Goal: Task Accomplishment & Management: Use online tool/utility

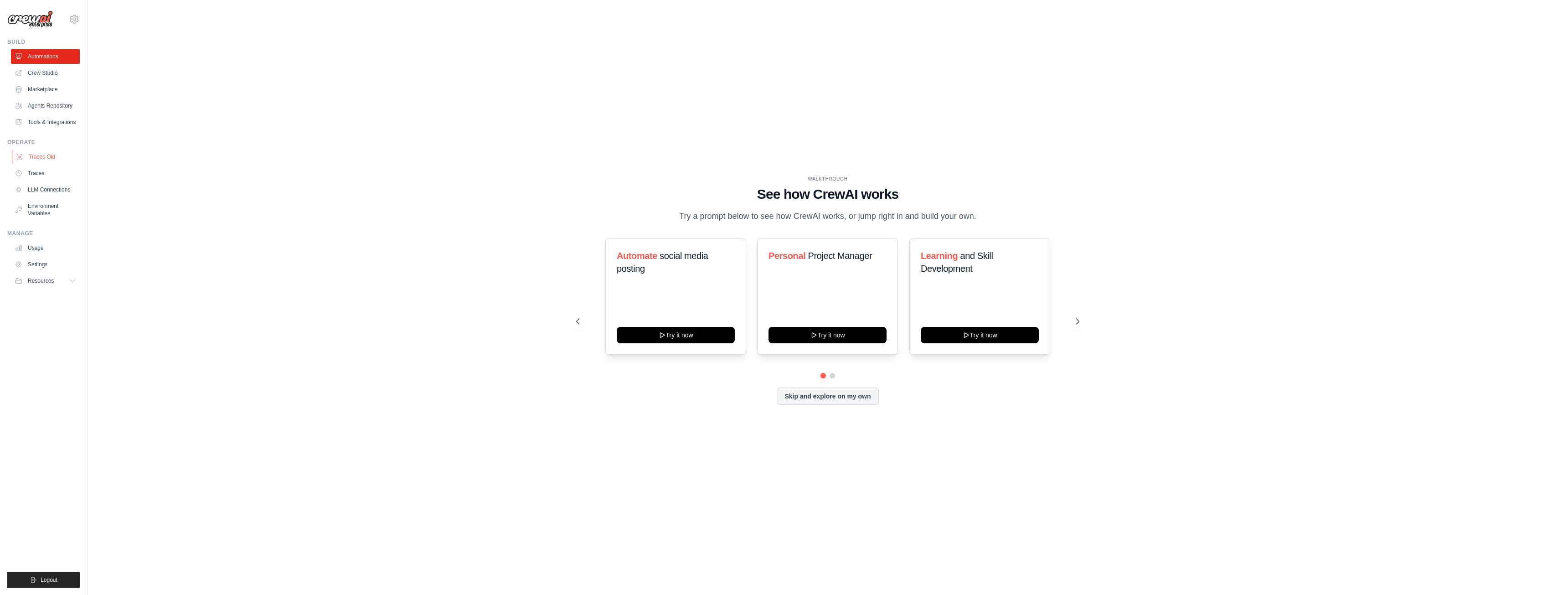
click at [52, 157] on link "Traces Old" at bounding box center [46, 157] width 69 height 15
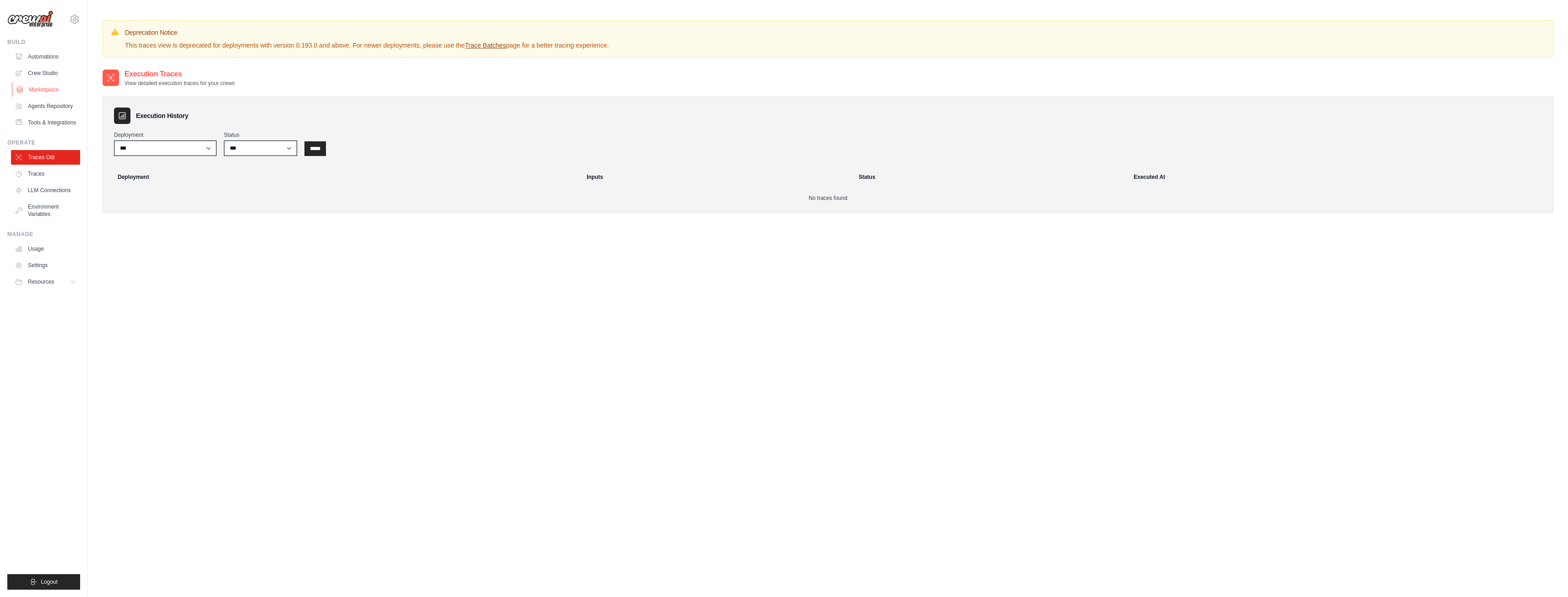
click at [51, 90] on link "Marketplace" at bounding box center [46, 90] width 69 height 15
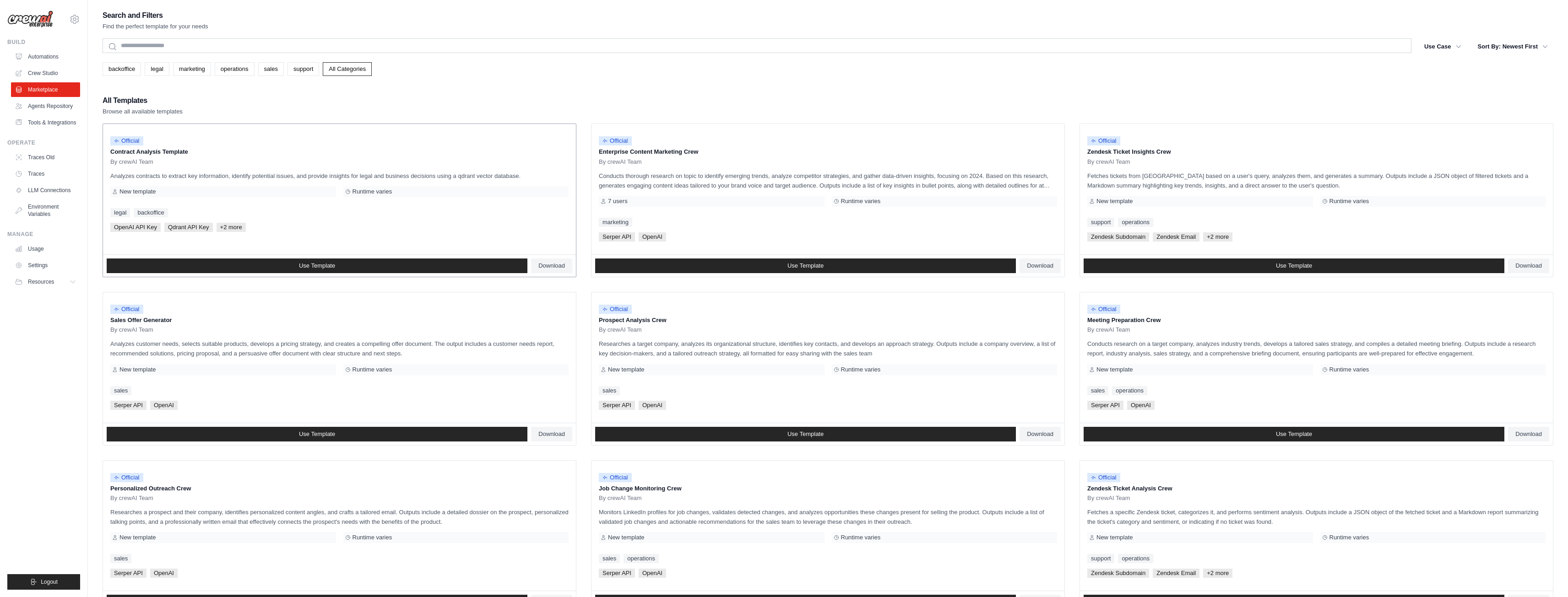
click at [256, 159] on div "By crewAI Team" at bounding box center [339, 162] width 458 height 7
click at [150, 227] on span "OpenAI API Key" at bounding box center [135, 227] width 50 height 9
click at [157, 186] on div "New template" at bounding box center [223, 192] width 226 height 11
click at [166, 69] on link "legal" at bounding box center [157, 69] width 24 height 13
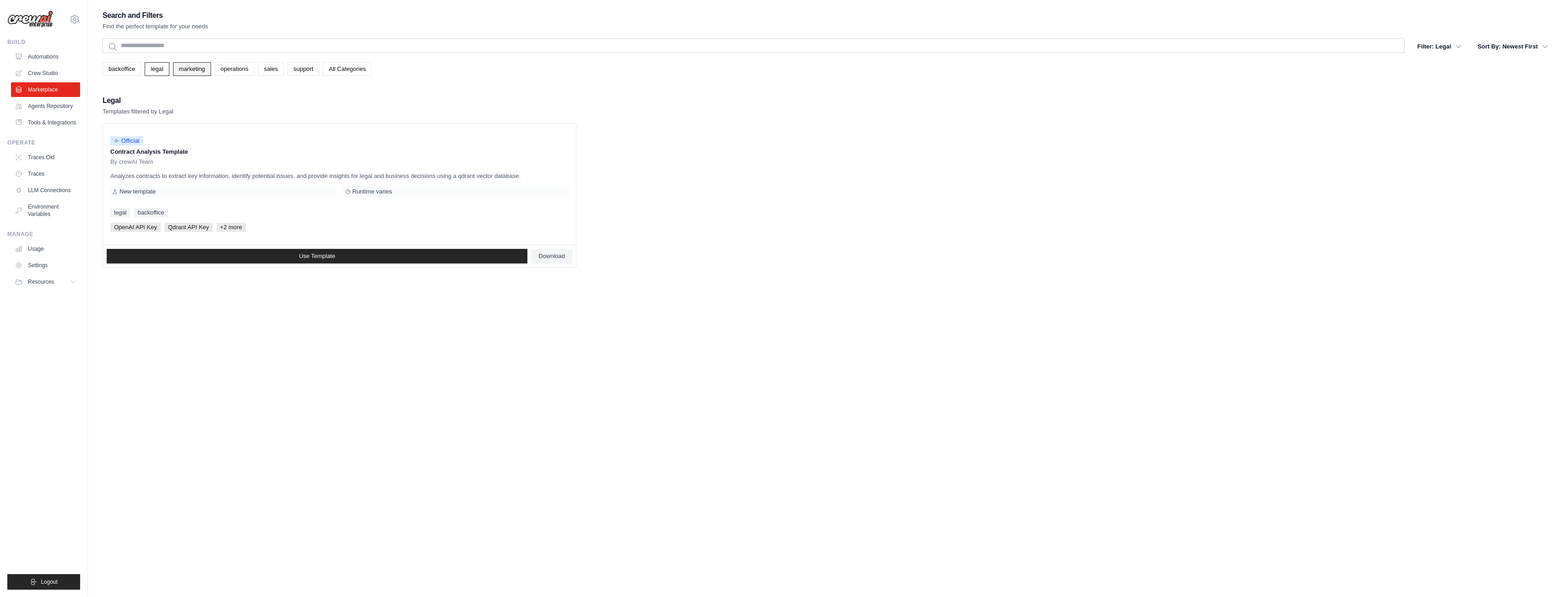
click at [185, 68] on link "marketing" at bounding box center [192, 69] width 38 height 13
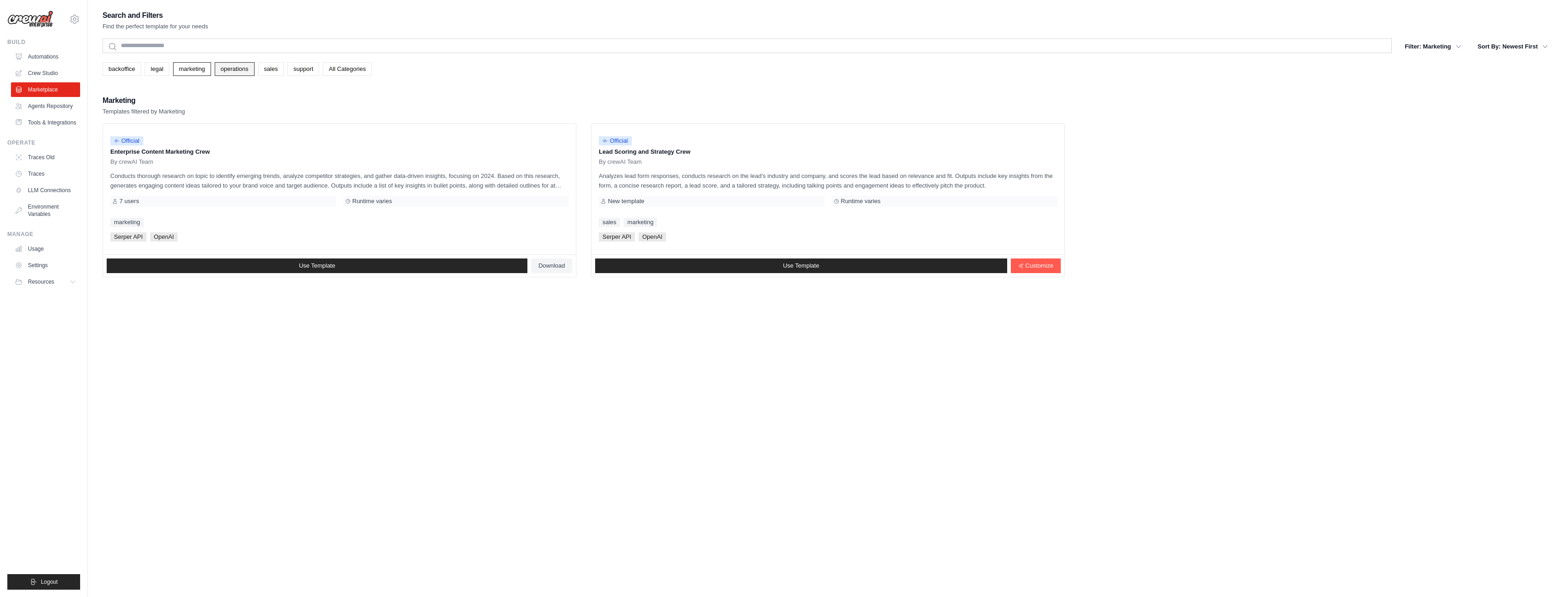
click at [225, 70] on link "operations" at bounding box center [234, 69] width 40 height 13
click at [350, 71] on link "All Categories" at bounding box center [347, 69] width 49 height 13
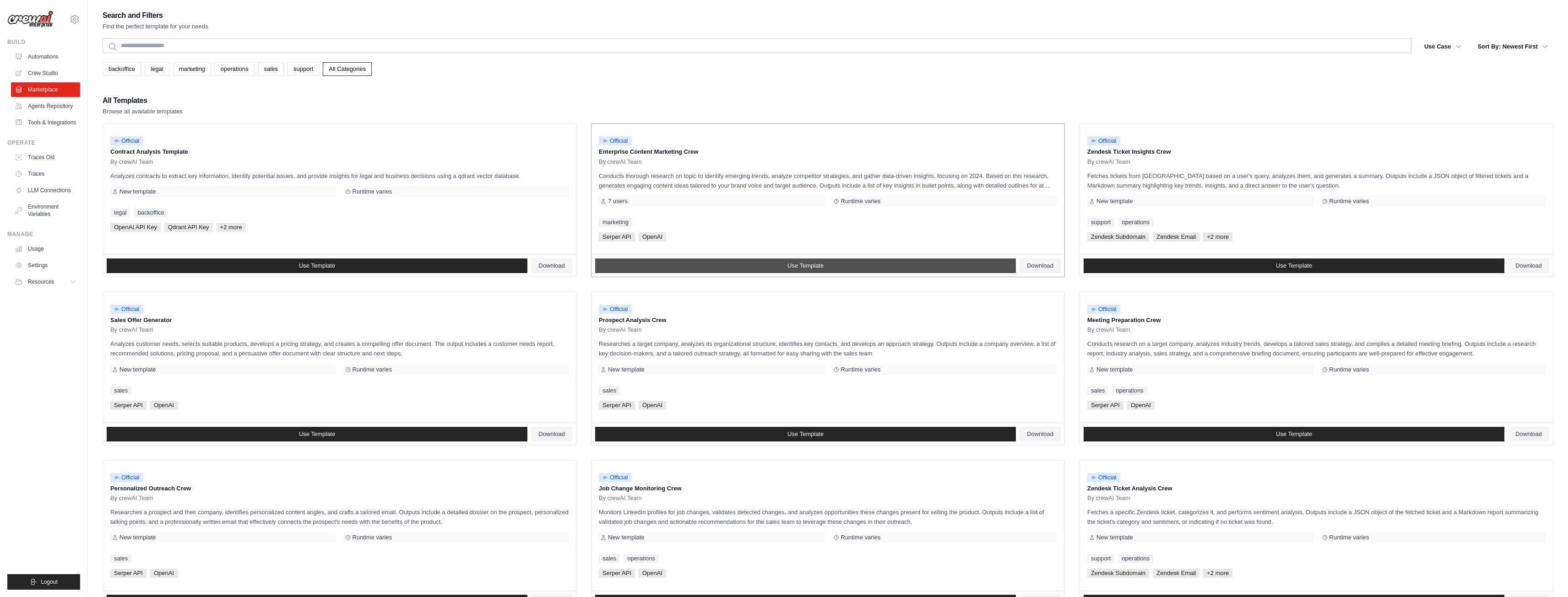
click at [937, 269] on link "Use Template" at bounding box center [805, 266] width 421 height 15
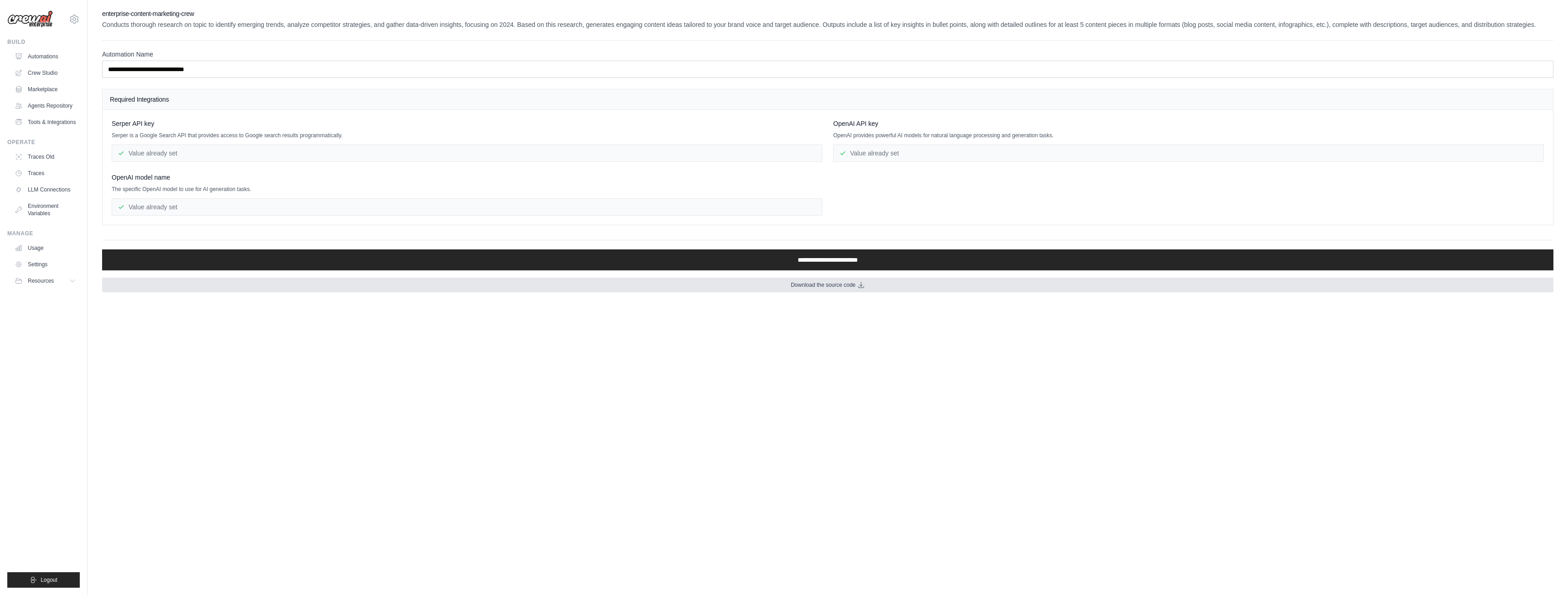
click at [714, 287] on link "Download the source code" at bounding box center [828, 285] width 1451 height 15
click at [166, 388] on body "timojulestrading@gmail.com Settings Build Automations" at bounding box center [784, 297] width 1568 height 595
click at [43, 244] on link "Usage" at bounding box center [46, 248] width 69 height 15
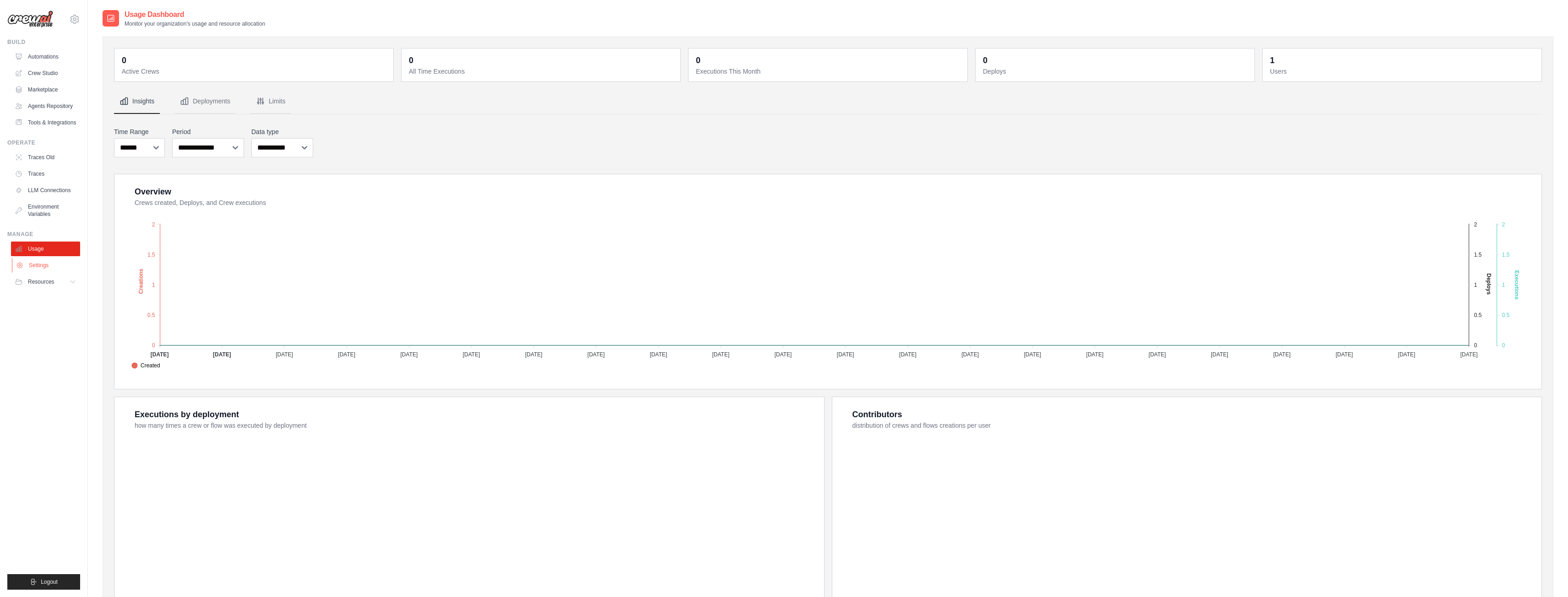
click at [44, 265] on link "Settings" at bounding box center [46, 265] width 69 height 15
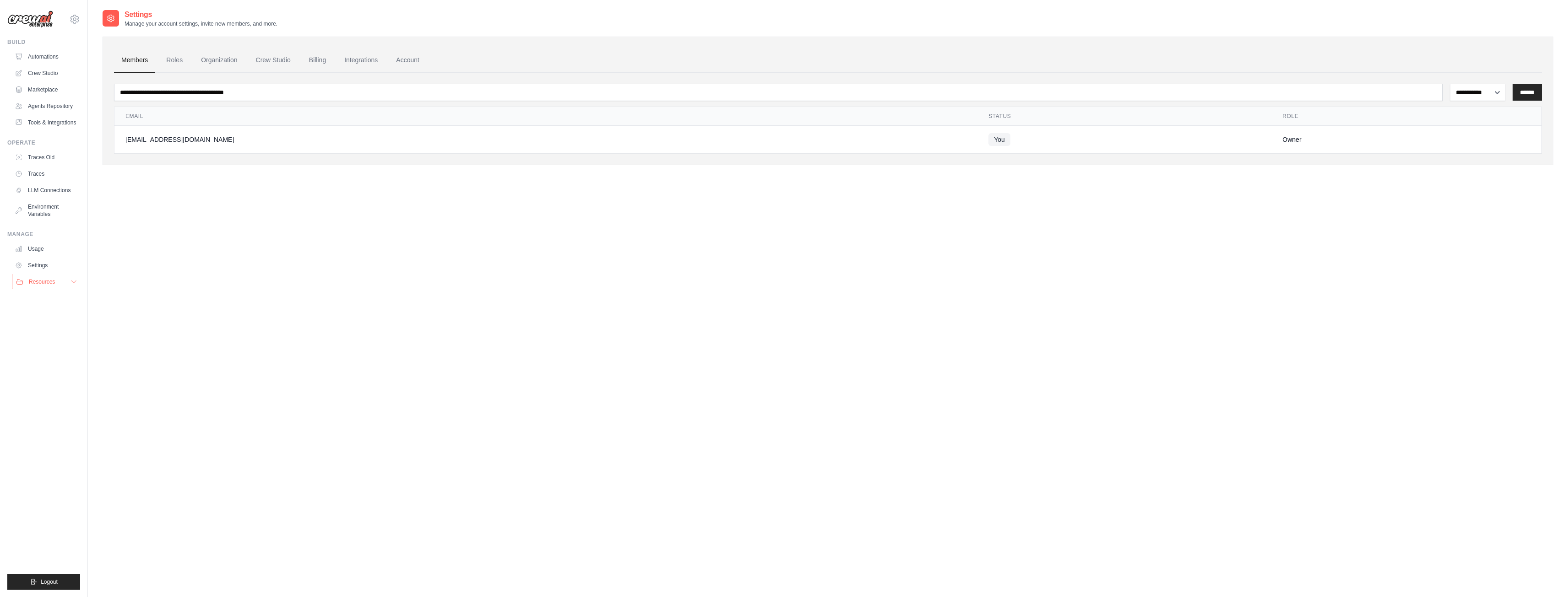
click at [43, 283] on span "Resources" at bounding box center [42, 282] width 26 height 7
click at [43, 285] on button "Resources" at bounding box center [46, 282] width 69 height 15
click at [42, 60] on link "Automations" at bounding box center [46, 57] width 69 height 15
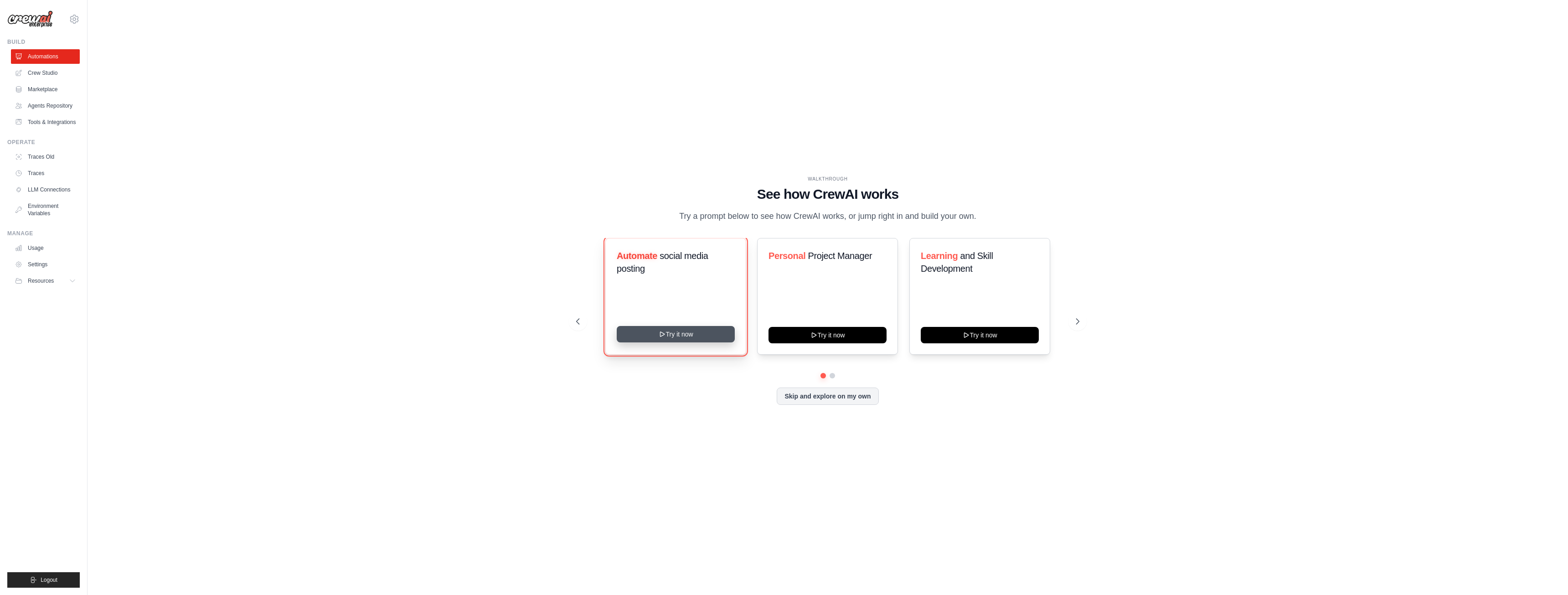
click at [676, 339] on button "Try it now" at bounding box center [676, 334] width 118 height 16
click at [1071, 319] on button at bounding box center [1077, 322] width 18 height 18
click at [1073, 319] on button at bounding box center [1077, 322] width 18 height 18
click at [873, 388] on button "Skip and explore on my own" at bounding box center [827, 395] width 102 height 17
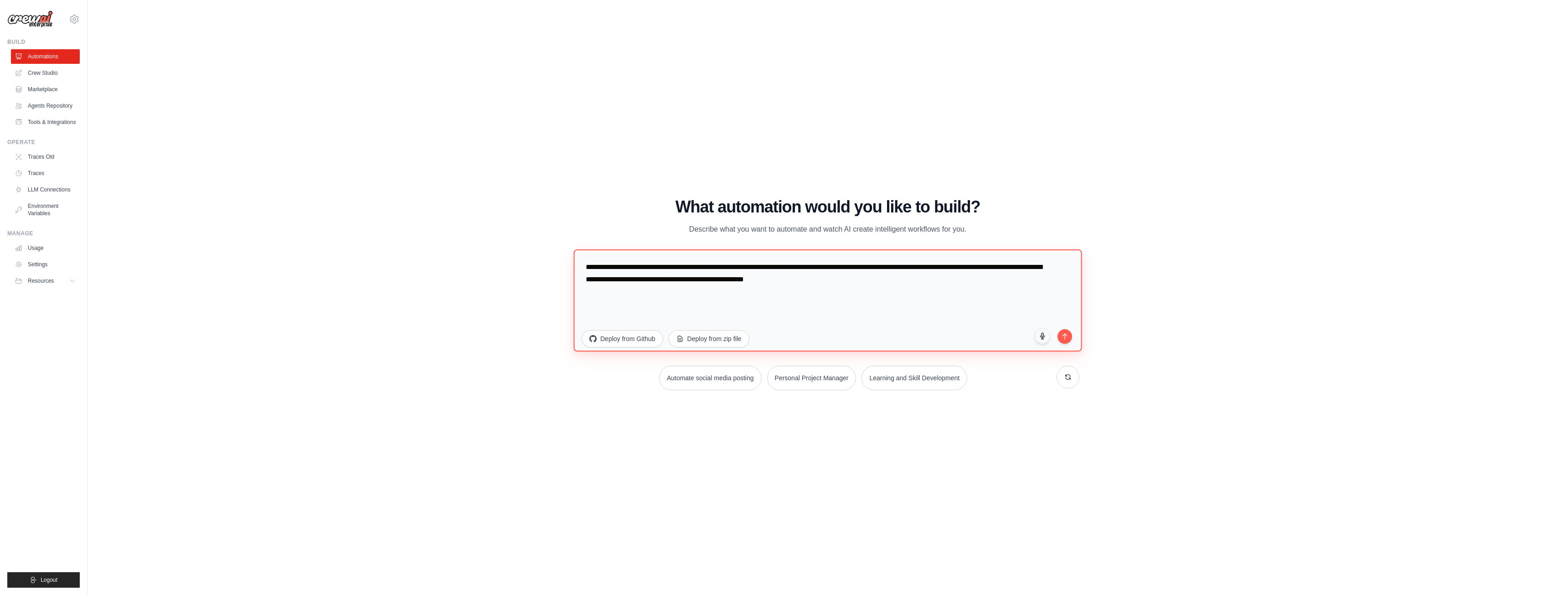
drag, startPoint x: 855, startPoint y: 311, endPoint x: 849, endPoint y: 305, distance: 8.5
click at [853, 310] on textarea "**********" at bounding box center [827, 300] width 508 height 102
click at [891, 283] on textarea "**********" at bounding box center [827, 300] width 508 height 102
drag, startPoint x: 881, startPoint y: 281, endPoint x: 348, endPoint y: 226, distance: 535.8
click at [348, 226] on div "WALKTHROUGH See how CrewAI works Try a prompt below to see how CrewAI works, or…" at bounding box center [828, 297] width 1451 height 577
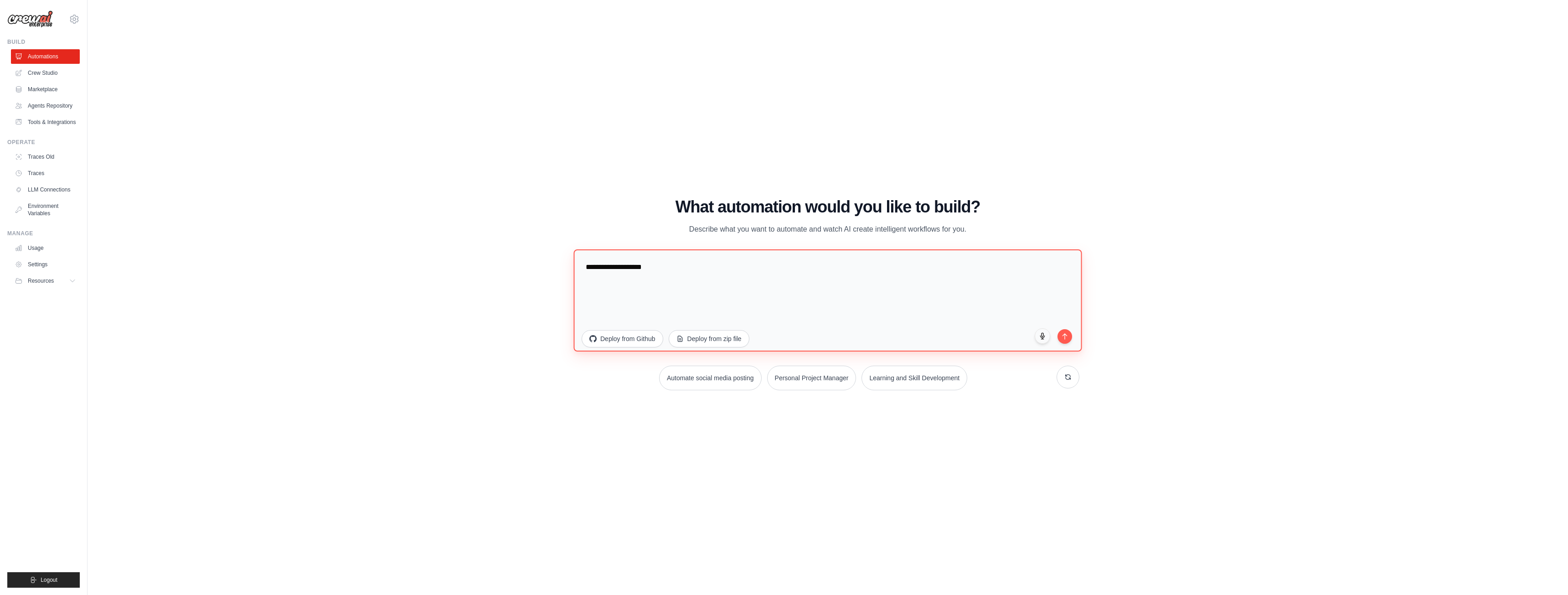
click at [620, 267] on textarea "**********" at bounding box center [827, 300] width 508 height 102
click at [710, 277] on textarea "**********" at bounding box center [827, 300] width 508 height 102
click at [874, 269] on textarea "**********" at bounding box center [827, 300] width 508 height 102
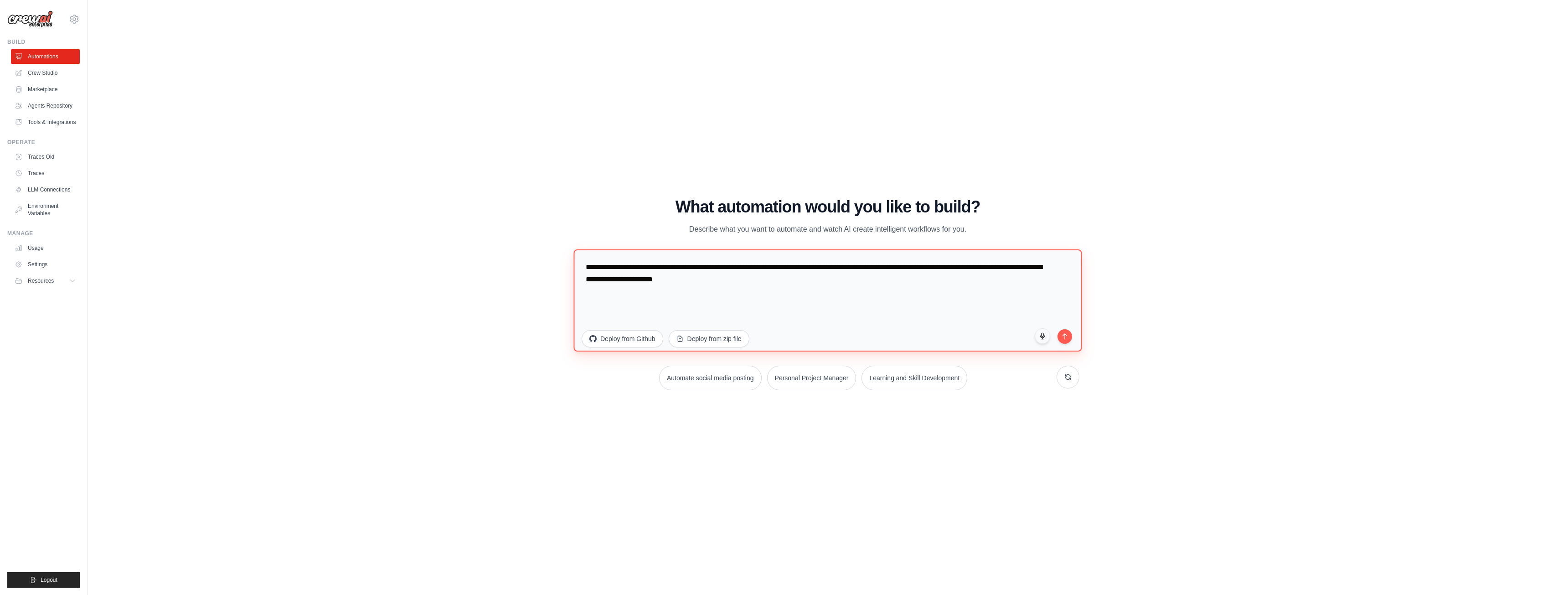
click at [769, 284] on textarea "**********" at bounding box center [827, 300] width 508 height 102
click at [739, 283] on textarea "**********" at bounding box center [827, 300] width 508 height 102
type textarea "**********"
click at [1068, 339] on button "submit" at bounding box center [1065, 335] width 15 height 15
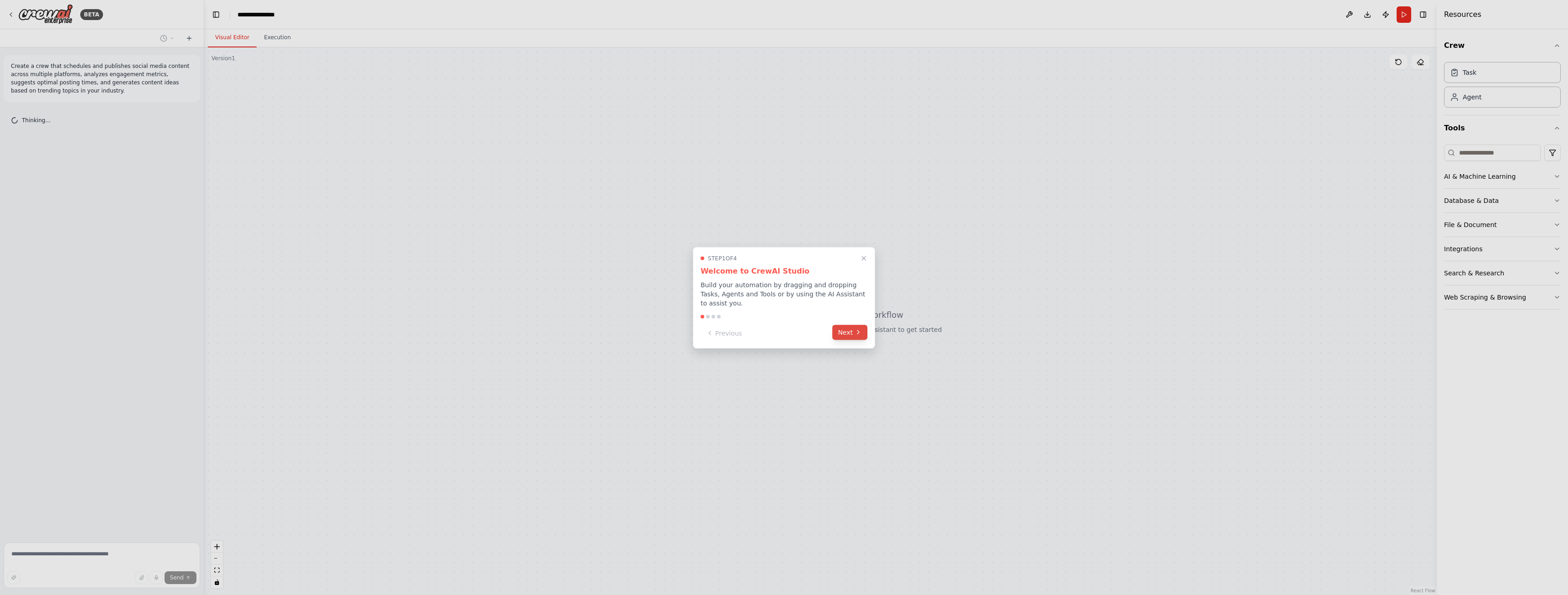
click at [842, 328] on button "Next" at bounding box center [850, 332] width 35 height 15
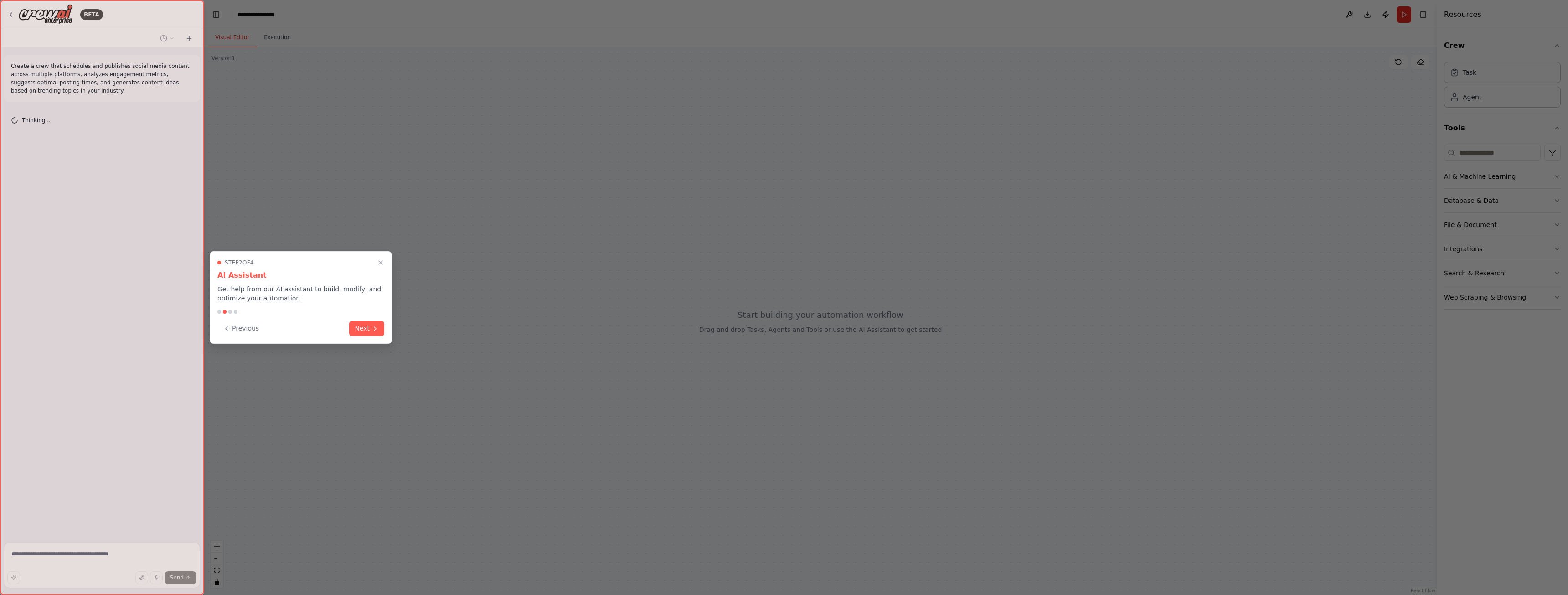
click at [379, 326] on button "Next" at bounding box center [367, 328] width 35 height 15
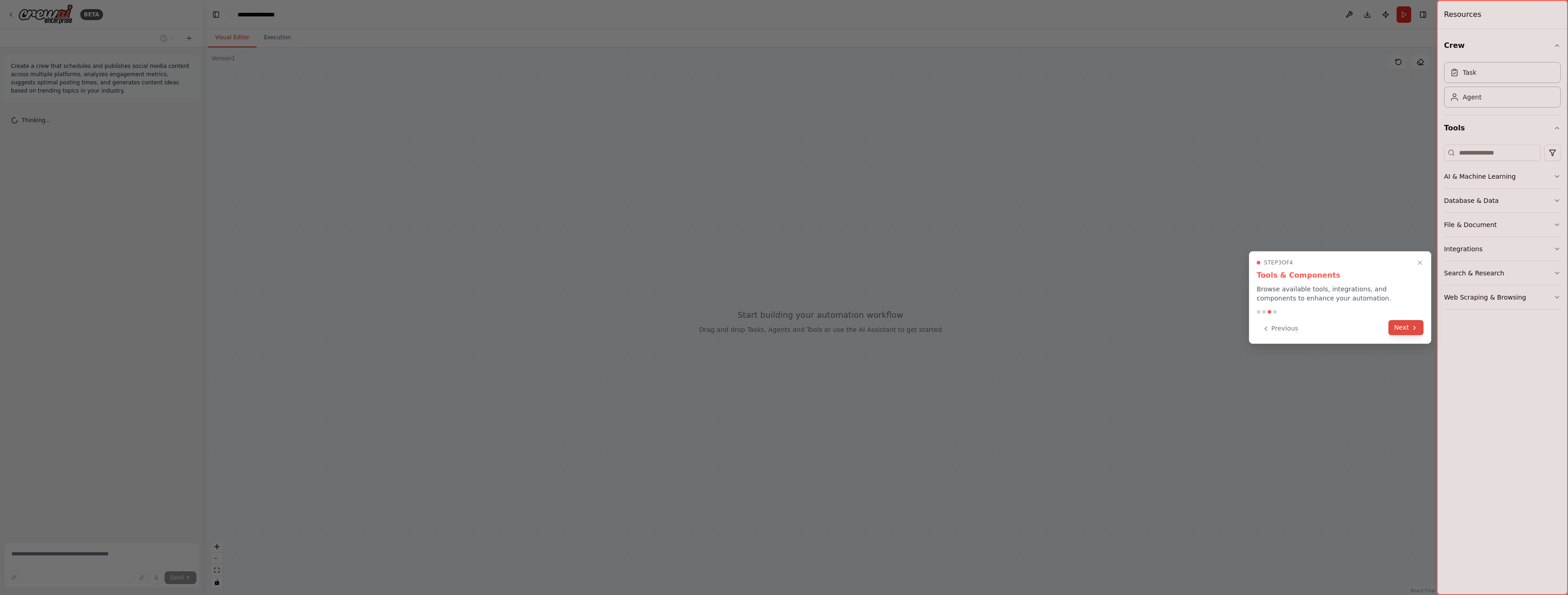
click at [1411, 324] on icon at bounding box center [1415, 328] width 7 height 7
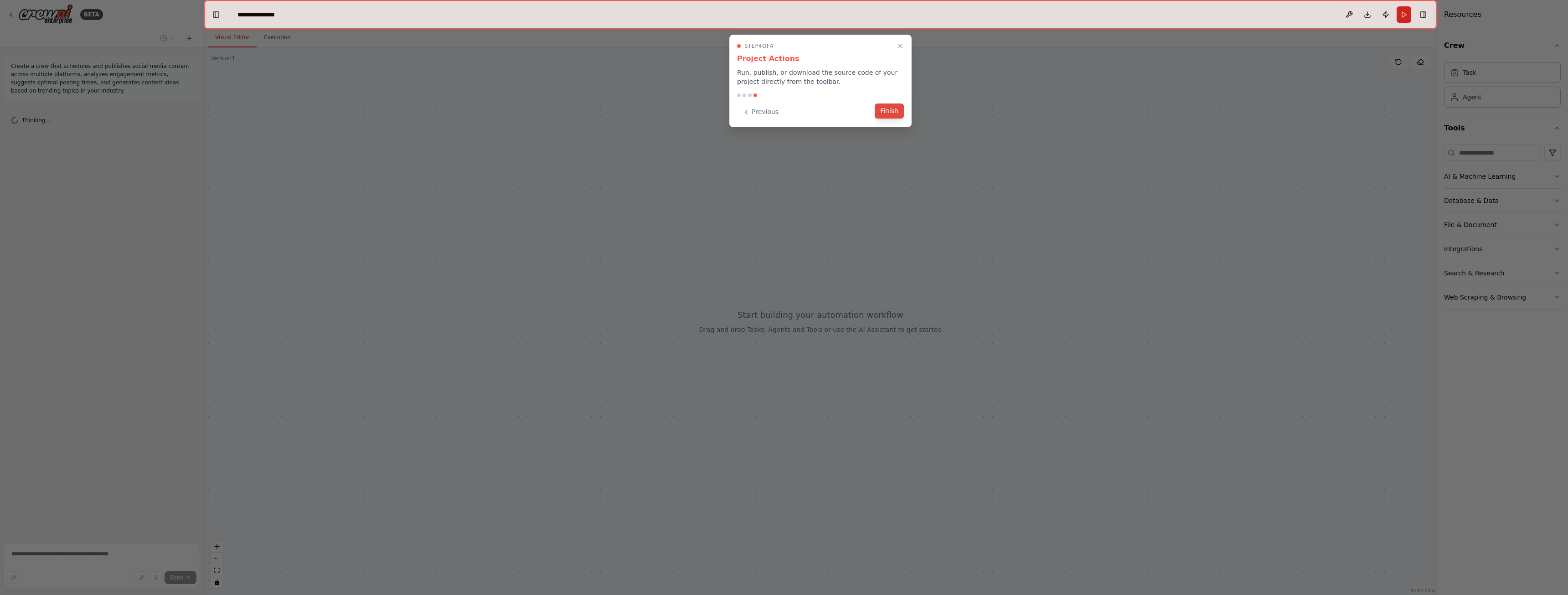
click at [881, 106] on button "Finish" at bounding box center [889, 111] width 29 height 15
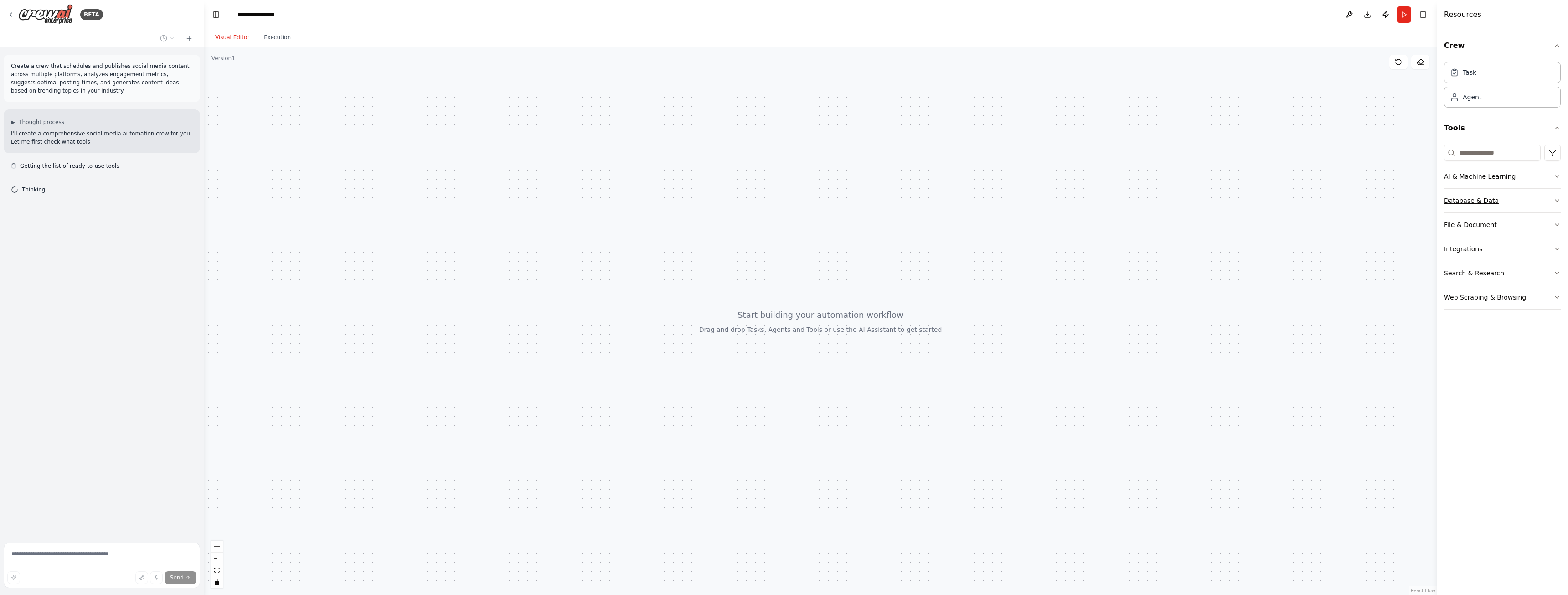
click at [1513, 194] on button "Database & Data" at bounding box center [1502, 200] width 117 height 24
click at [1483, 97] on div "Agent" at bounding box center [1502, 97] width 117 height 21
click at [580, 186] on div at bounding box center [820, 321] width 1233 height 547
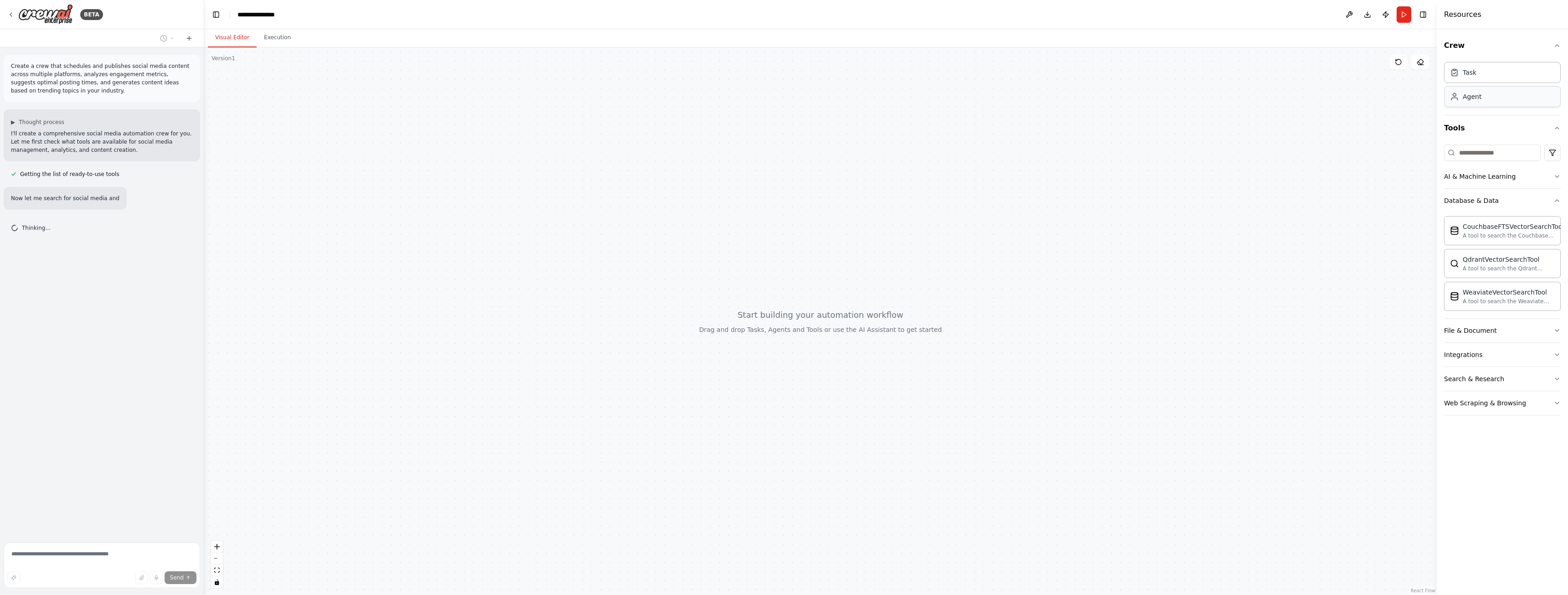
click at [1506, 96] on div "Agent" at bounding box center [1502, 97] width 117 height 21
click at [1495, 77] on div "Task" at bounding box center [1502, 72] width 117 height 21
drag, startPoint x: 727, startPoint y: 189, endPoint x: 898, endPoint y: 195, distance: 171.1
click at [786, 207] on div "New Task Task description" at bounding box center [741, 216] width 88 height 18
drag, startPoint x: 517, startPoint y: 302, endPoint x: 562, endPoint y: 292, distance: 46.1
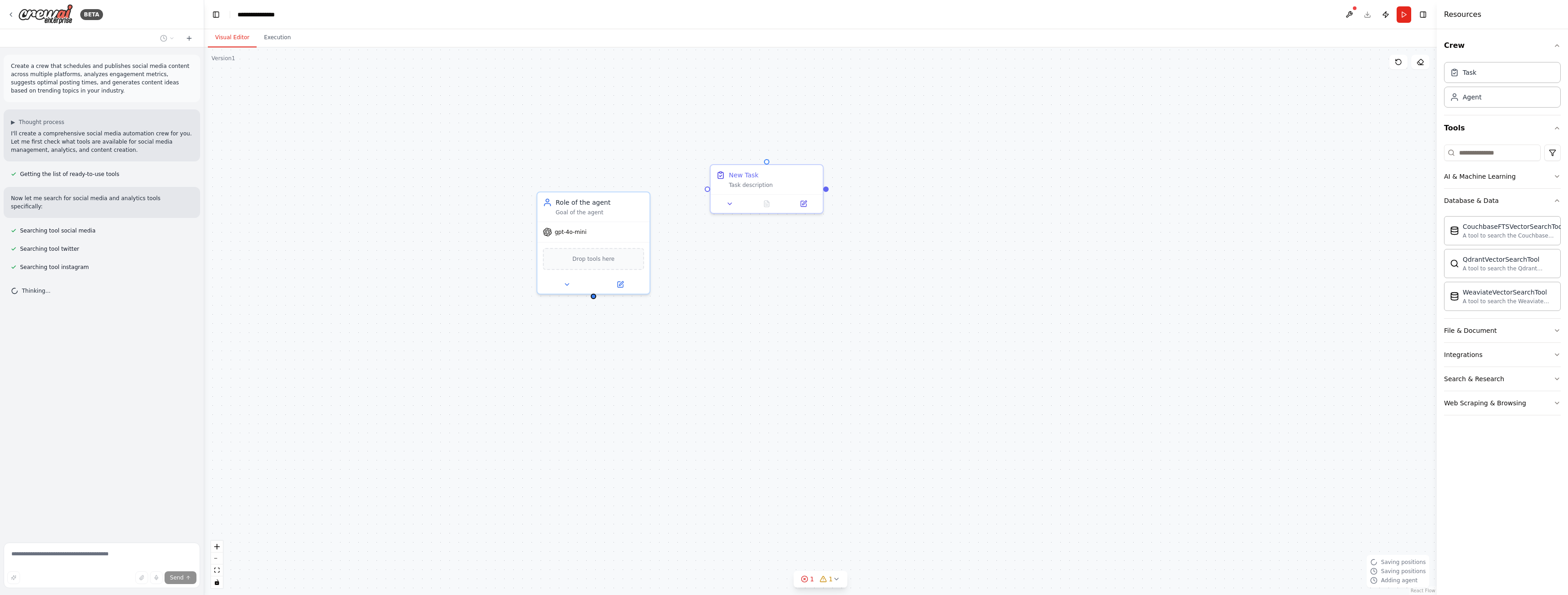
click at [561, 287] on div "New Task Task description Role of the agent Goal of the agent gpt-4o-mini Drop …" at bounding box center [820, 321] width 1233 height 547
drag, startPoint x: 675, startPoint y: 177, endPoint x: 598, endPoint y: 236, distance: 97.0
click at [594, 234] on div "New Task Task description Role of the agent Goal of the agent gpt-4o-mini Drop …" at bounding box center [864, 306] width 1233 height 547
drag, startPoint x: 590, startPoint y: 217, endPoint x: 654, endPoint y: 115, distance: 120.4
click at [654, 161] on div "gpt-4o-mini" at bounding box center [624, 171] width 112 height 20
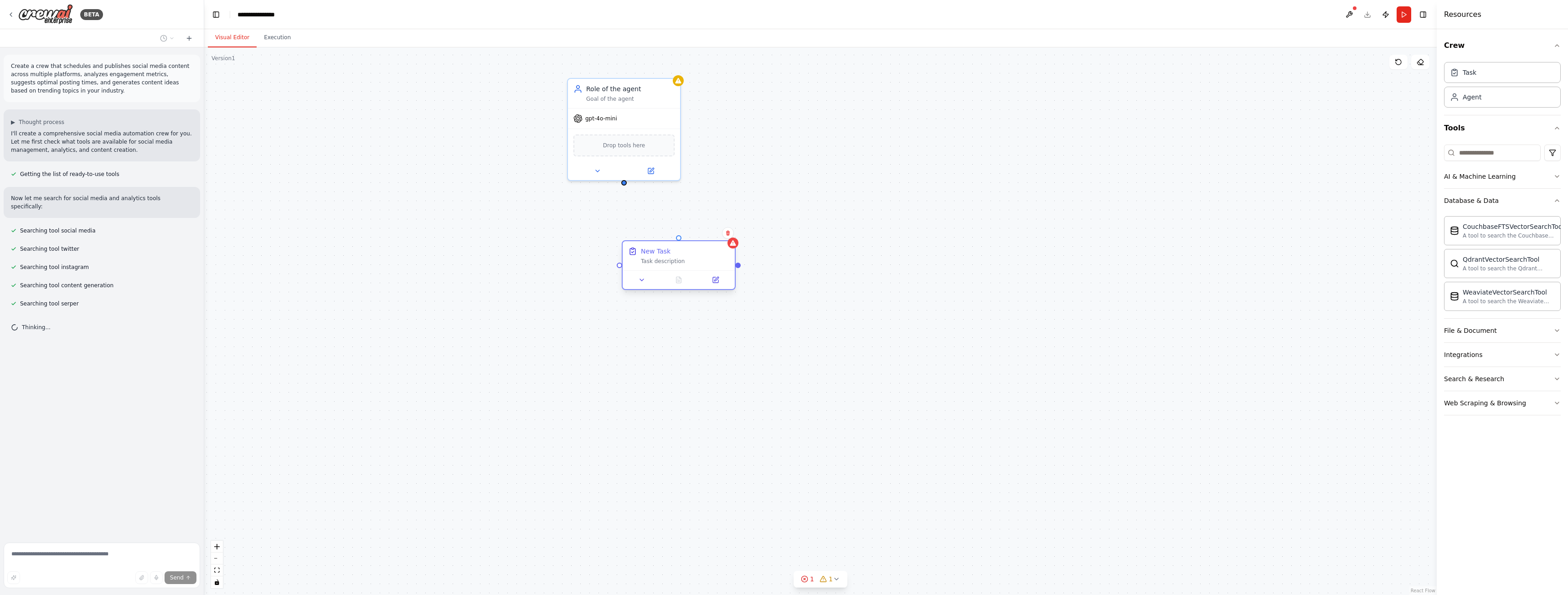
drag, startPoint x: 702, startPoint y: 247, endPoint x: 607, endPoint y: 232, distance: 96.2
click at [623, 259] on div "New Task Task description" at bounding box center [679, 256] width 112 height 29
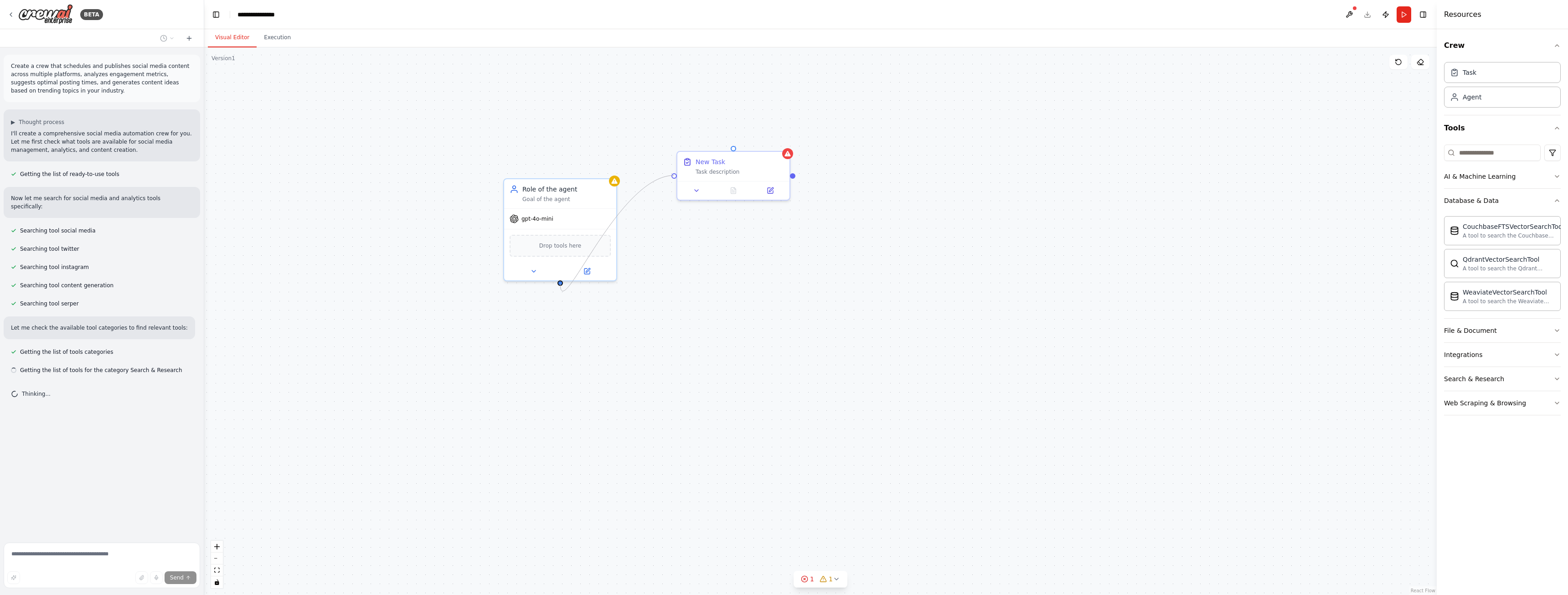
drag, startPoint x: 562, startPoint y: 284, endPoint x: 670, endPoint y: 180, distance: 149.9
click at [670, 180] on div "New Task Task description Role of the agent Goal of the agent gpt-4o-mini Drop …" at bounding box center [820, 321] width 1233 height 547
click at [710, 215] on div ".deletable-edge-delete-btn { width: 20px; height: 20px; border: 0px solid #ffff…" at bounding box center [820, 321] width 1233 height 547
click at [626, 119] on div "gpt-4o-mini" at bounding box center [625, 116] width 112 height 20
click at [595, 119] on span "gpt-4o-mini" at bounding box center [601, 117] width 32 height 7
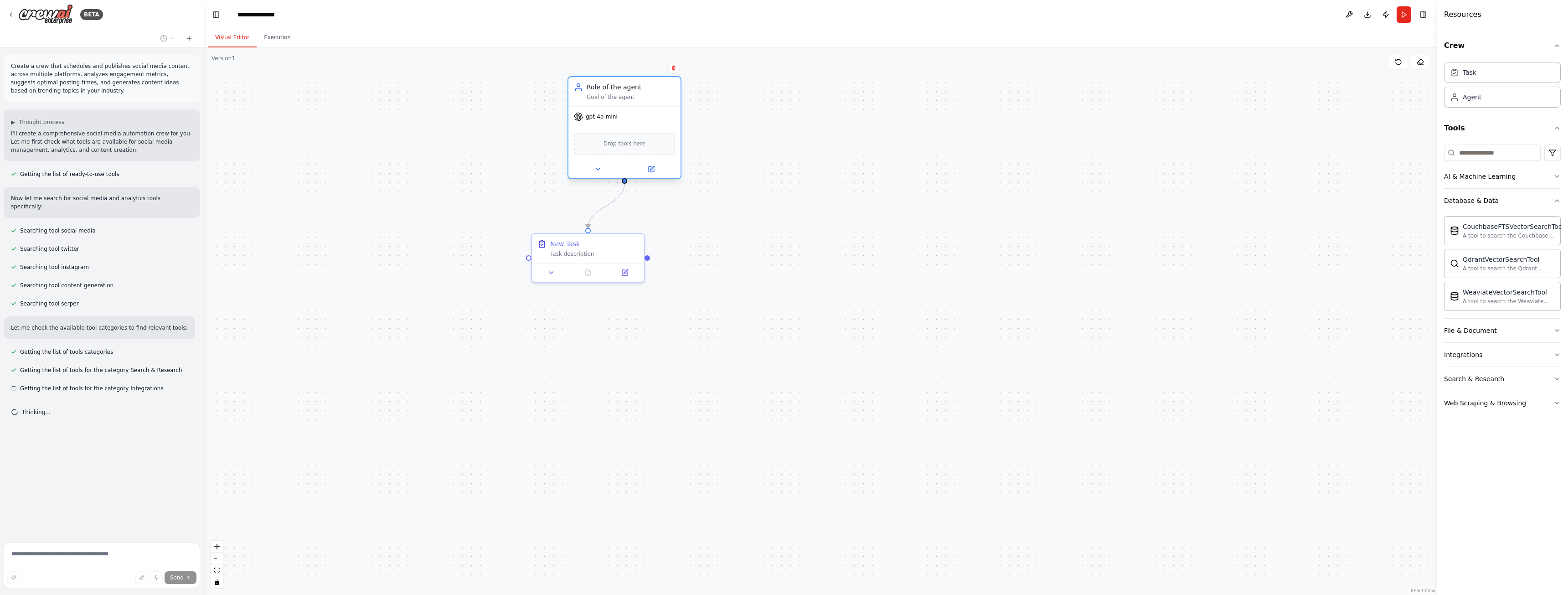
click at [584, 119] on div "gpt-4o-mini" at bounding box center [596, 116] width 44 height 9
click at [578, 119] on icon at bounding box center [578, 116] width 9 height 9
click at [594, 89] on div "Role of the agent" at bounding box center [631, 87] width 88 height 9
click at [1482, 176] on div "AI & Machine Learning" at bounding box center [1480, 176] width 72 height 9
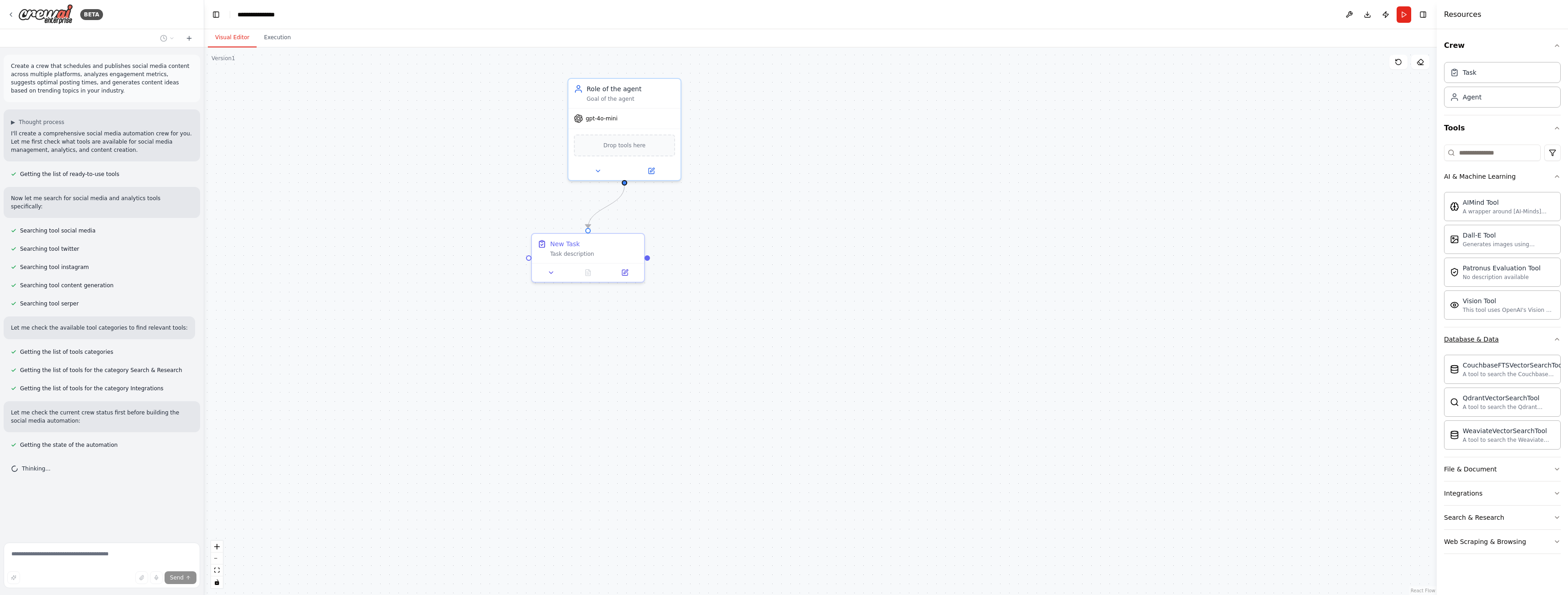
click at [1480, 339] on div "Database & Data" at bounding box center [1471, 339] width 55 height 9
click at [1508, 280] on div "No description available" at bounding box center [1502, 277] width 78 height 7
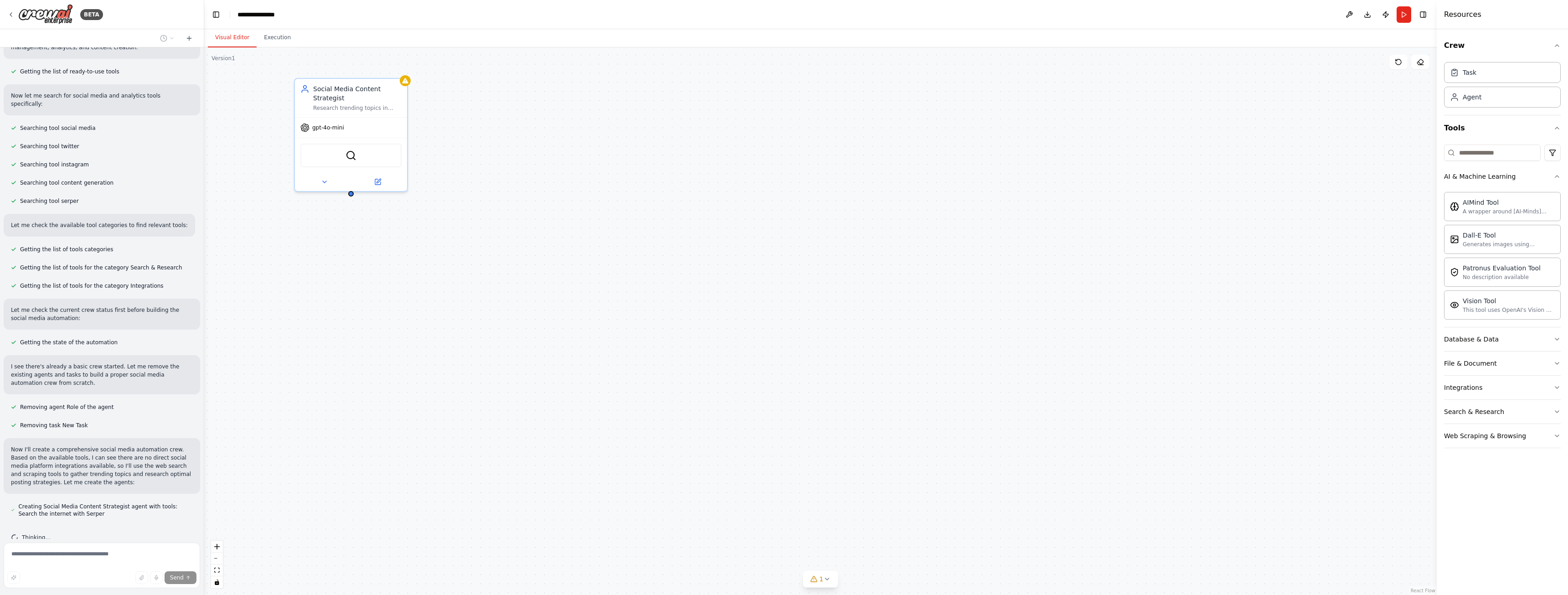
scroll to position [111, 0]
click at [1486, 417] on button "Search & Research" at bounding box center [1502, 412] width 117 height 24
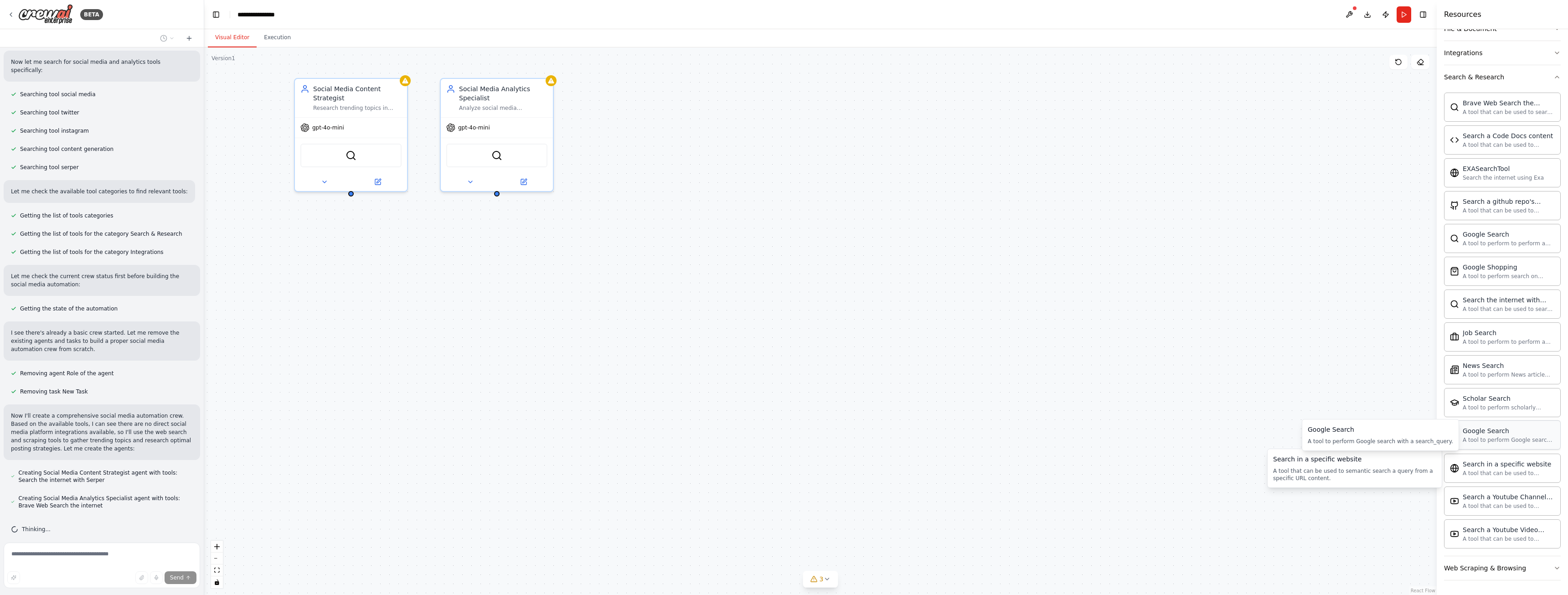
scroll to position [162, 0]
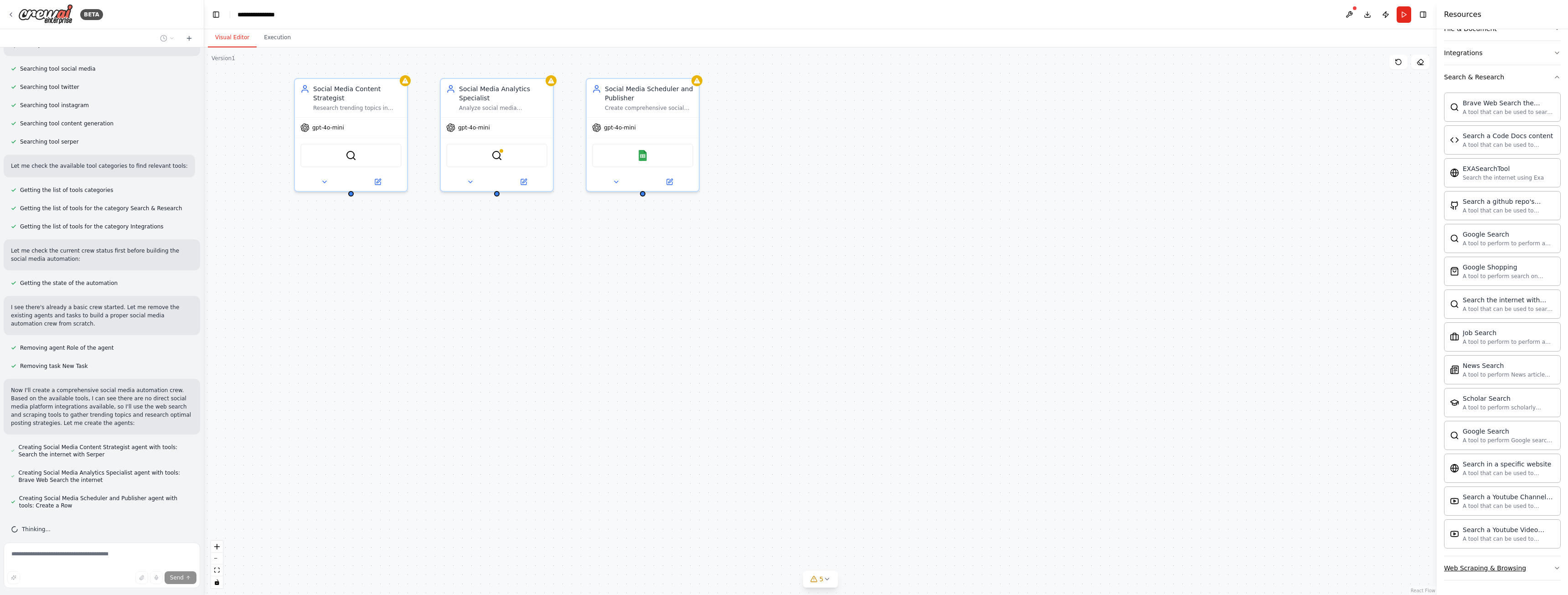
click at [1502, 569] on div "Web Scraping & Browsing" at bounding box center [1485, 568] width 82 height 9
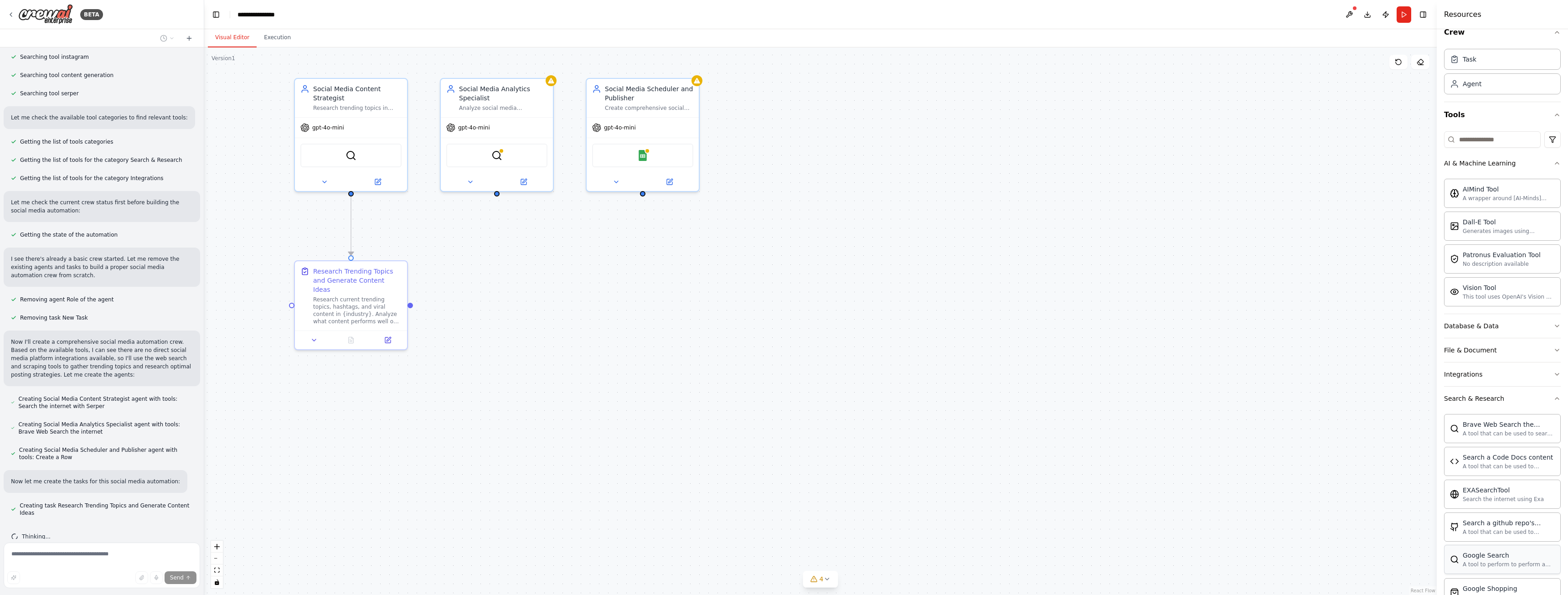
scroll to position [0, 0]
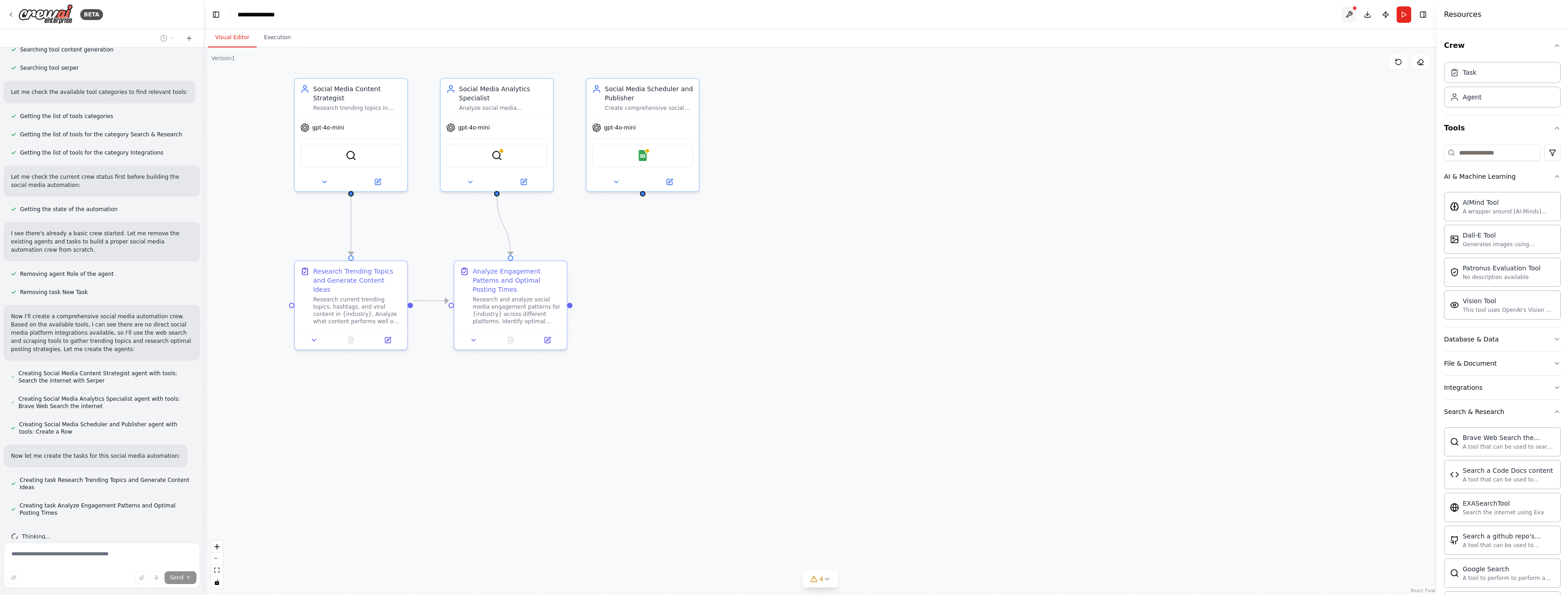
click at [1349, 17] on button at bounding box center [1349, 14] width 15 height 16
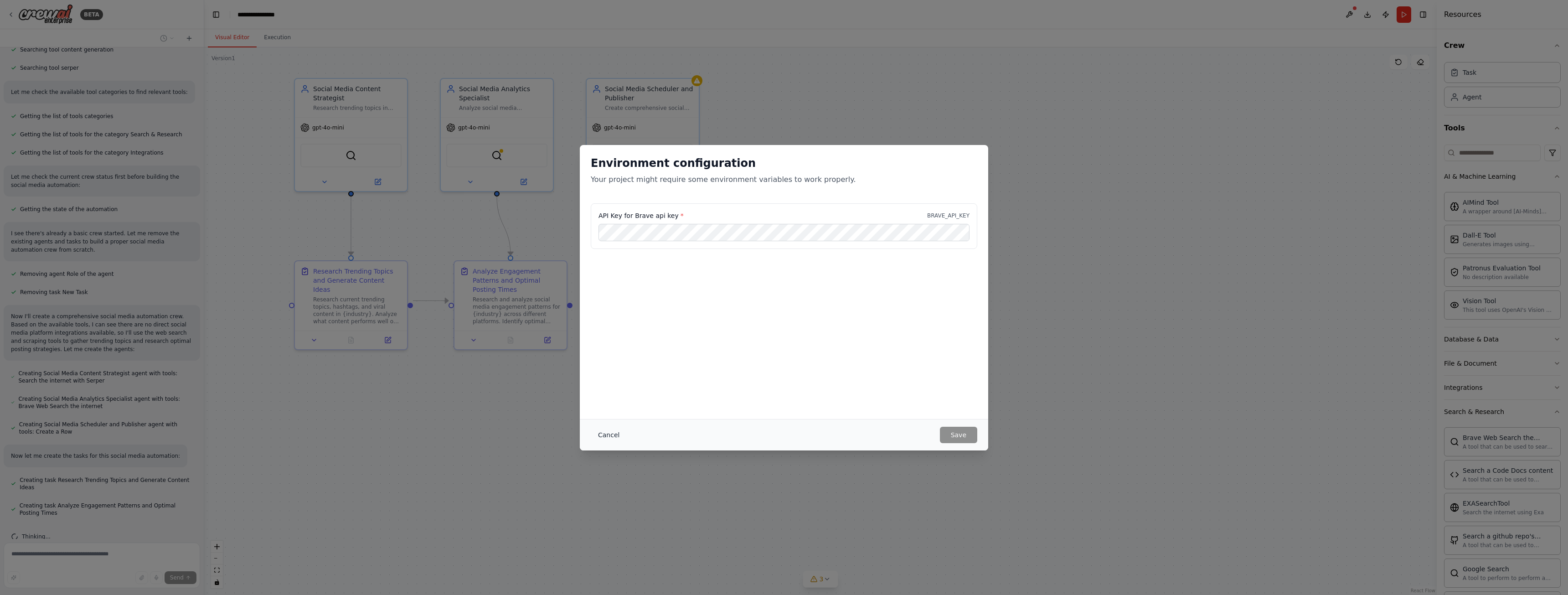
click at [612, 437] on button "Cancel" at bounding box center [608, 435] width 36 height 16
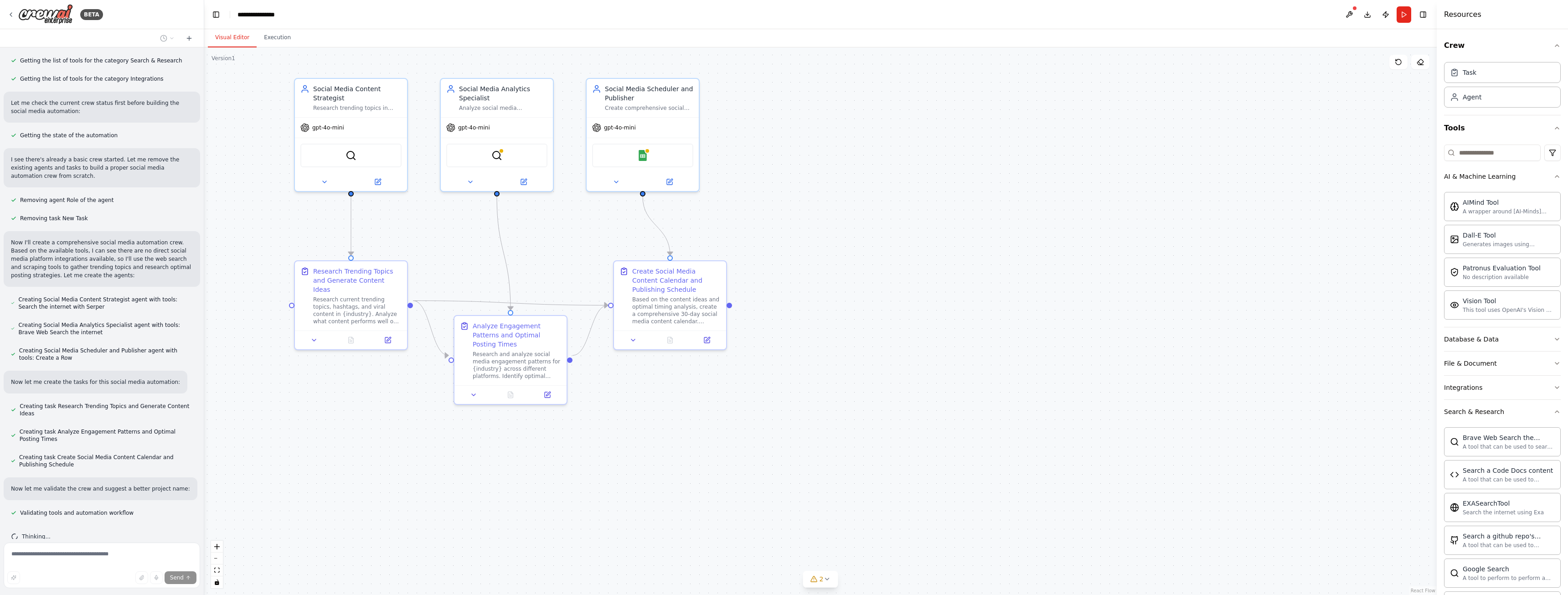
scroll to position [328, 0]
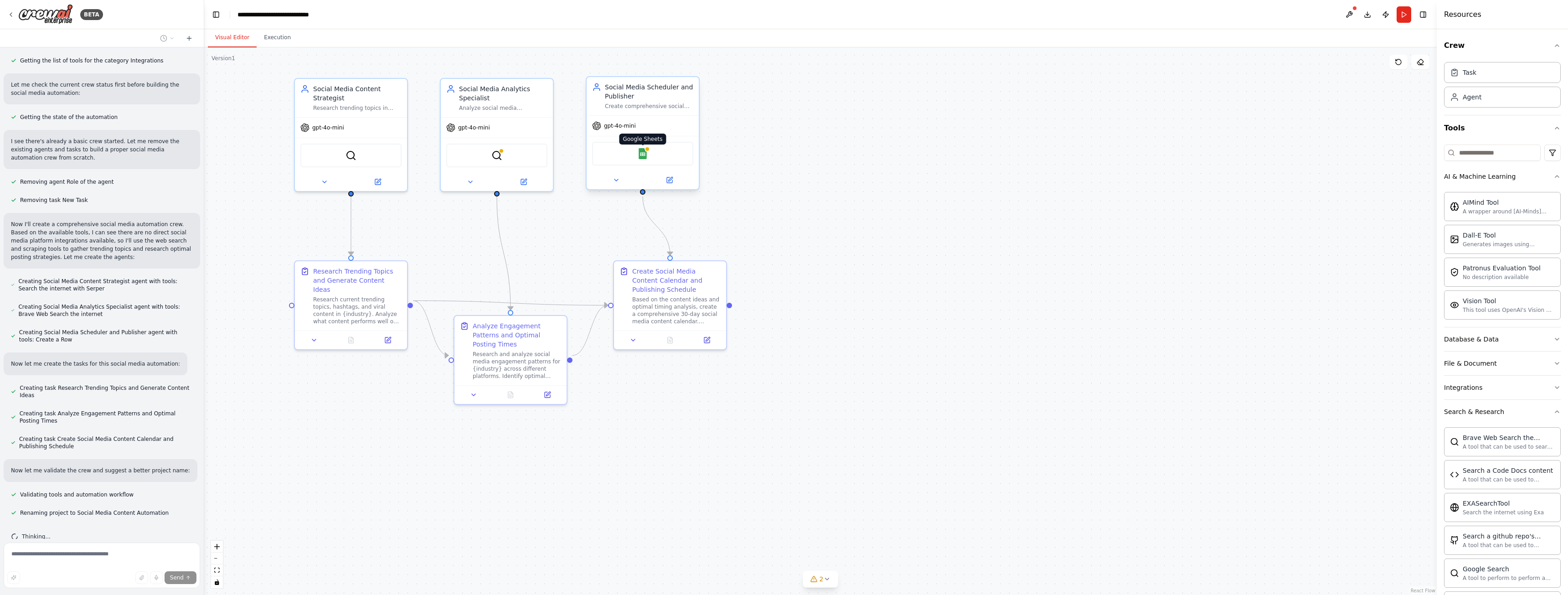
click at [643, 157] on img at bounding box center [643, 153] width 11 height 11
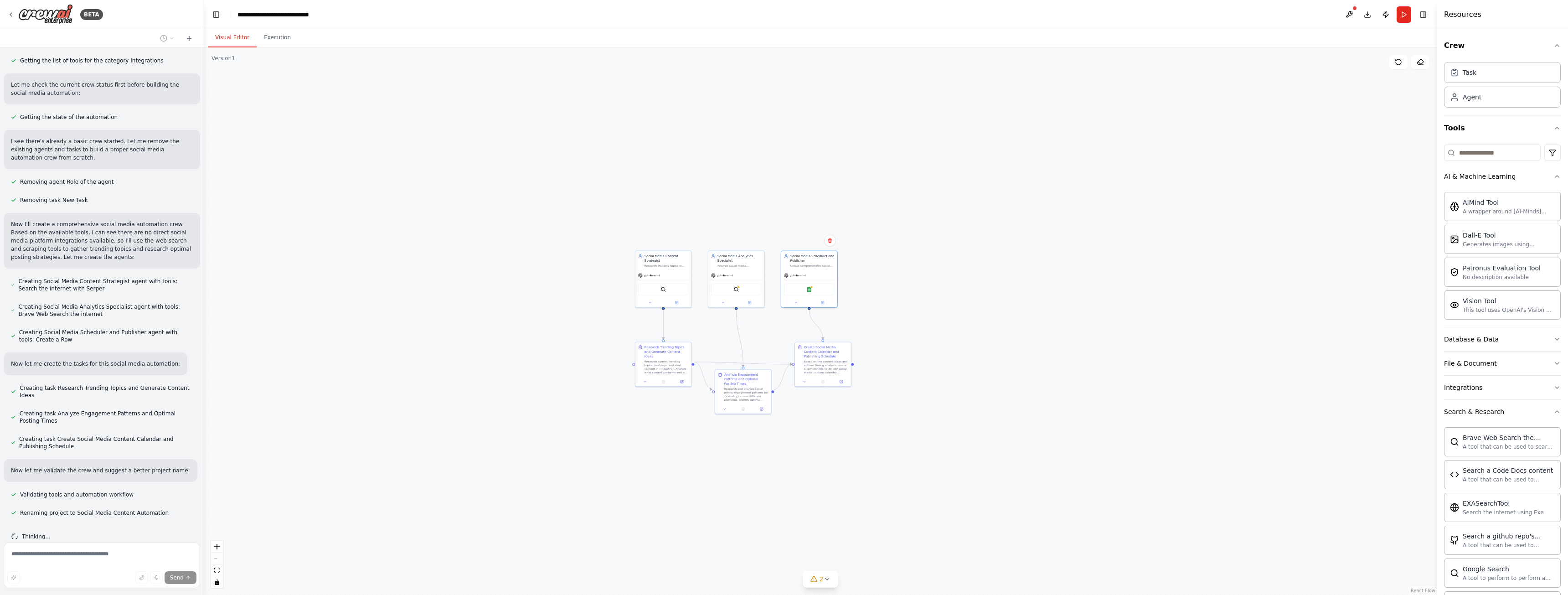
drag, startPoint x: 1129, startPoint y: 393, endPoint x: 944, endPoint y: 433, distance: 189.3
click at [941, 435] on div ".deletable-edge-delete-btn { width: 20px; height: 20px; border: 0px solid #ffff…" at bounding box center [820, 321] width 1233 height 547
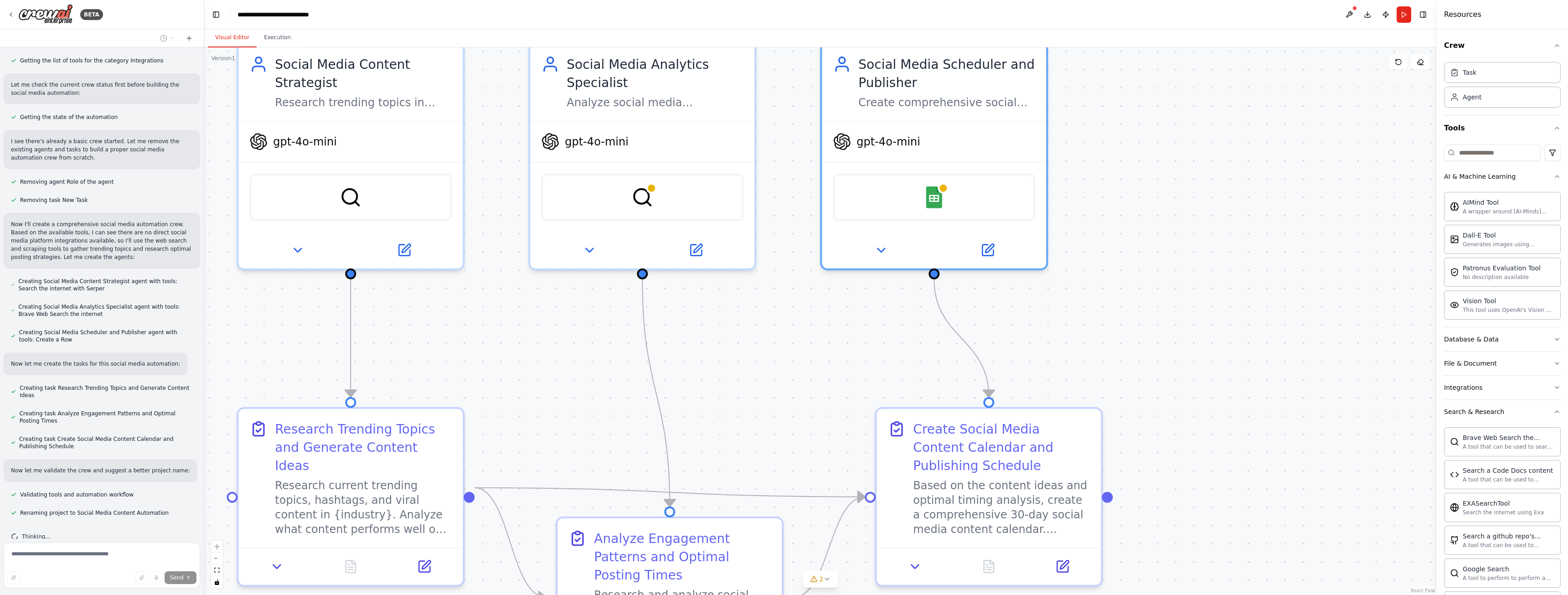
drag, startPoint x: 736, startPoint y: 348, endPoint x: 1175, endPoint y: 311, distance: 440.6
click at [1175, 311] on div ".deletable-edge-delete-btn { width: 20px; height: 20px; border: 0px solid #ffff…" at bounding box center [820, 321] width 1233 height 547
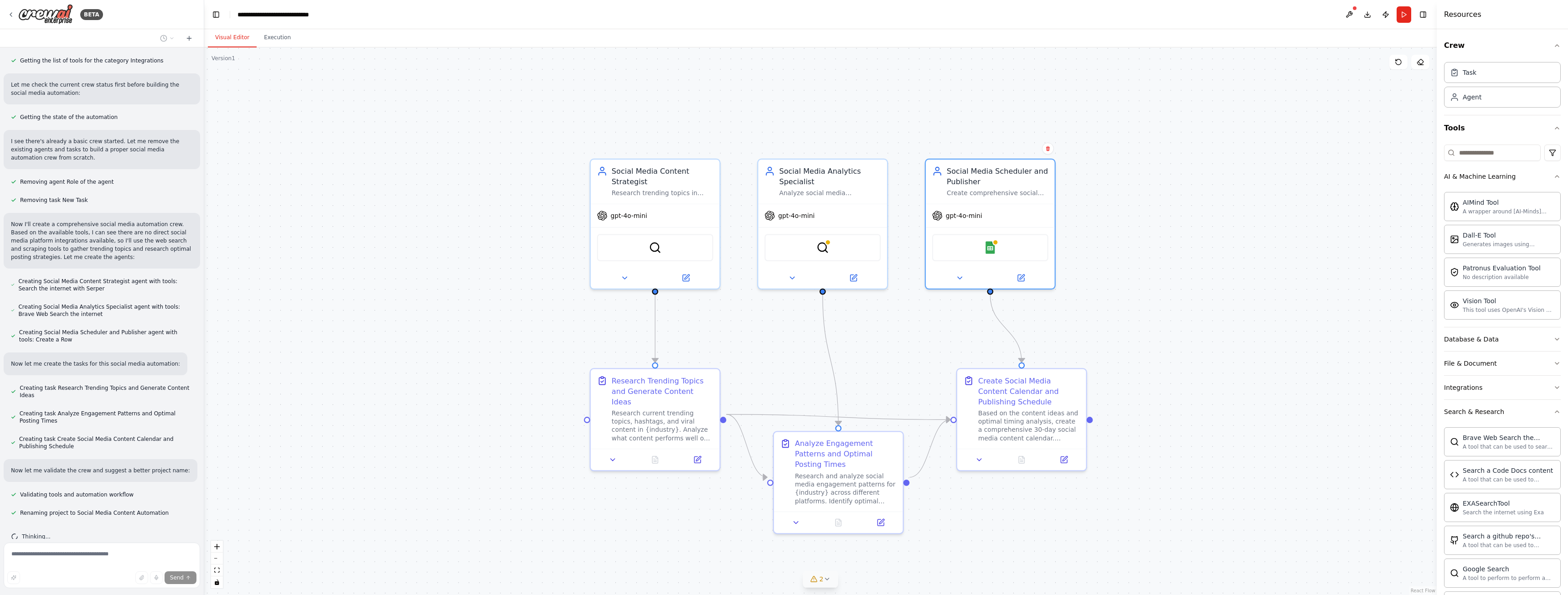
click at [840, 585] on div ".deletable-edge-delete-btn { width: 20px; height: 20px; border: 0px solid #ffff…" at bounding box center [820, 321] width 1233 height 547
click at [825, 585] on button "2" at bounding box center [821, 580] width 35 height 17
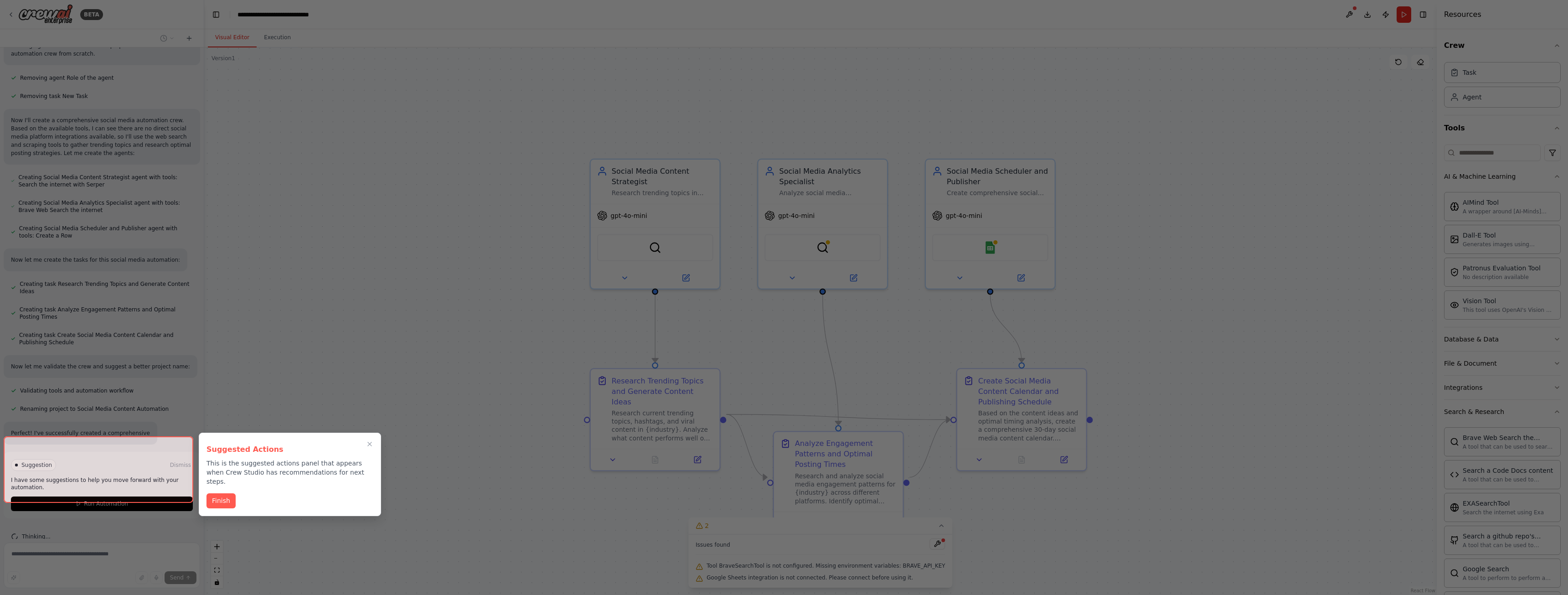
click at [1200, 433] on div at bounding box center [784, 297] width 1568 height 595
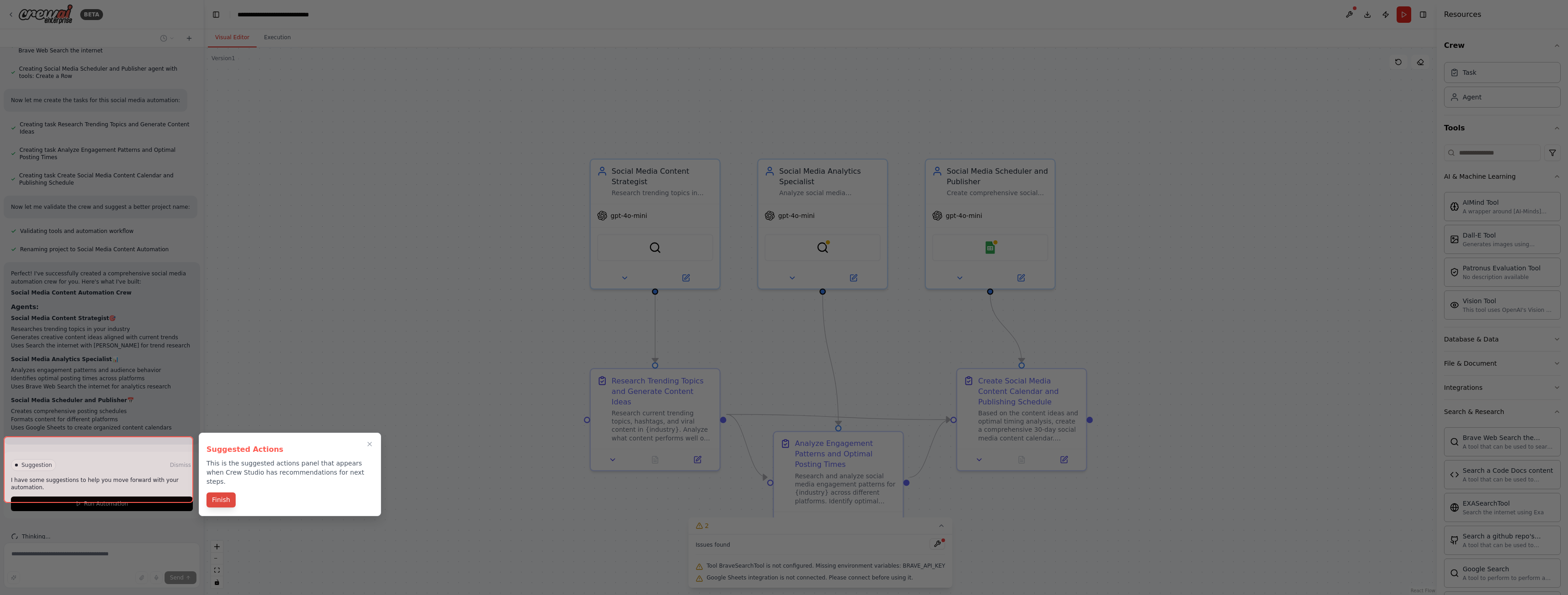
click at [229, 494] on button "Finish" at bounding box center [221, 500] width 29 height 15
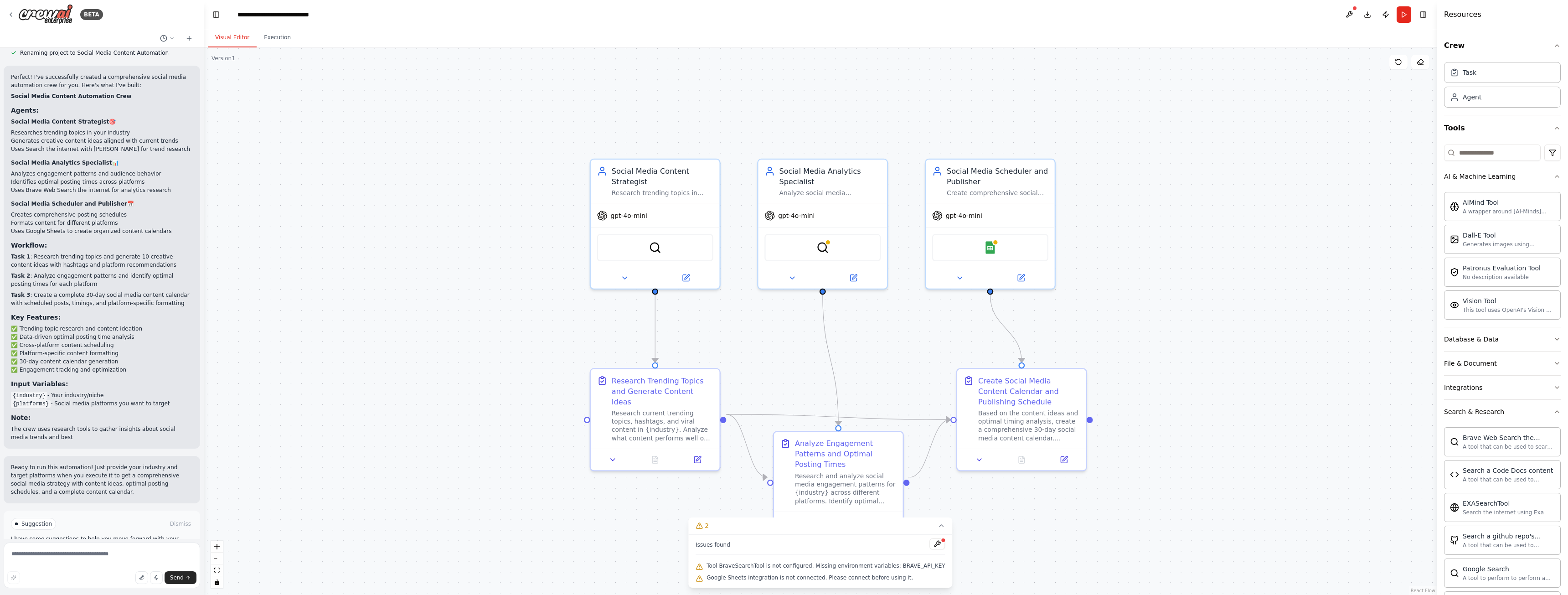
click at [106, 559] on span "Run Automation" at bounding box center [106, 563] width 44 height 7
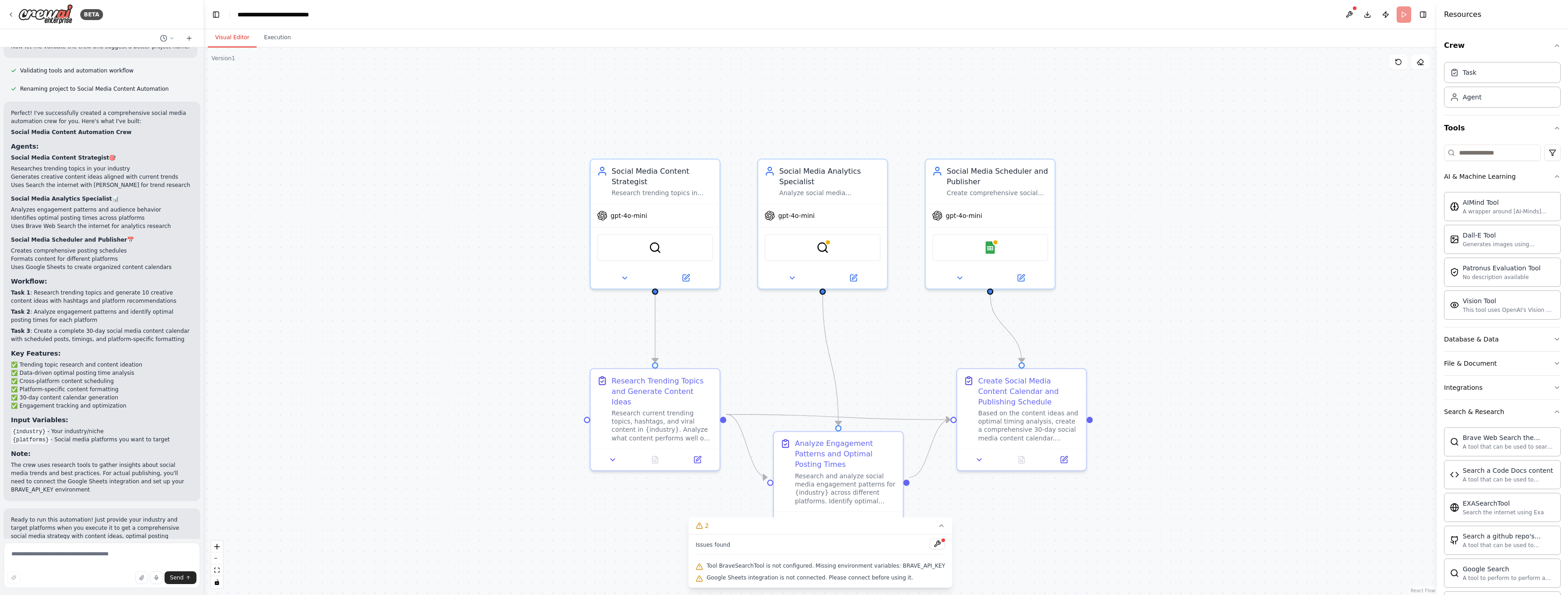
scroll to position [760, 0]
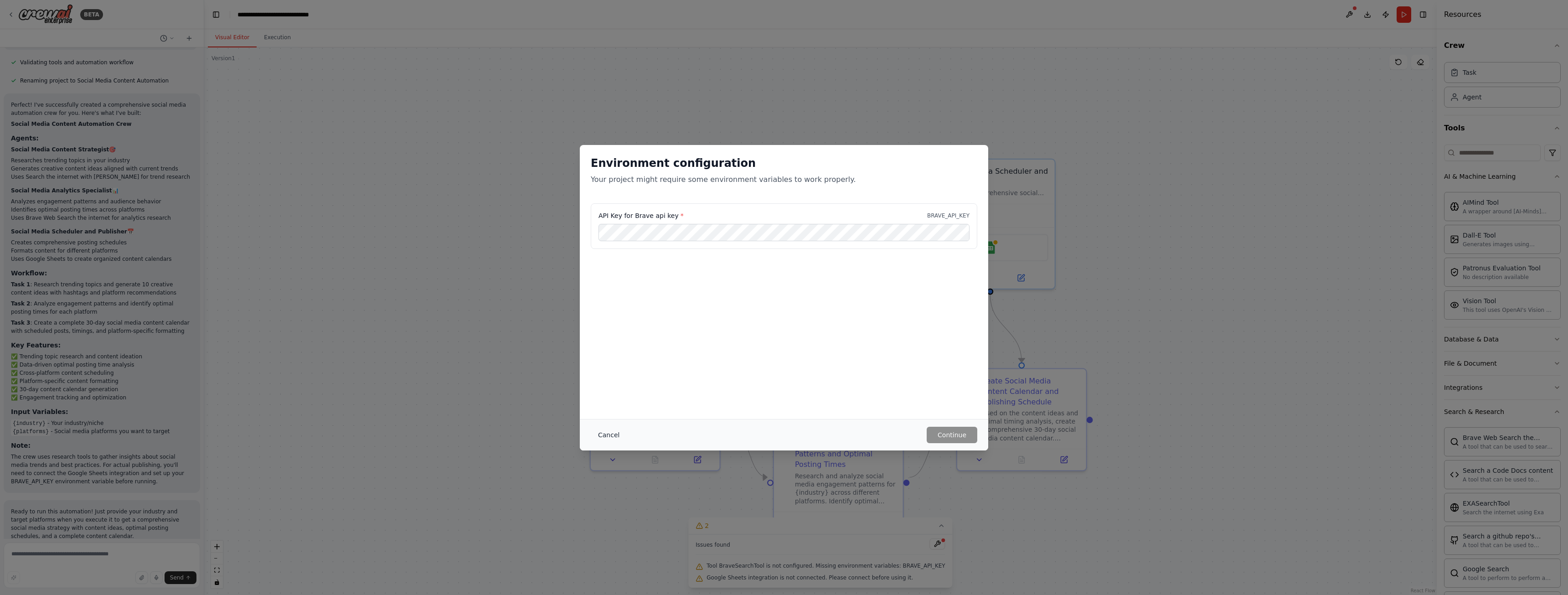
click at [603, 435] on button "Cancel" at bounding box center [608, 435] width 36 height 16
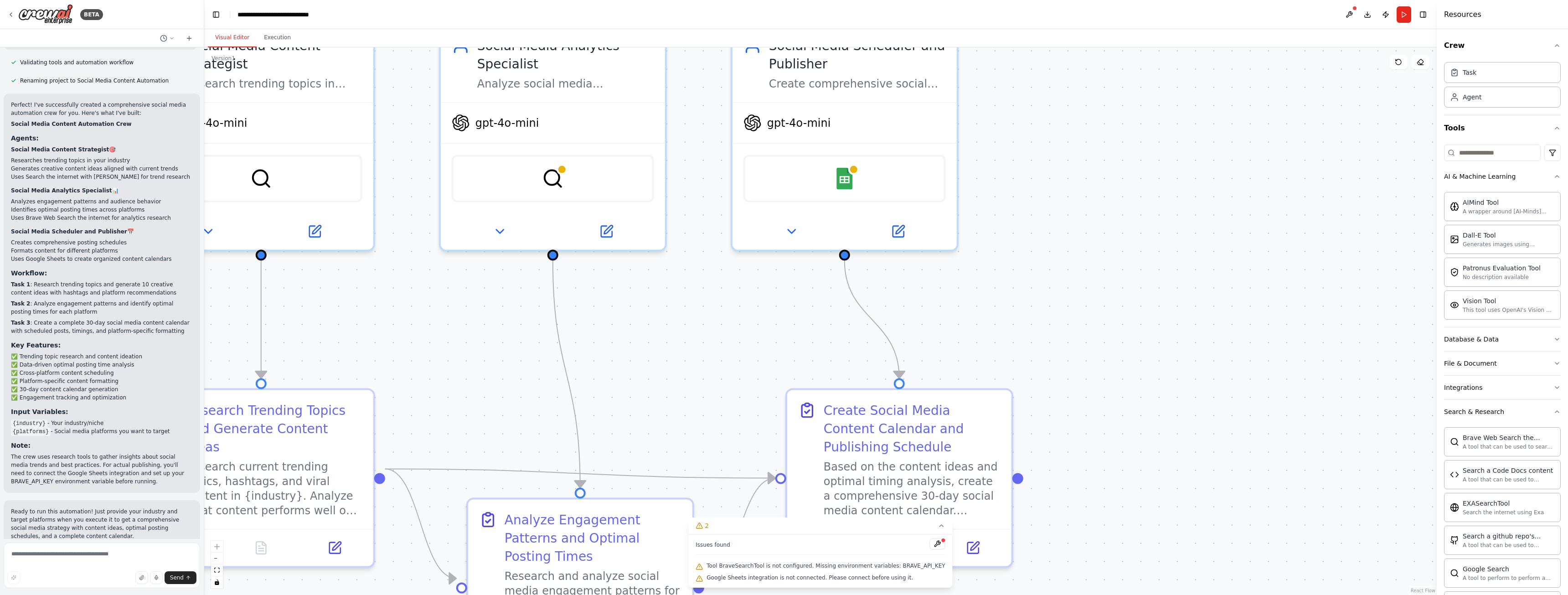
drag, startPoint x: 1023, startPoint y: 347, endPoint x: 1034, endPoint y: 300, distance: 48.3
click at [1043, 303] on div ".deletable-edge-delete-btn { width: 20px; height: 20px; border: 0px solid #ffff…" at bounding box center [820, 321] width 1233 height 547
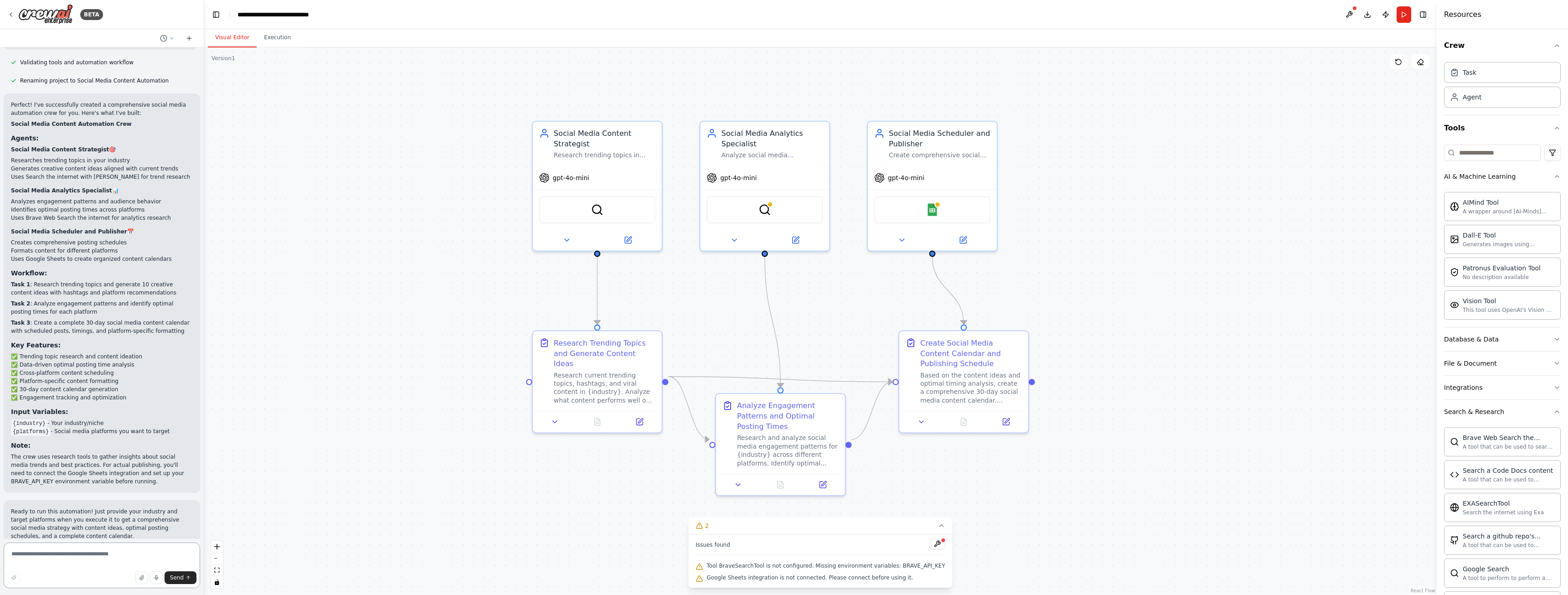
click at [65, 557] on textarea at bounding box center [102, 565] width 197 height 46
click at [114, 551] on textarea at bounding box center [102, 565] width 197 height 46
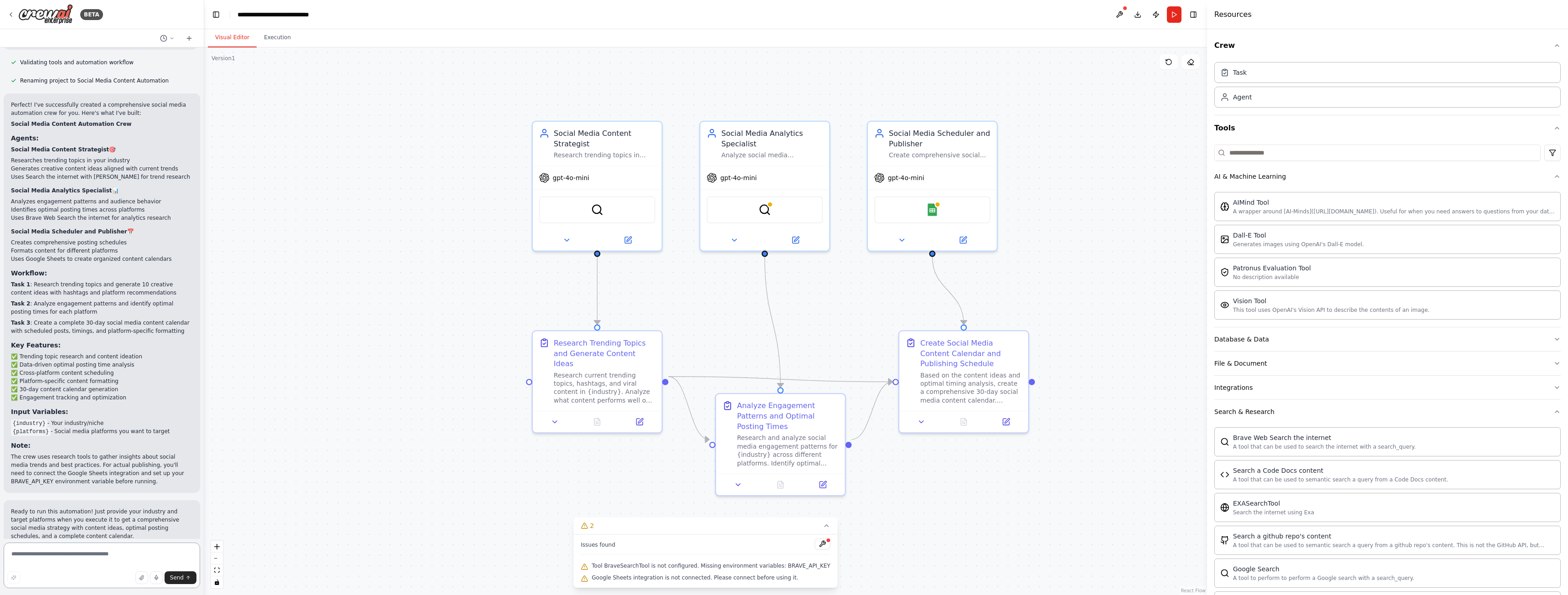
drag, startPoint x: 1437, startPoint y: 188, endPoint x: 1080, endPoint y: 200, distance: 357.2
click at [1207, 199] on div at bounding box center [1209, 297] width 4 height 595
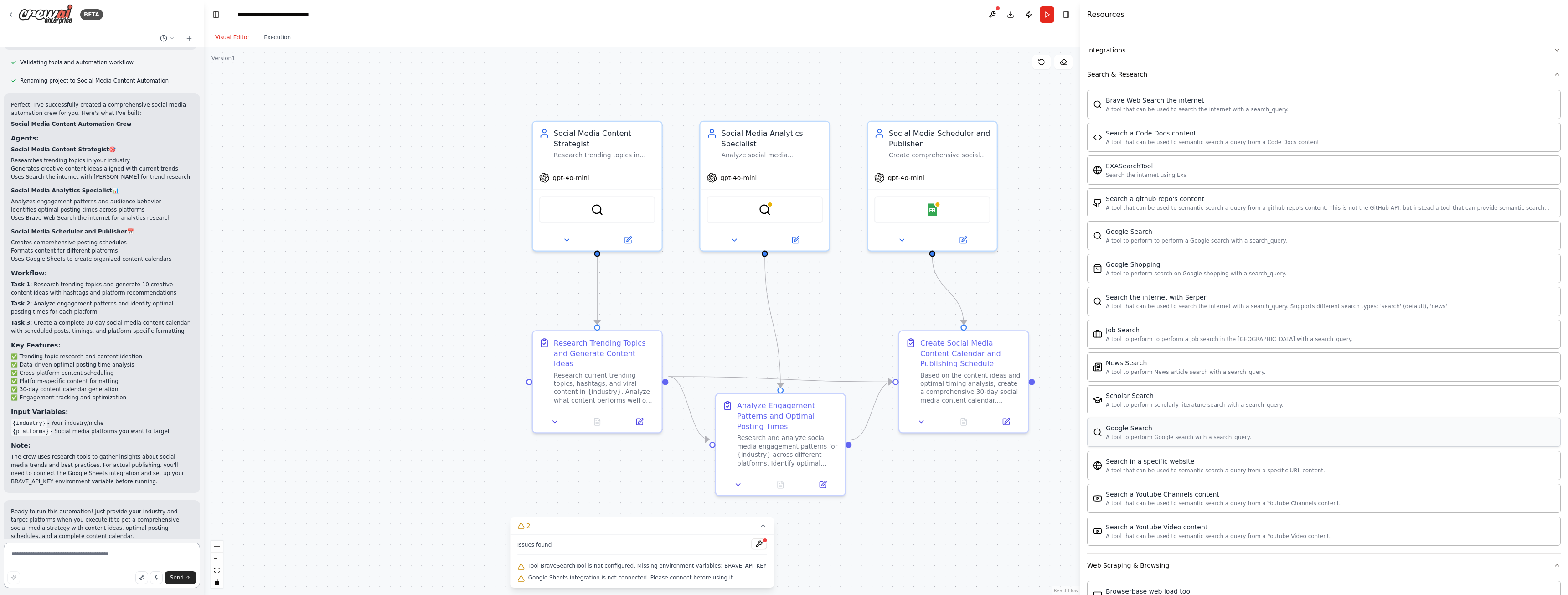
scroll to position [333, 0]
click at [1185, 414] on div "Scholar Search A tool to perform scholarly literature search with a search_quer…" at bounding box center [1324, 404] width 474 height 29
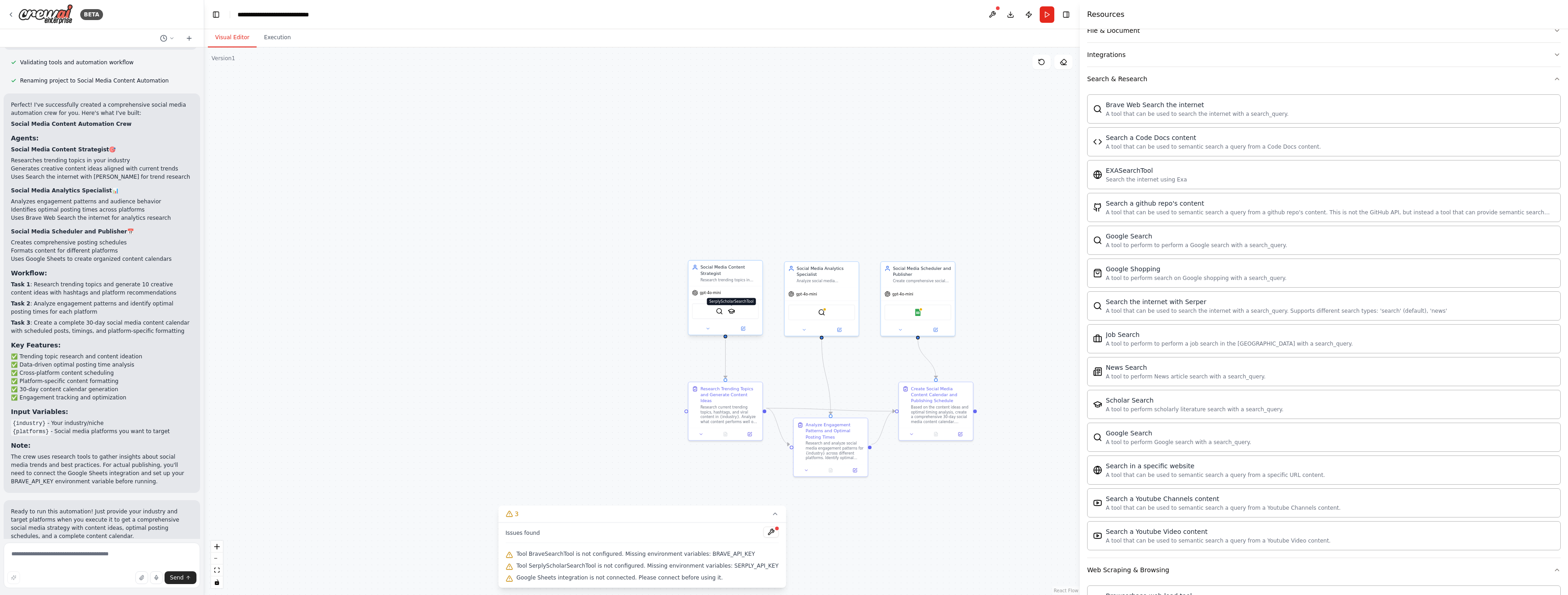
click at [730, 314] on img at bounding box center [732, 311] width 7 height 7
click at [729, 311] on img at bounding box center [732, 311] width 7 height 7
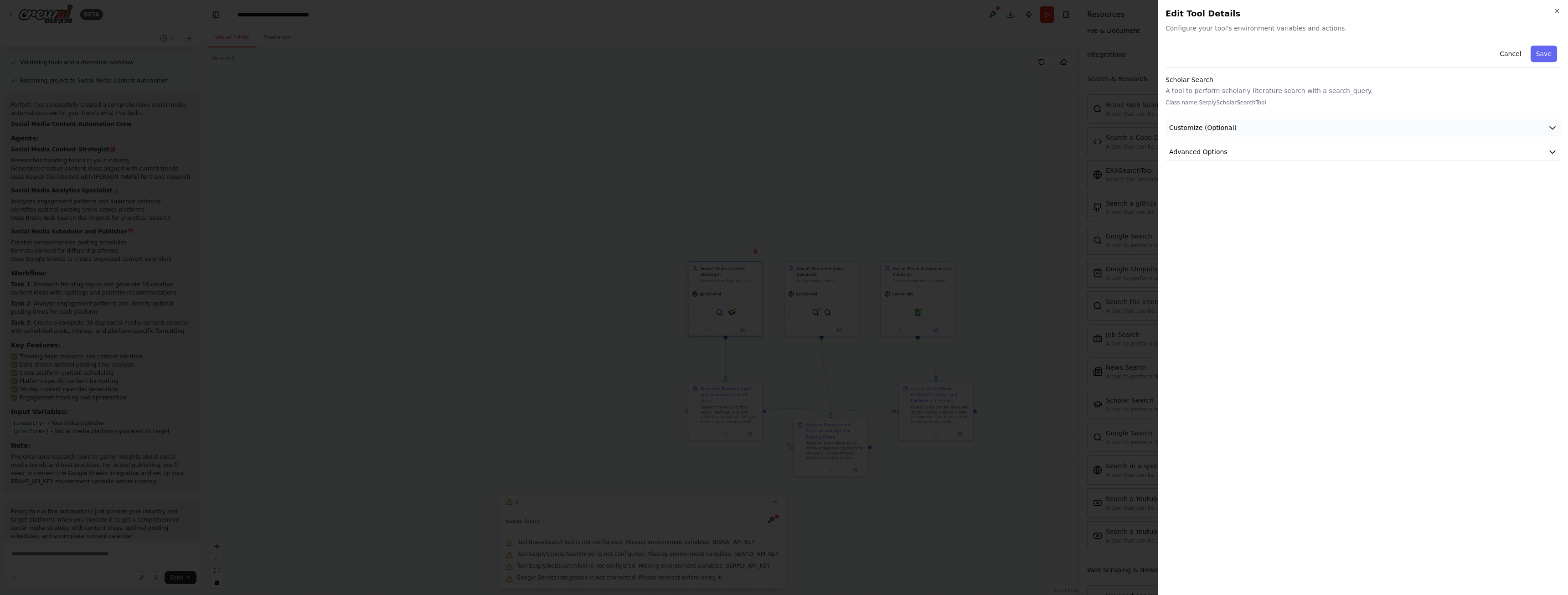
click at [1232, 126] on button "Customize (Optional)" at bounding box center [1363, 128] width 395 height 17
click at [1198, 249] on span "Advanced Options" at bounding box center [1199, 247] width 58 height 9
click at [1197, 128] on span "Customize (Optional)" at bounding box center [1203, 127] width 68 height 9
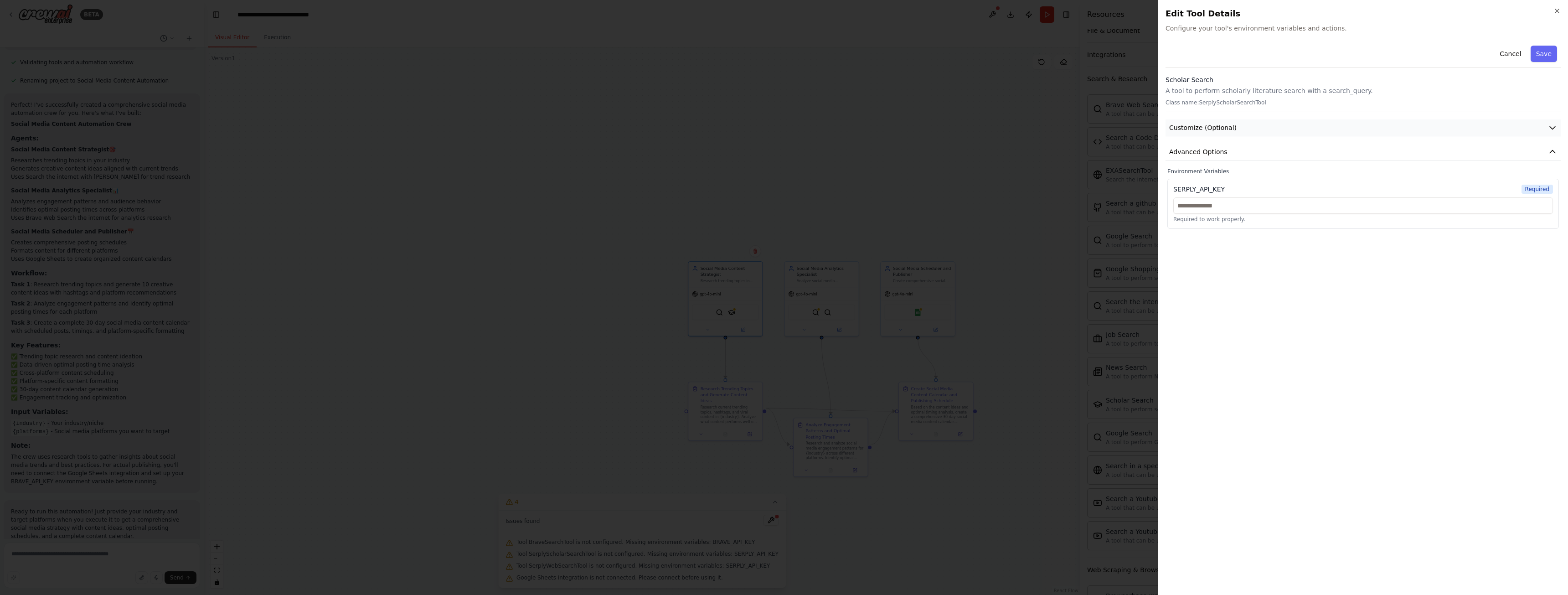
click at [1197, 128] on span "Customize (Optional)" at bounding box center [1203, 127] width 68 height 9
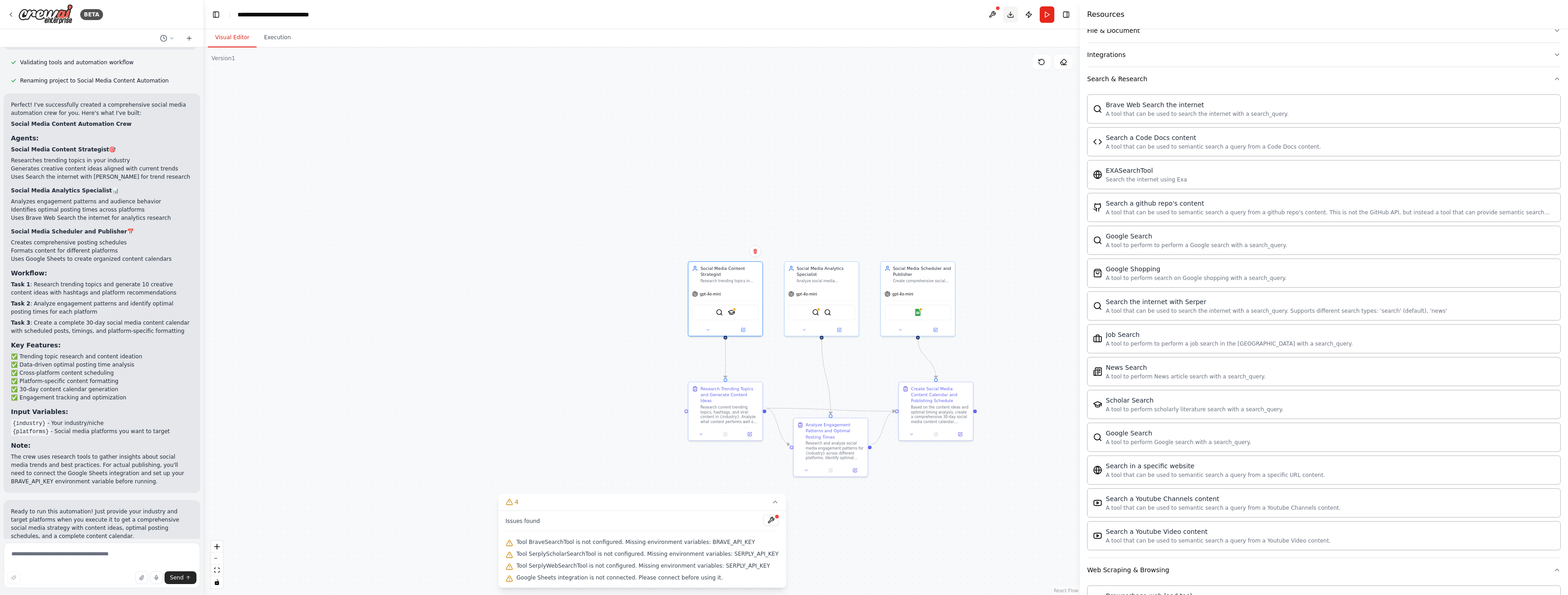
click at [1010, 17] on button "Download" at bounding box center [1010, 14] width 15 height 16
click at [278, 143] on div ".deletable-edge-delete-btn { width: 20px; height: 20px; border: 0px solid #ffff…" at bounding box center [642, 321] width 876 height 547
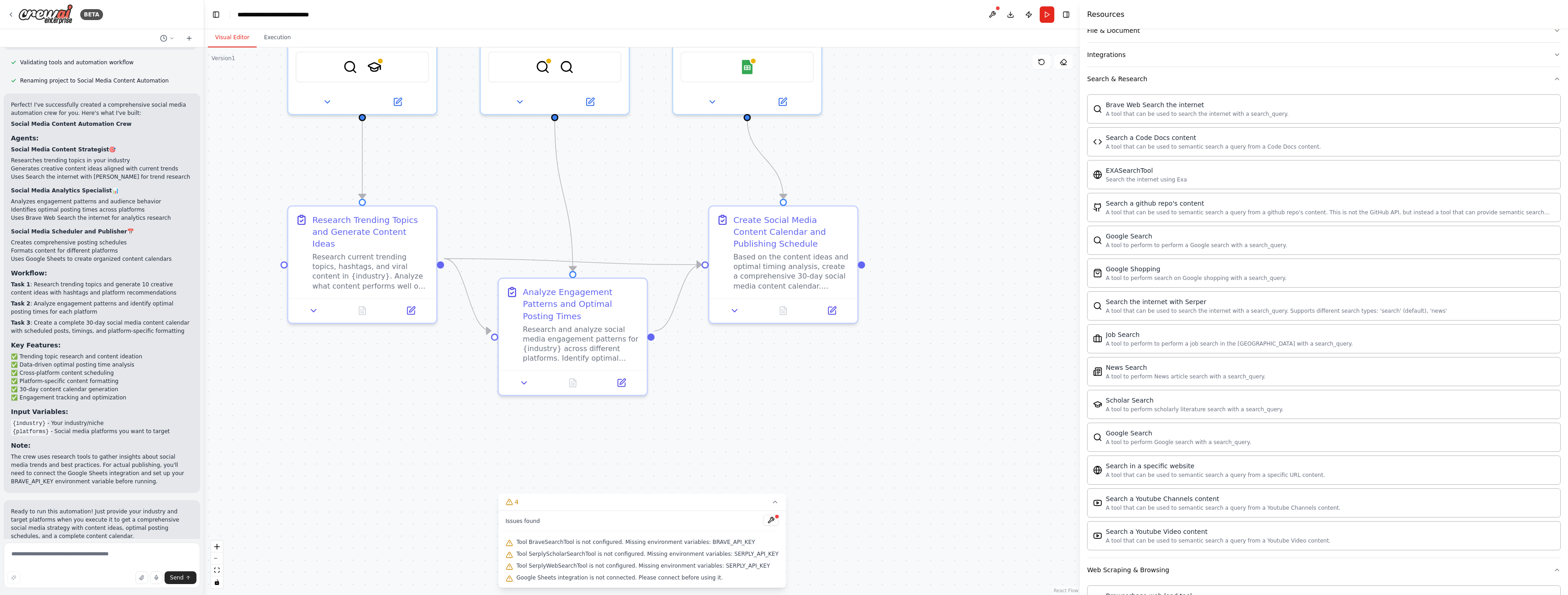
drag, startPoint x: 716, startPoint y: 451, endPoint x: 489, endPoint y: 386, distance: 236.1
click at [324, 371] on div ".deletable-edge-delete-btn { width: 20px; height: 20px; border: 0px solid #ffff…" at bounding box center [642, 321] width 876 height 547
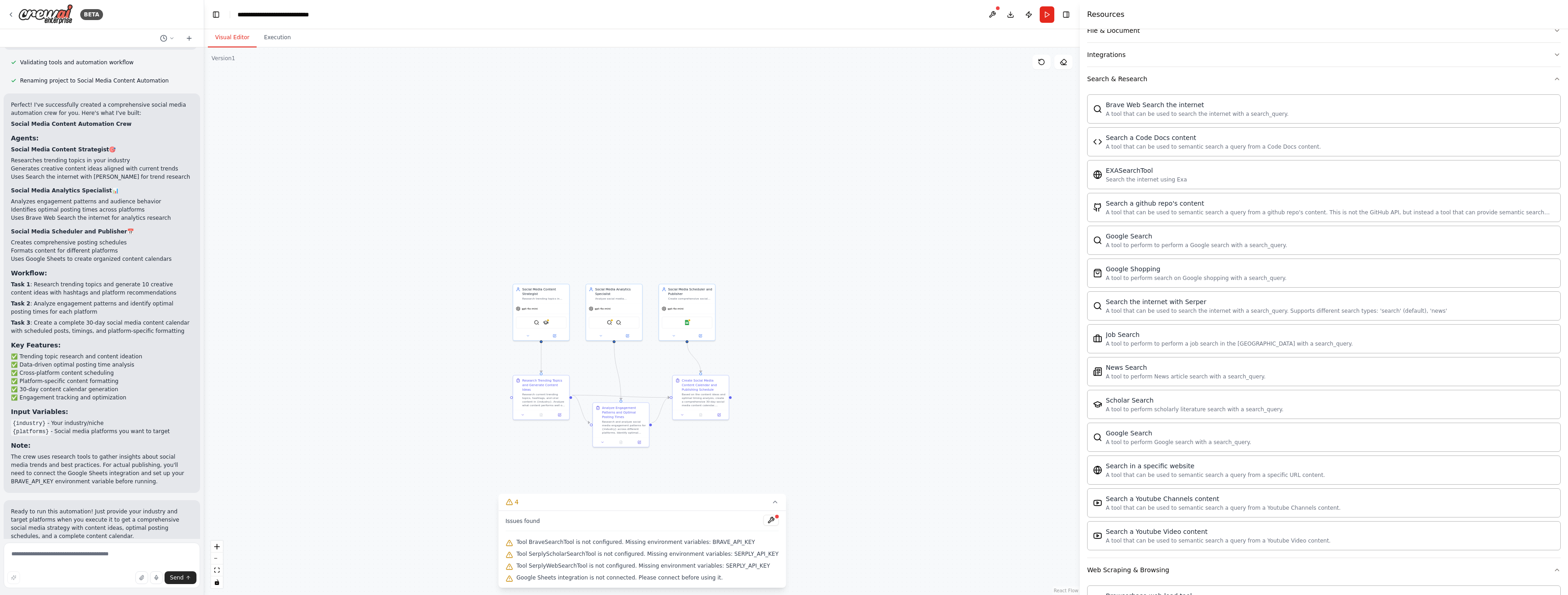
drag, startPoint x: 883, startPoint y: 274, endPoint x: 987, endPoint y: 339, distance: 122.6
click at [905, 359] on div ".deletable-edge-delete-btn { width: 20px; height: 20px; border: 0px solid #ffff…" at bounding box center [642, 321] width 876 height 547
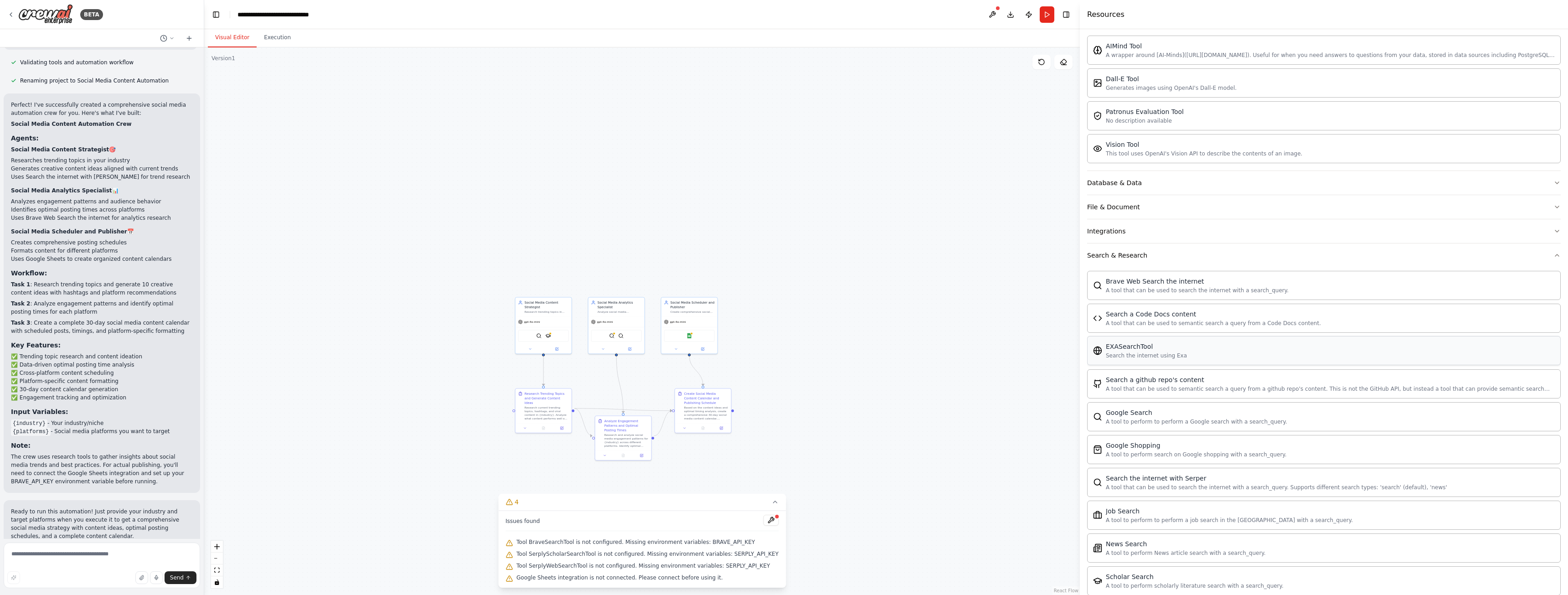
scroll to position [150, 0]
click at [1133, 242] on button "Integrations" at bounding box center [1324, 237] width 474 height 24
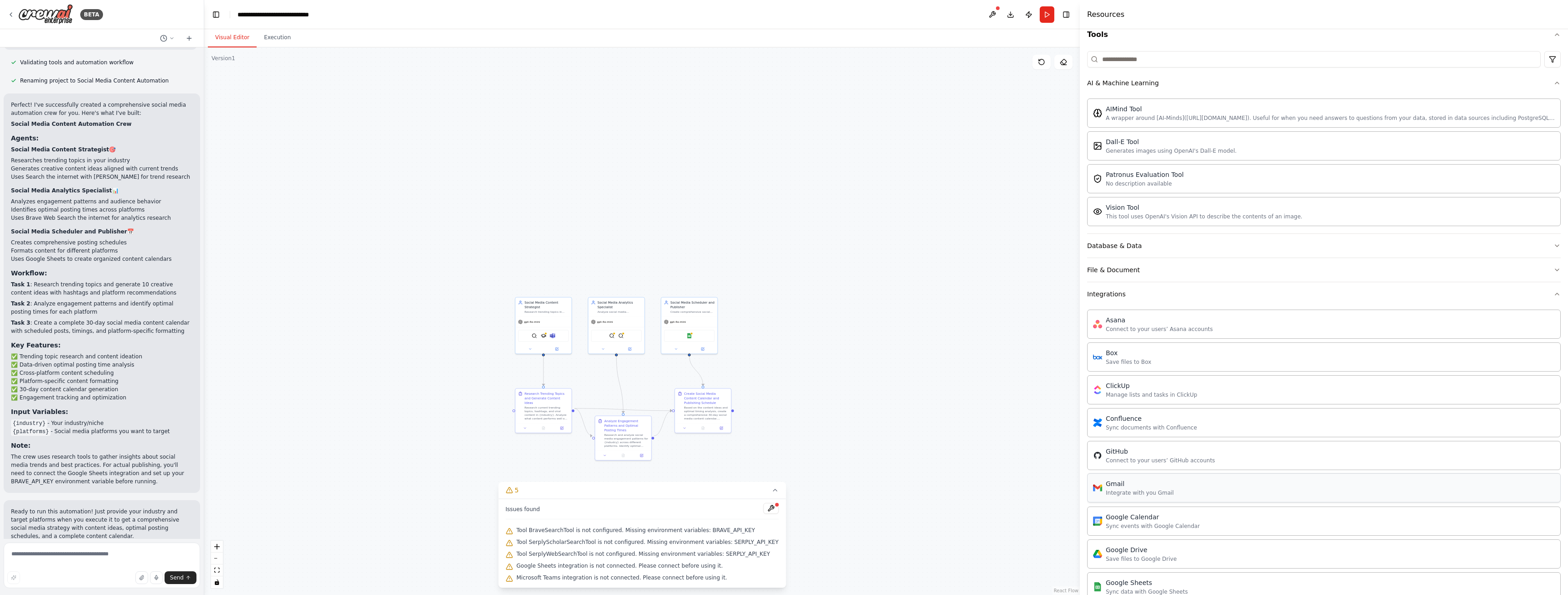
scroll to position [59, 0]
click at [1148, 307] on button "File & Document" at bounding box center [1324, 304] width 474 height 24
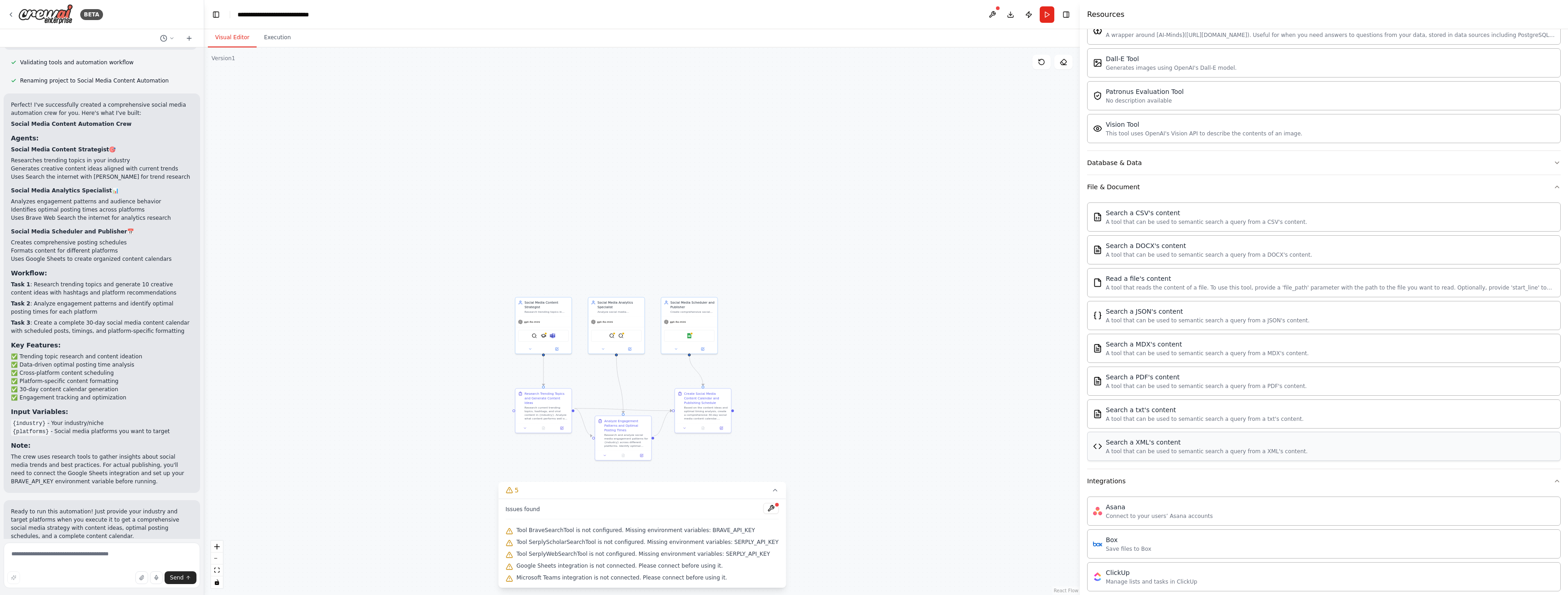
scroll to position [287, 0]
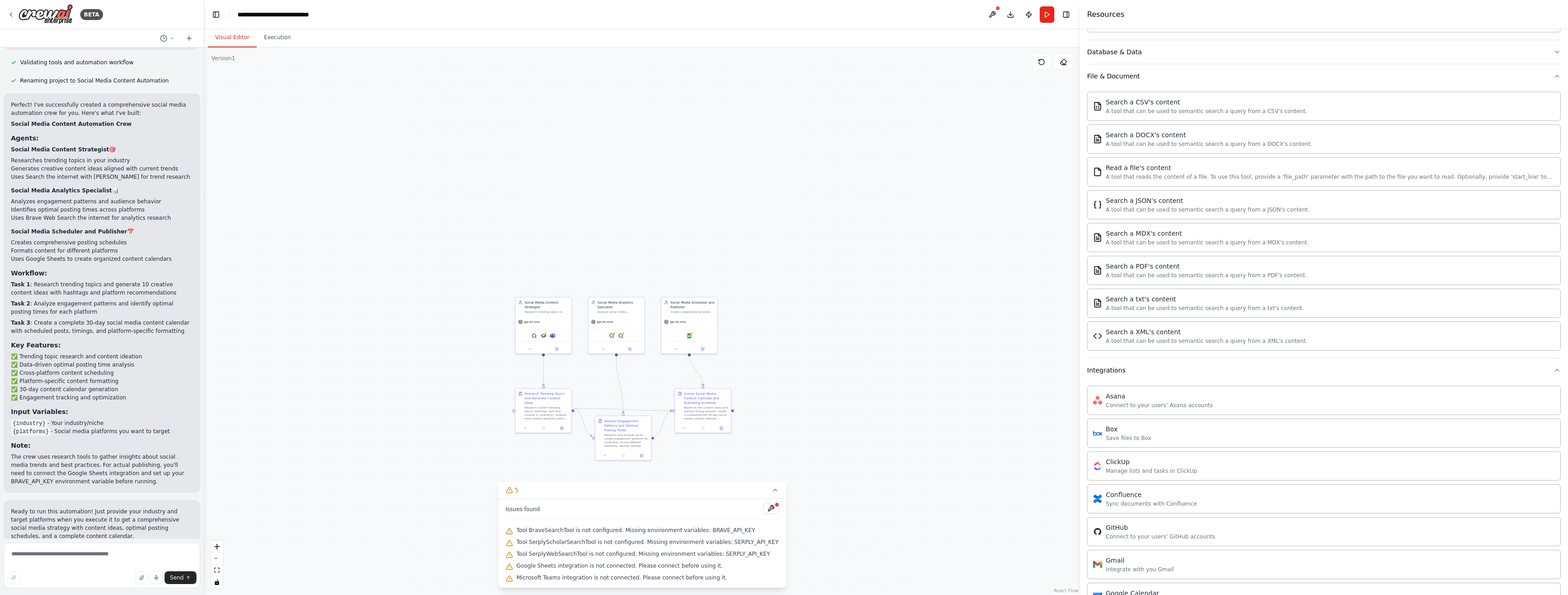
click at [1068, 72] on div ".deletable-edge-delete-btn { width: 20px; height: 20px; border: 0px solid #ffff…" at bounding box center [642, 321] width 876 height 547
click at [1070, 61] on button at bounding box center [1063, 62] width 18 height 15
click at [555, 337] on img at bounding box center [552, 334] width 5 height 5
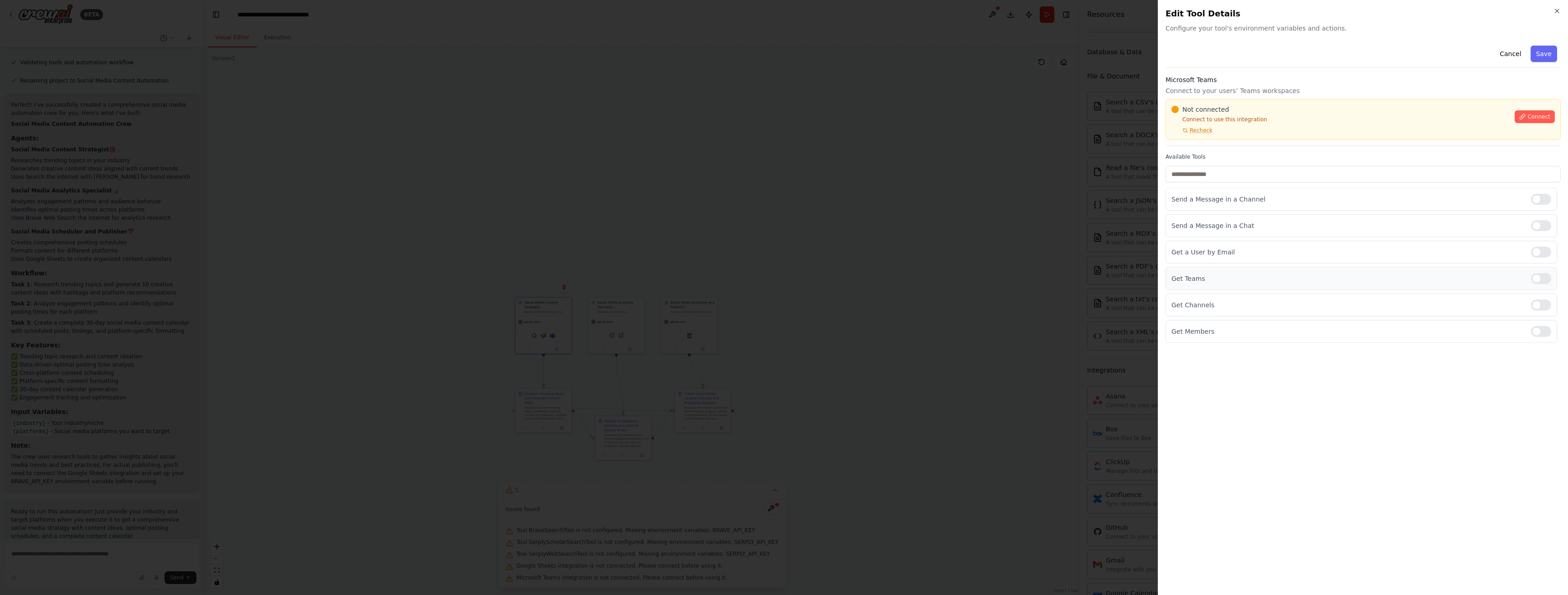
click at [1221, 284] on div "Get Teams" at bounding box center [1361, 278] width 391 height 23
click at [1535, 279] on div at bounding box center [1541, 279] width 20 height 11
click at [1539, 279] on div at bounding box center [1541, 279] width 20 height 11
click at [1532, 278] on div at bounding box center [1541, 279] width 20 height 11
click at [1538, 277] on div at bounding box center [1541, 279] width 20 height 11
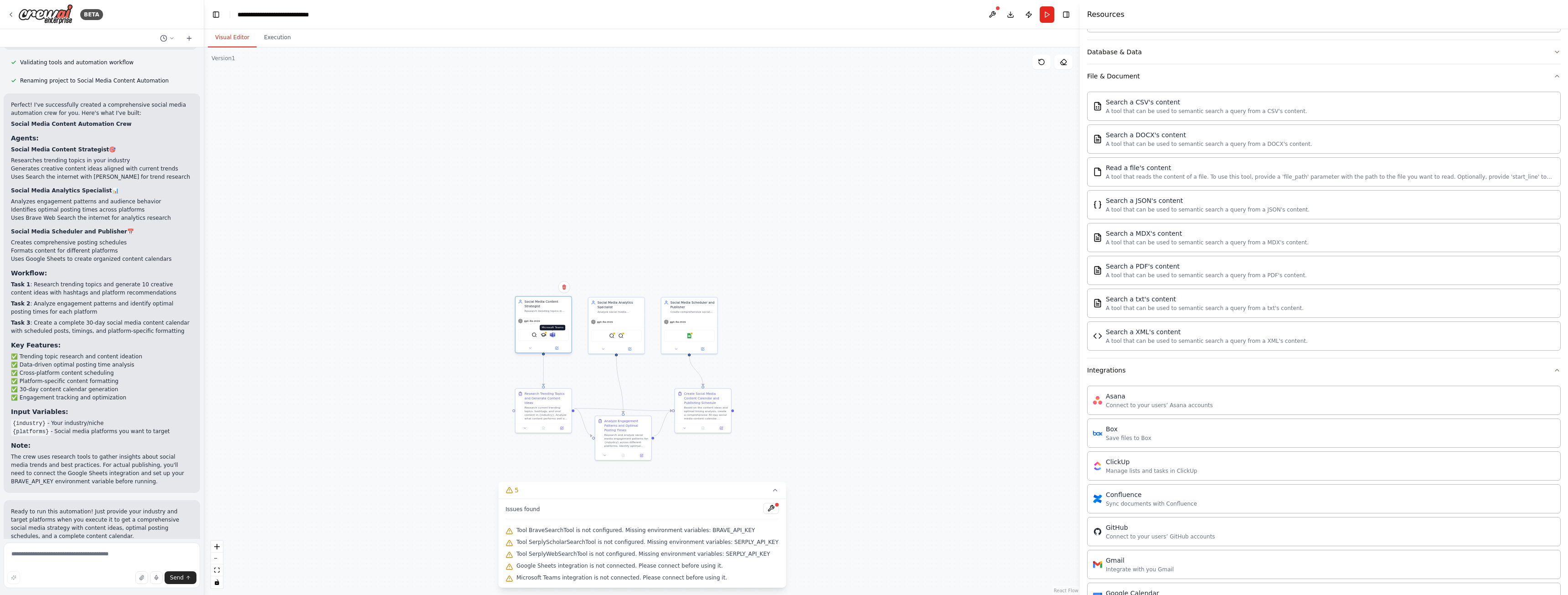
click at [555, 336] on img at bounding box center [552, 334] width 5 height 5
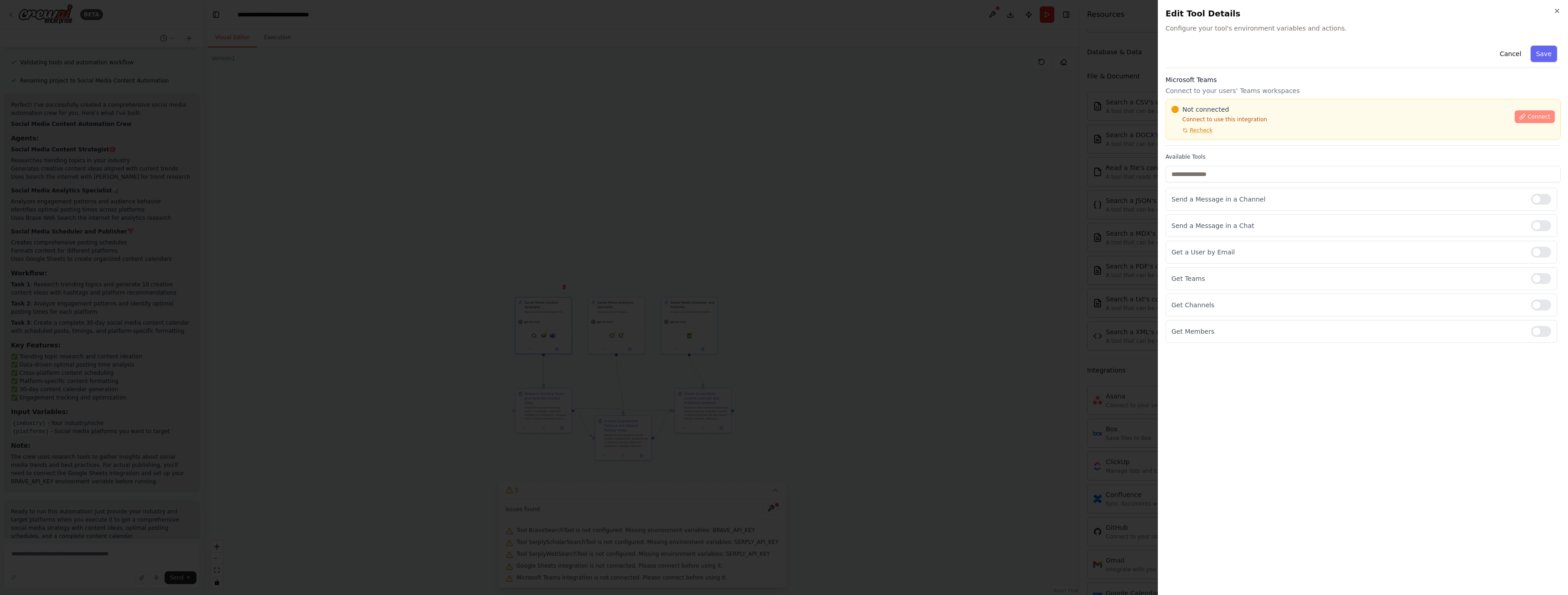
click at [1538, 119] on span "Connect" at bounding box center [1538, 117] width 23 height 7
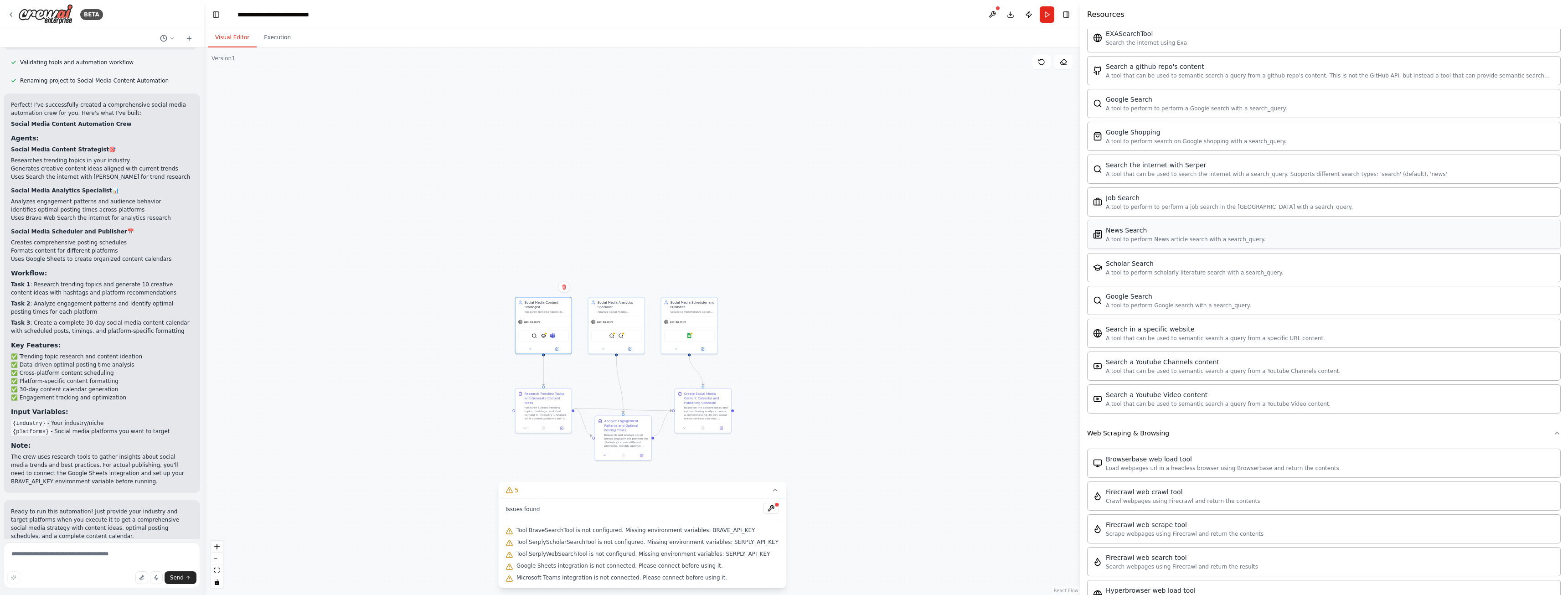
scroll to position [1473, 0]
click at [1027, 15] on button "Publish" at bounding box center [1029, 14] width 15 height 16
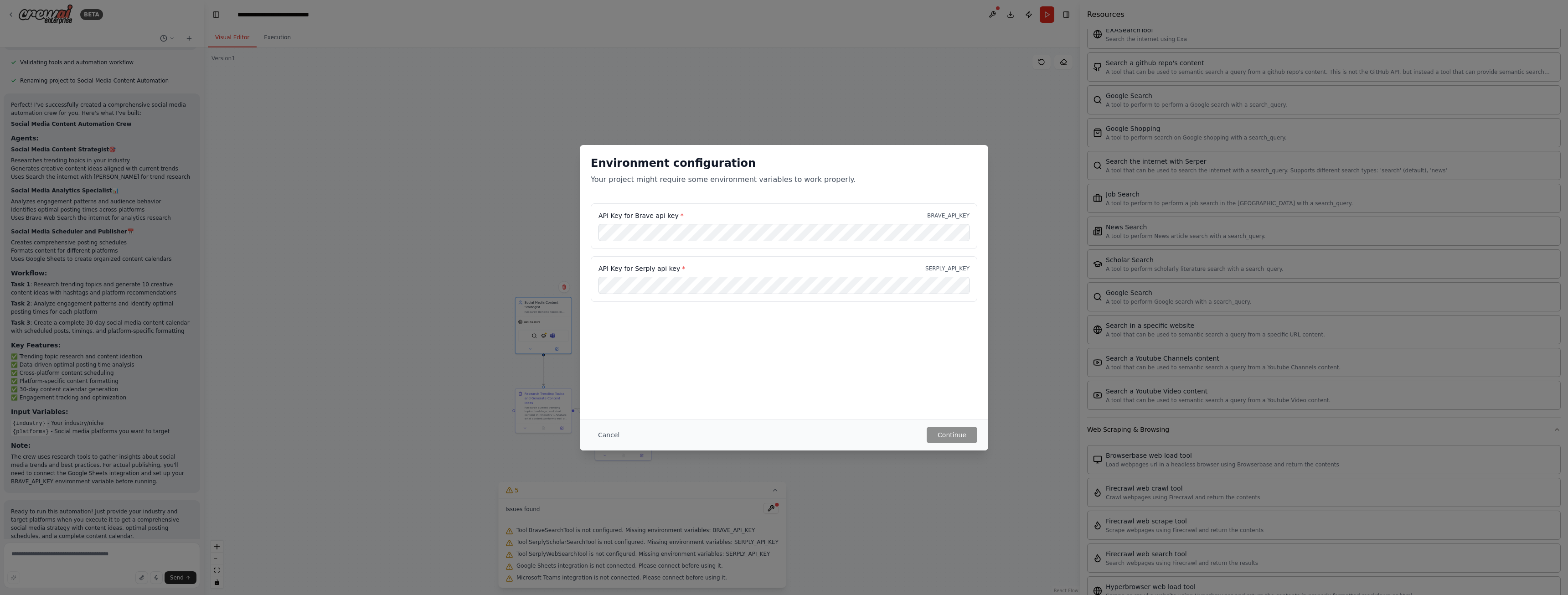
click at [926, 361] on div "Environment configuration Your project might require some environment variables…" at bounding box center [784, 282] width 408 height 274
click at [603, 438] on button "Cancel" at bounding box center [608, 435] width 36 height 16
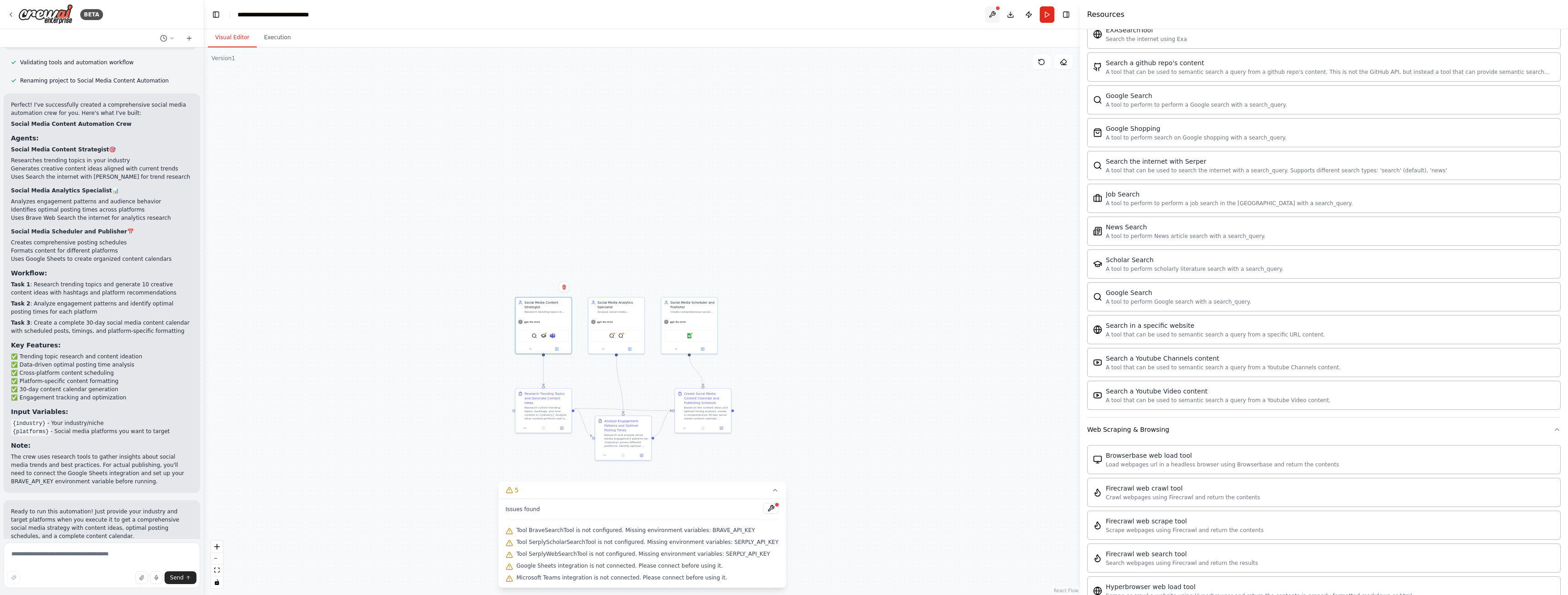
click at [995, 15] on button at bounding box center [992, 14] width 15 height 16
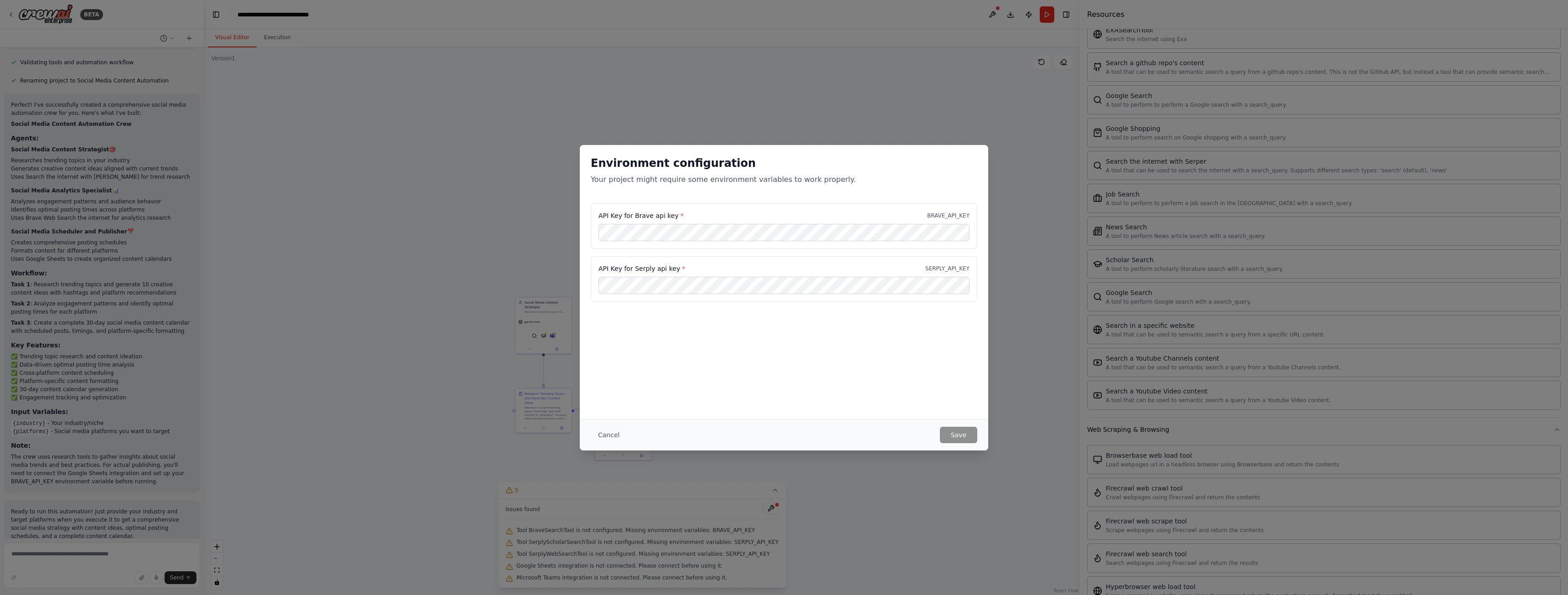
click at [883, 107] on div "Environment configuration Your project might require some environment variables…" at bounding box center [784, 297] width 1568 height 595
click at [609, 435] on button "Cancel" at bounding box center [608, 435] width 36 height 16
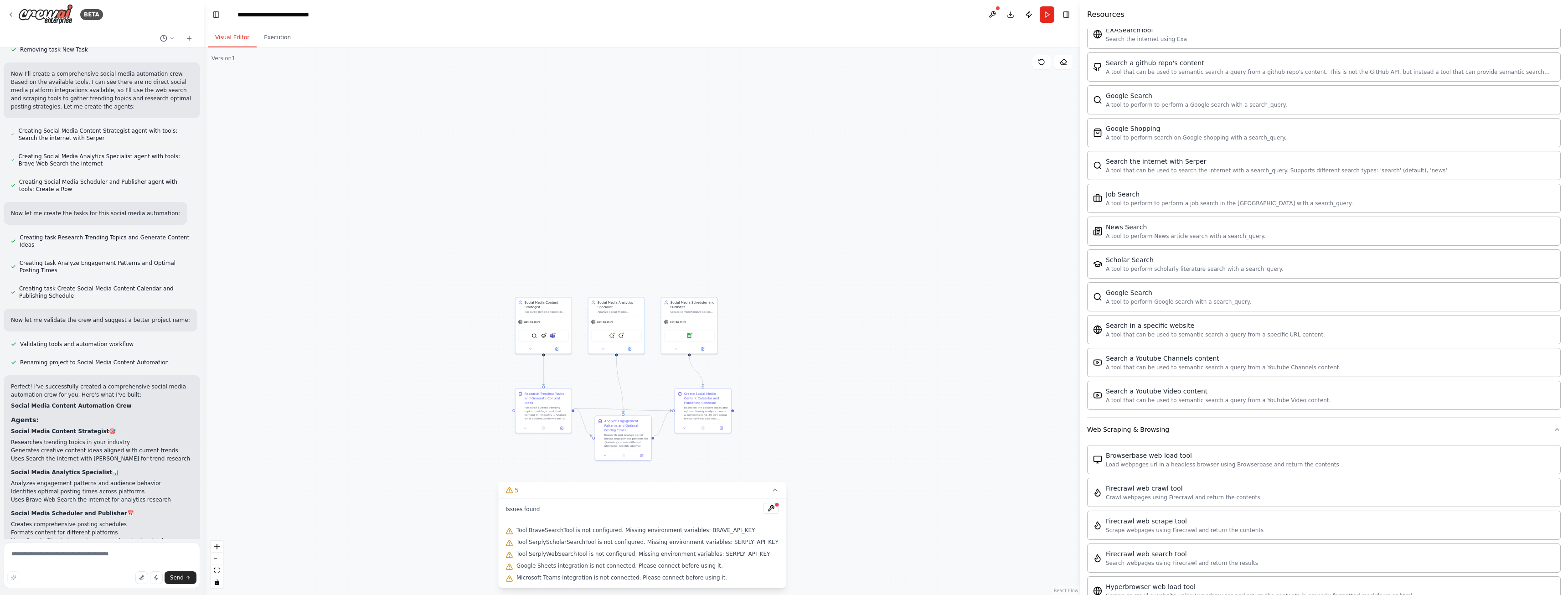
scroll to position [441, 0]
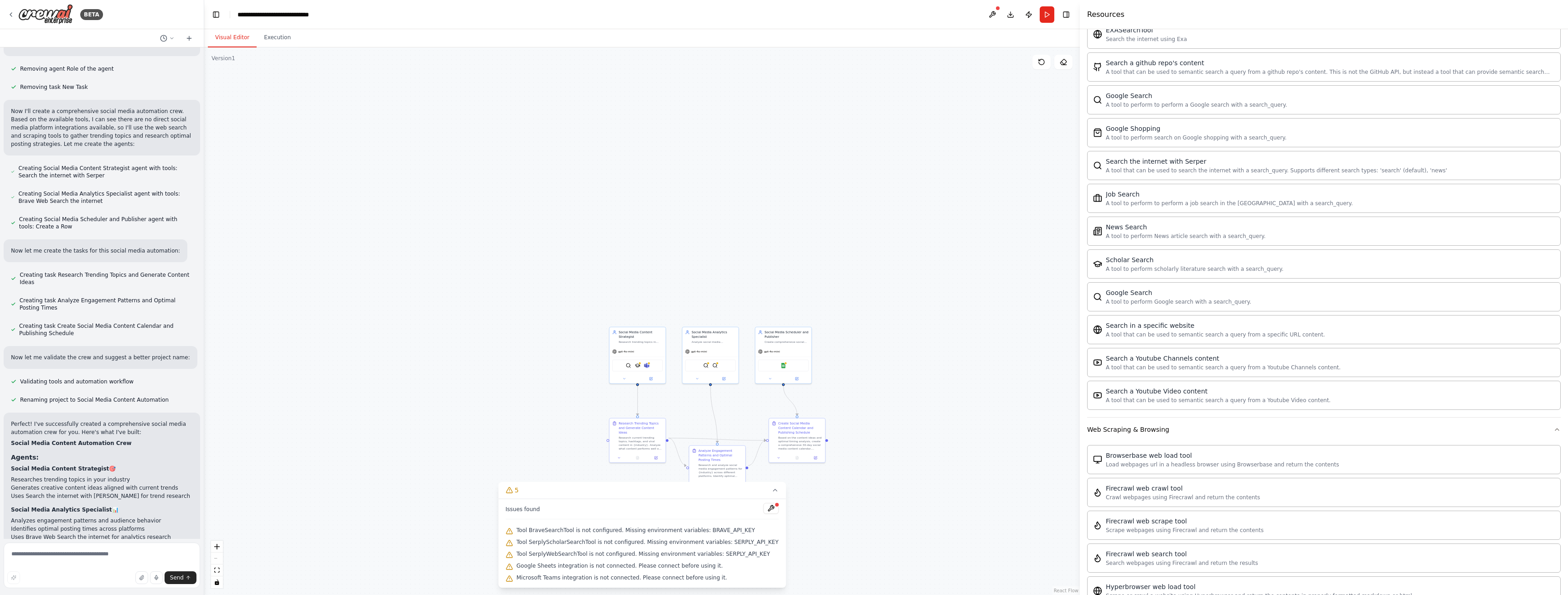
drag, startPoint x: 777, startPoint y: 261, endPoint x: 682, endPoint y: 175, distance: 128.1
click at [682, 175] on div ".deletable-edge-delete-btn { width: 20px; height: 20px; border: 0px solid #ffff…" at bounding box center [642, 321] width 876 height 547
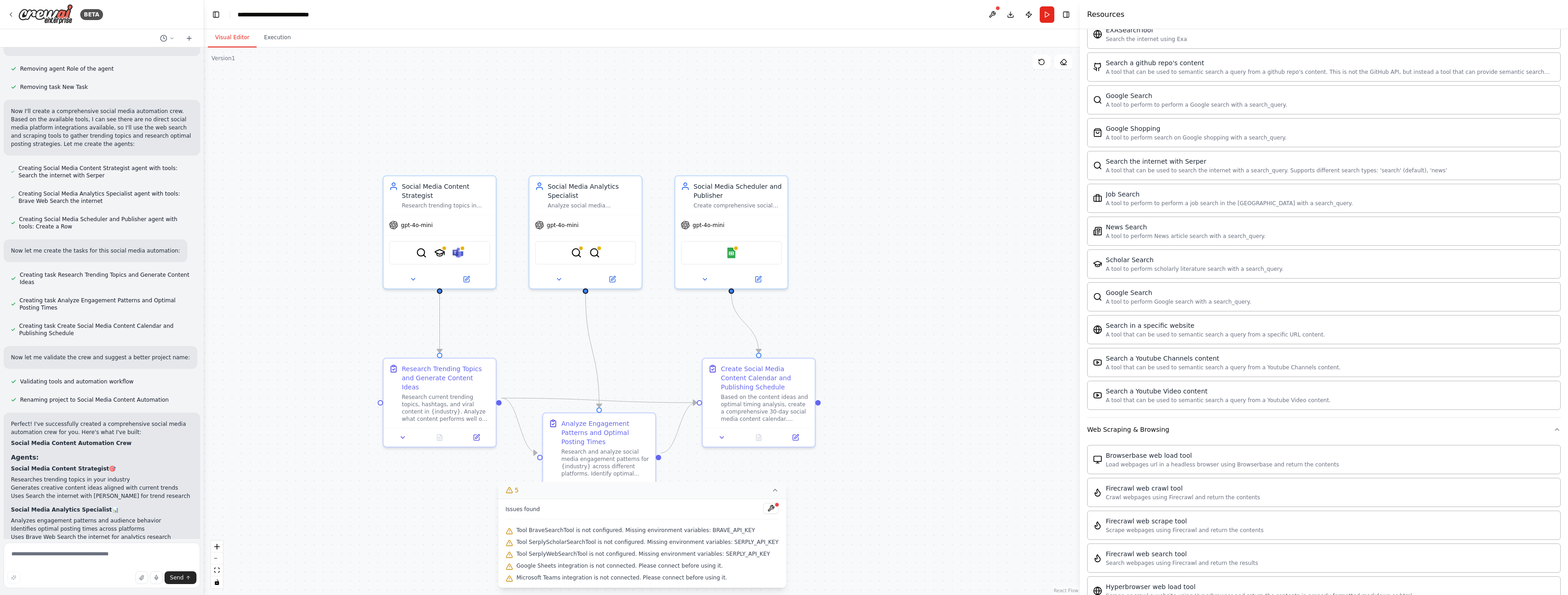
click at [771, 490] on icon at bounding box center [775, 490] width 7 height 7
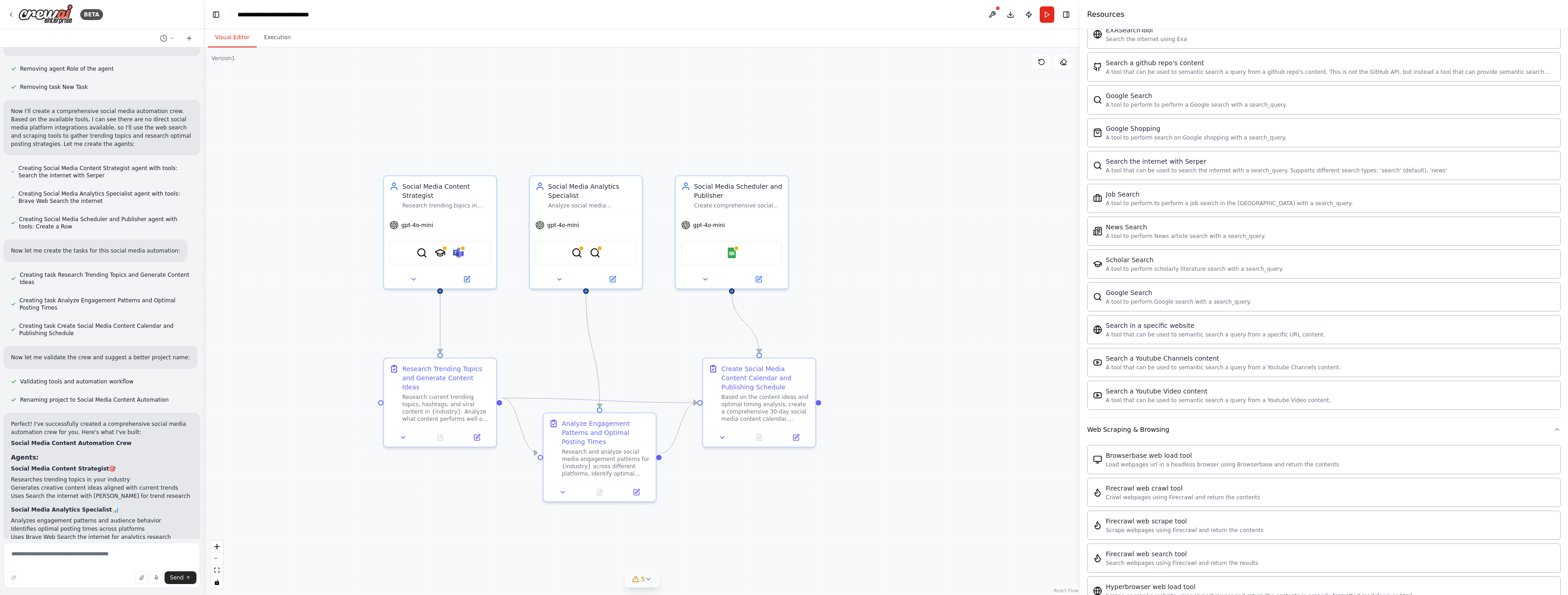
drag, startPoint x: 831, startPoint y: 499, endPoint x: 808, endPoint y: 444, distance: 59.6
click at [805, 446] on div ".deletable-edge-delete-btn { width: 20px; height: 20px; border: 0px solid #ffff…" at bounding box center [642, 321] width 876 height 547
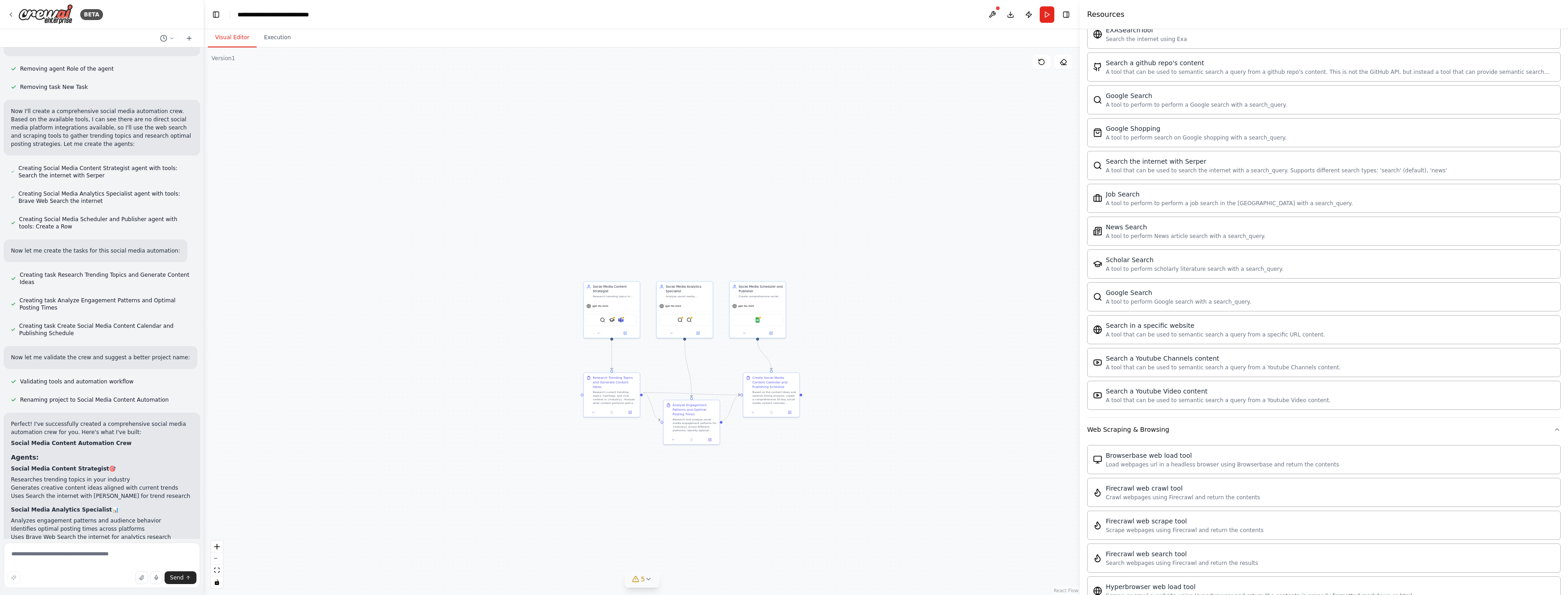
click at [808, 440] on div ".deletable-edge-delete-btn { width: 20px; height: 20px; border: 0px solid #ffff…" at bounding box center [642, 321] width 876 height 547
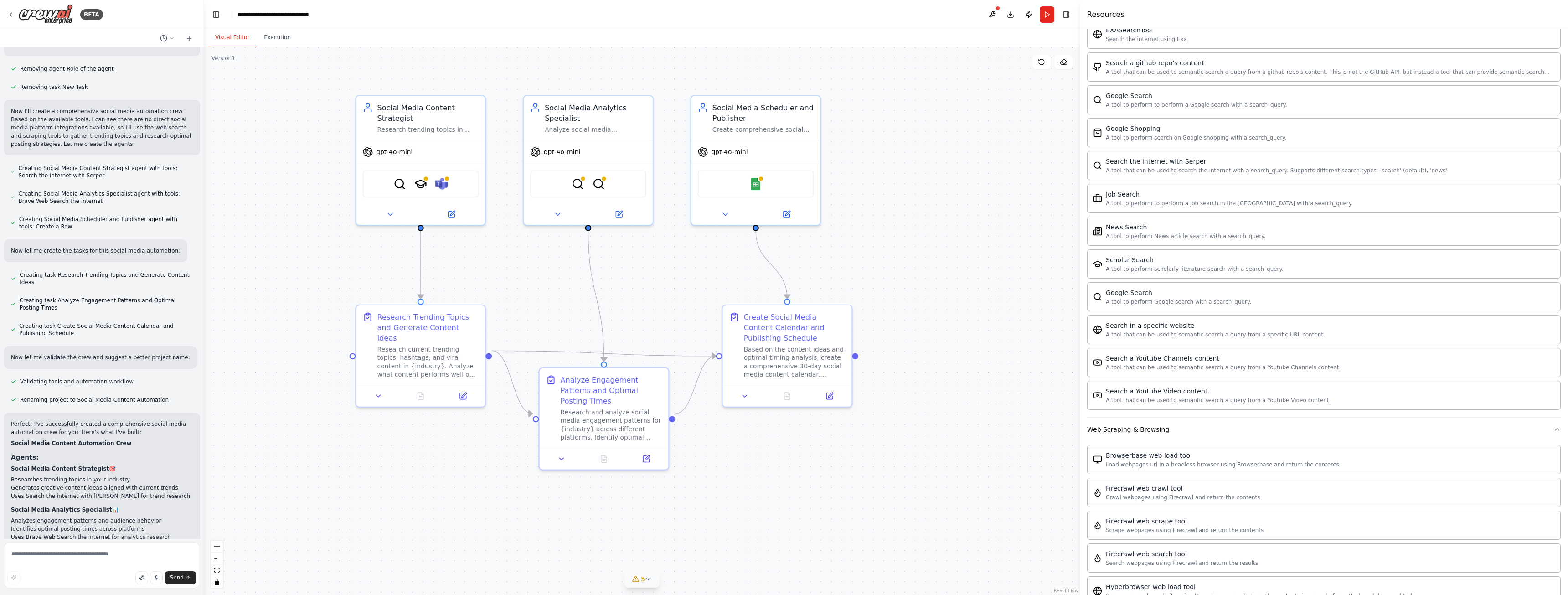
drag, startPoint x: 635, startPoint y: 275, endPoint x: 653, endPoint y: 282, distance: 19.3
click at [653, 282] on div ".deletable-edge-delete-btn { width: 20px; height: 20px; border: 0px solid #ffff…" at bounding box center [642, 321] width 876 height 547
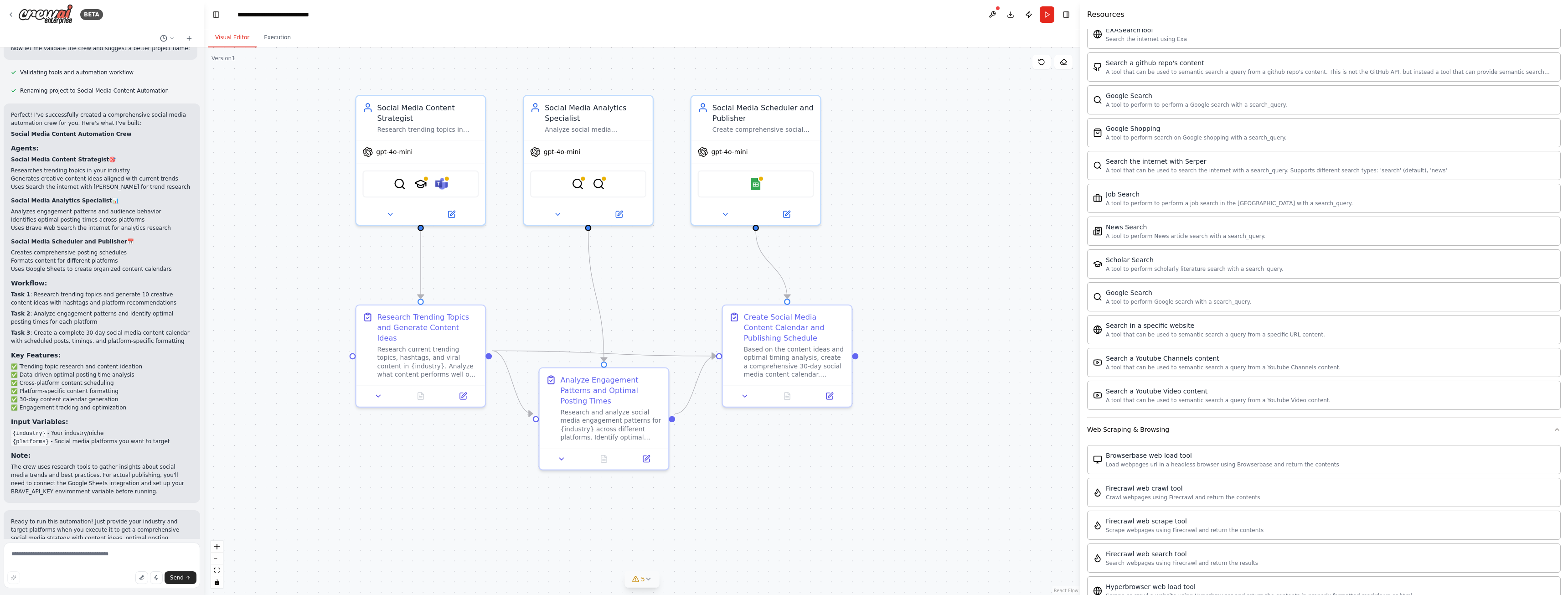
scroll to position [760, 0]
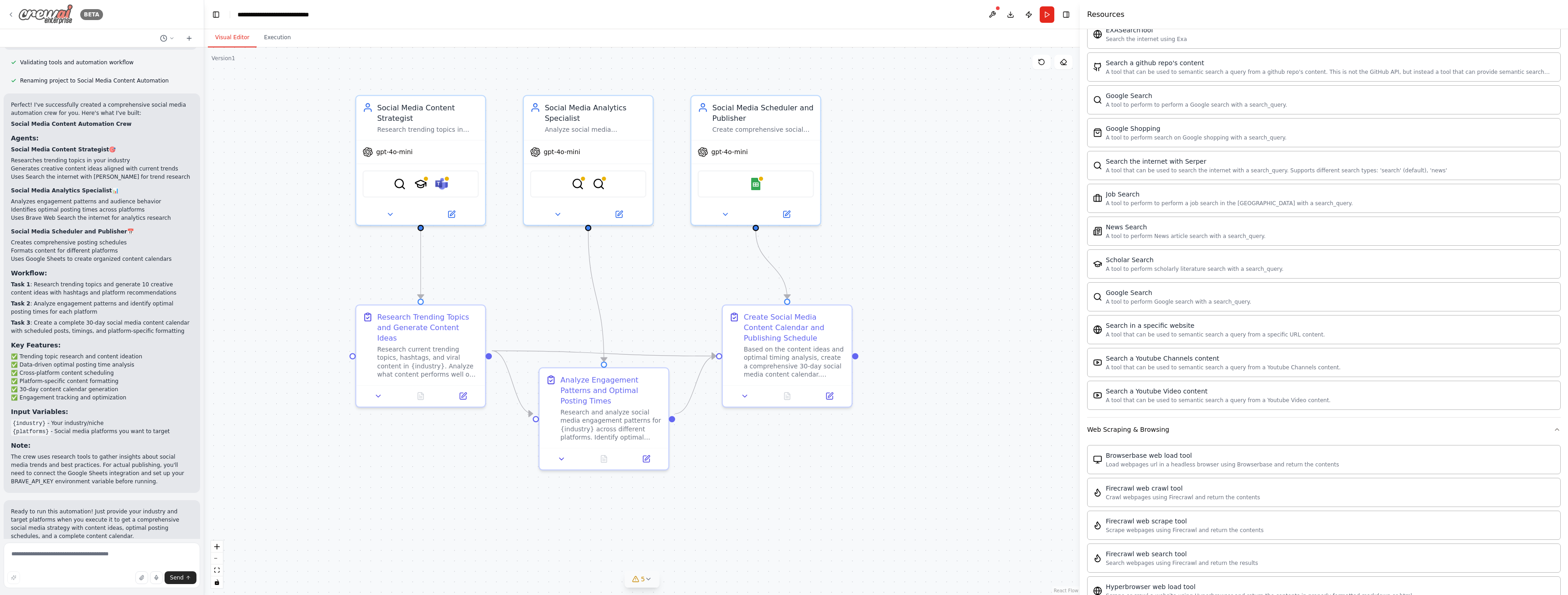
click at [10, 10] on div "BETA" at bounding box center [55, 15] width 96 height 21
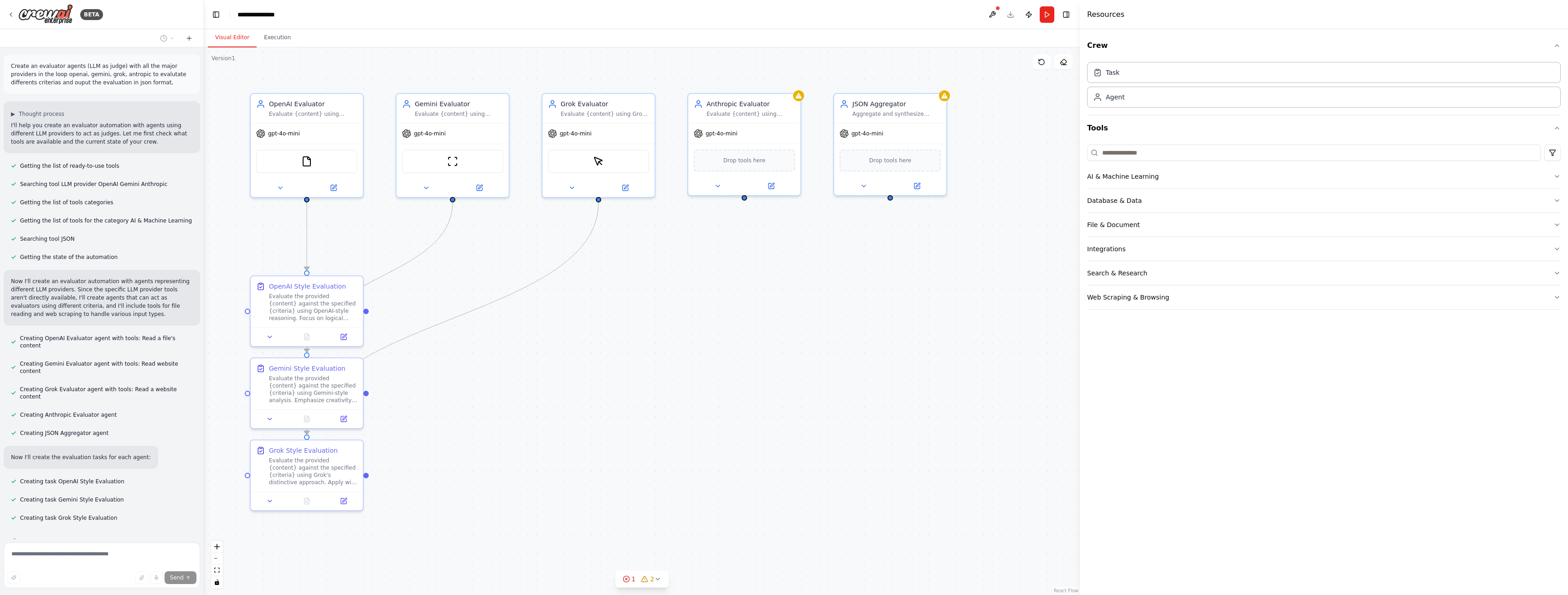
scroll to position [17, 0]
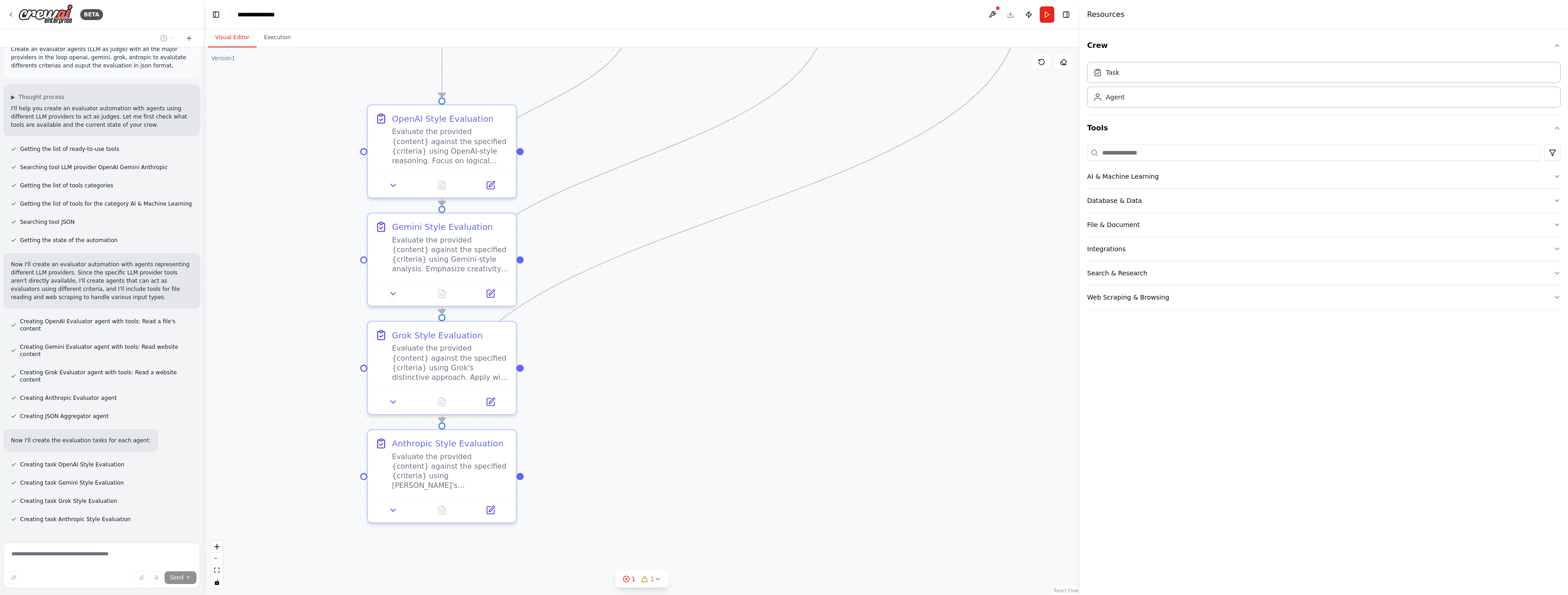
drag, startPoint x: 627, startPoint y: 323, endPoint x: 783, endPoint y: 269, distance: 165.1
click at [783, 269] on div ".deletable-edge-delete-btn { width: 20px; height: 20px; border: 0px solid #ffff…" at bounding box center [642, 321] width 876 height 547
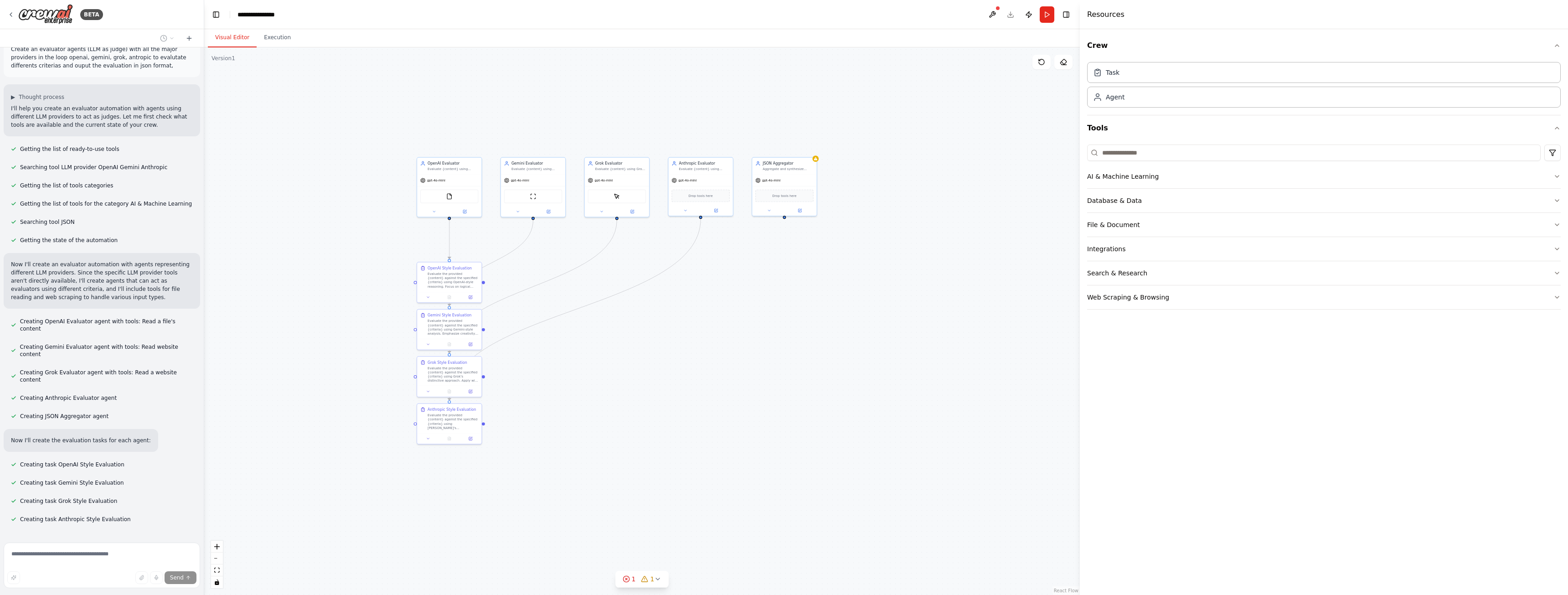
drag, startPoint x: 785, startPoint y: 376, endPoint x: 685, endPoint y: 374, distance: 100.0
click at [685, 374] on div ".deletable-edge-delete-btn { width: 20px; height: 20px; border: 0px solid #ffff…" at bounding box center [642, 321] width 876 height 547
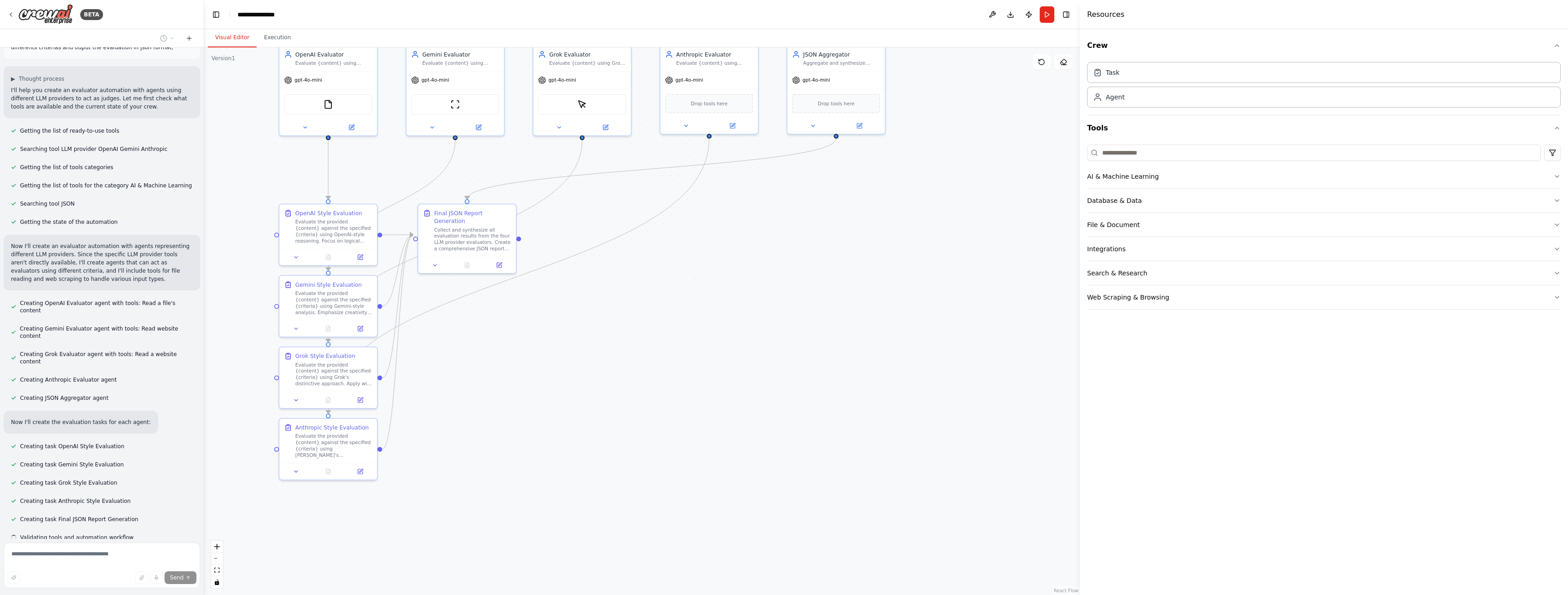
scroll to position [54, 0]
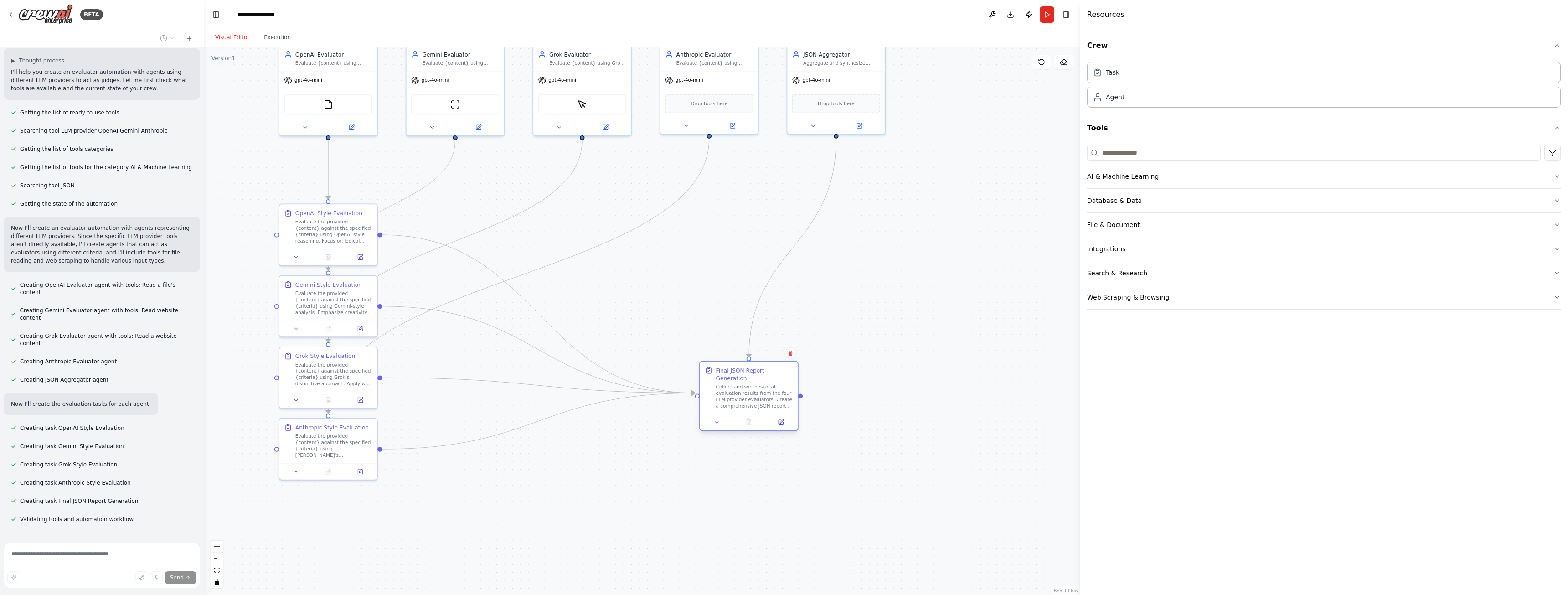
drag, startPoint x: 505, startPoint y: 213, endPoint x: 784, endPoint y: 374, distance: 322.1
click at [784, 374] on div "Final JSON Report Generation" at bounding box center [754, 375] width 77 height 16
click at [915, 313] on div ".deletable-edge-delete-btn { width: 20px; height: 20px; border: 0px solid #ffff…" at bounding box center [642, 321] width 876 height 547
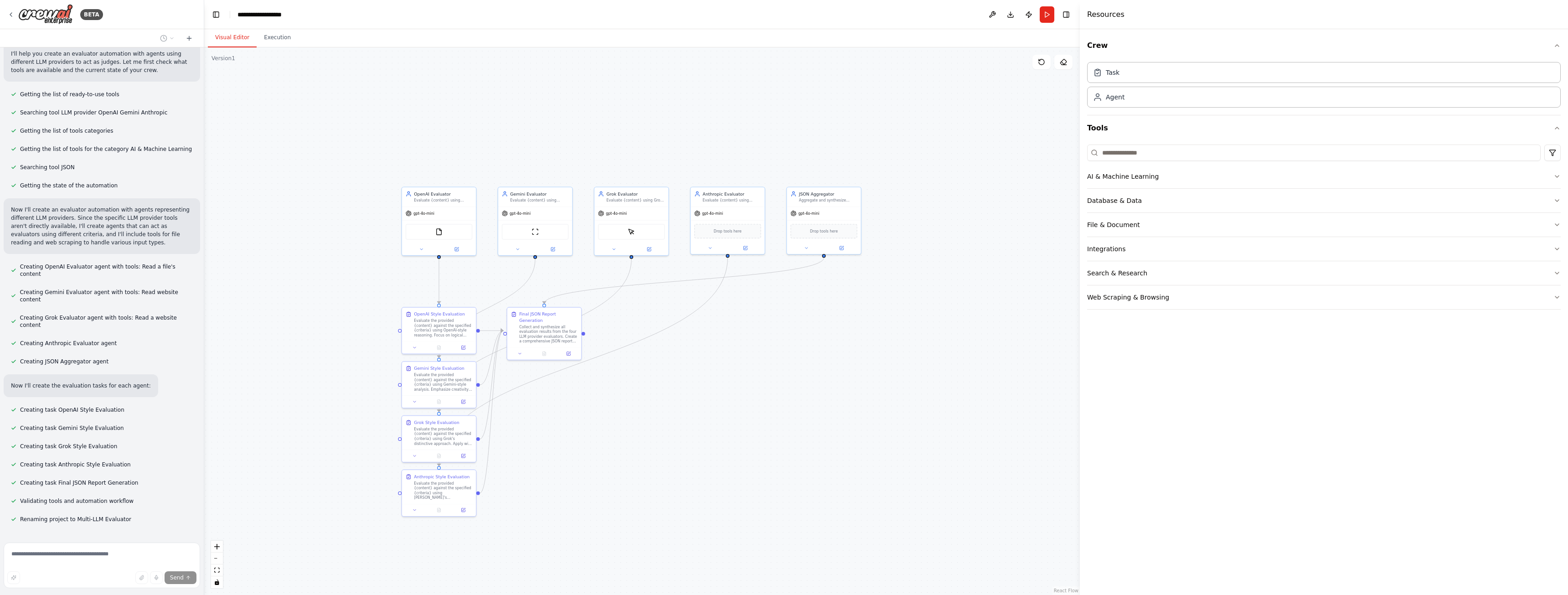
drag, startPoint x: 735, startPoint y: 313, endPoint x: 747, endPoint y: 384, distance: 72.0
click at [747, 384] on div ".deletable-edge-delete-btn { width: 20px; height: 20px; border: 0px solid #ffff…" at bounding box center [642, 321] width 876 height 547
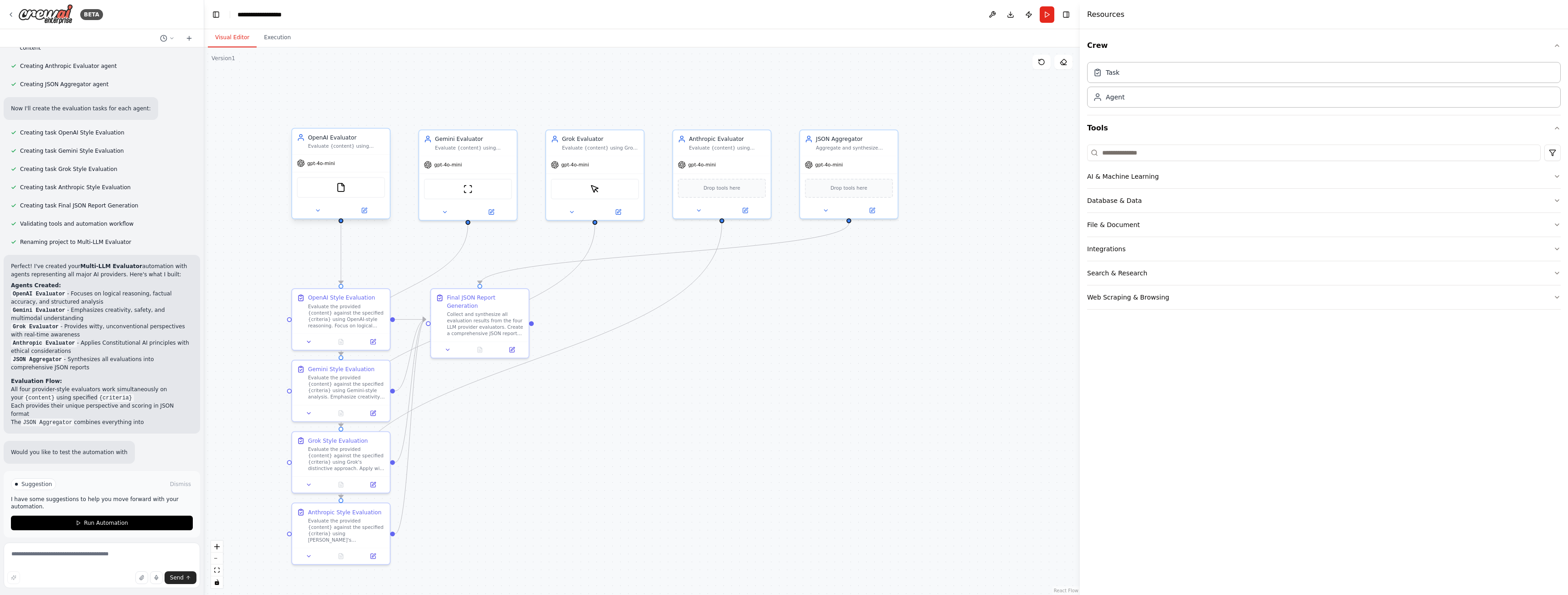
click at [318, 166] on span "gpt-4o-mini" at bounding box center [321, 163] width 28 height 6
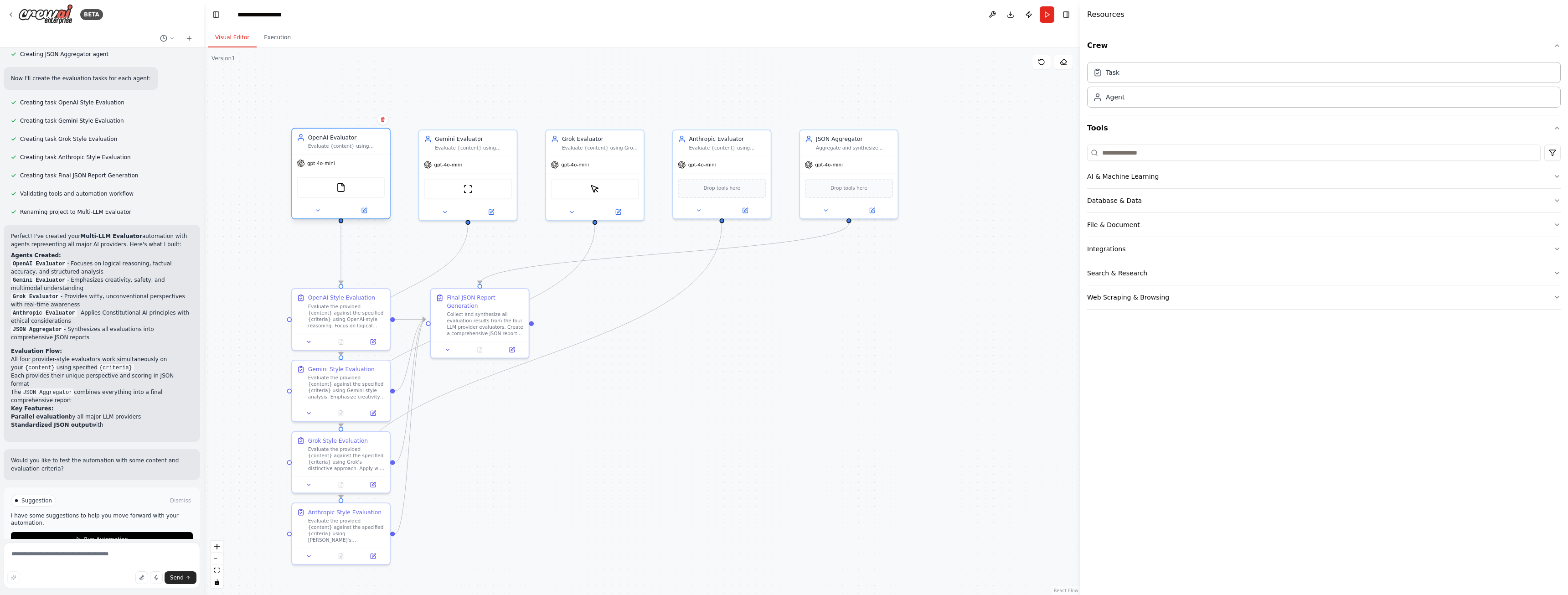
click at [313, 166] on div "gpt-4o-mini" at bounding box center [315, 163] width 38 height 8
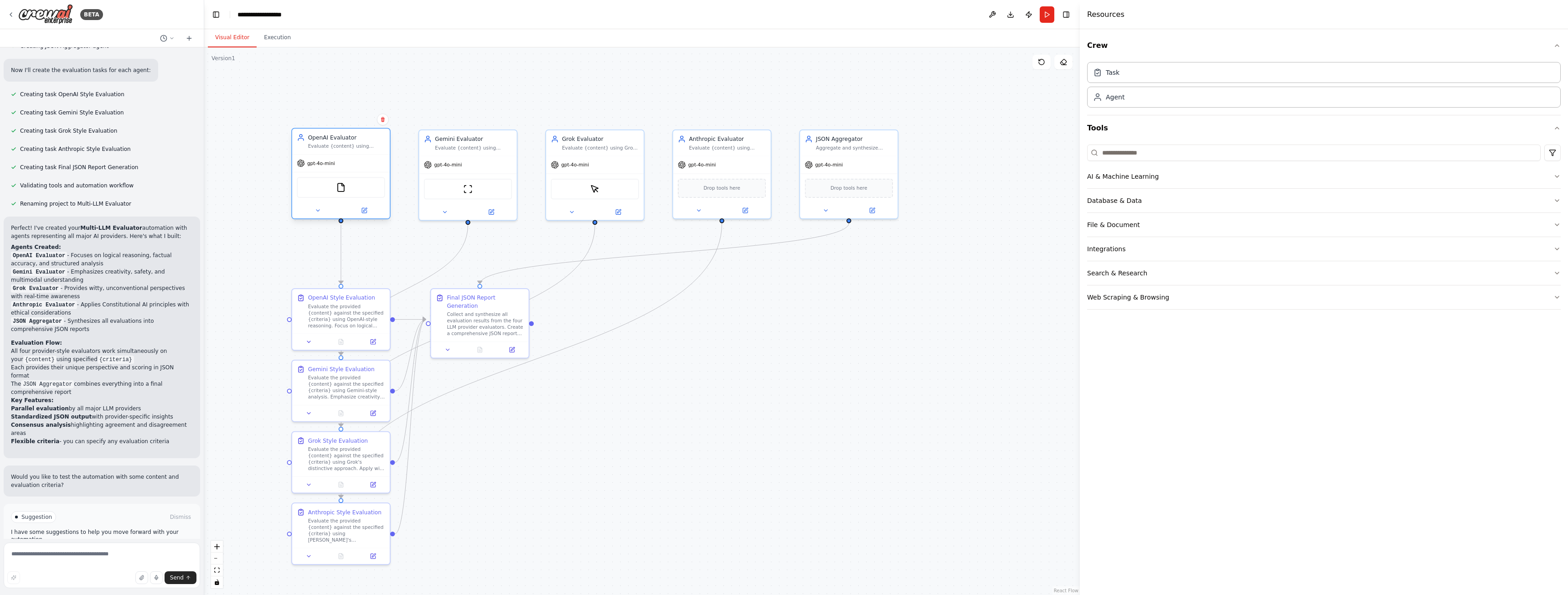
click at [298, 171] on div "gpt-4o-mini" at bounding box center [341, 163] width 97 height 17
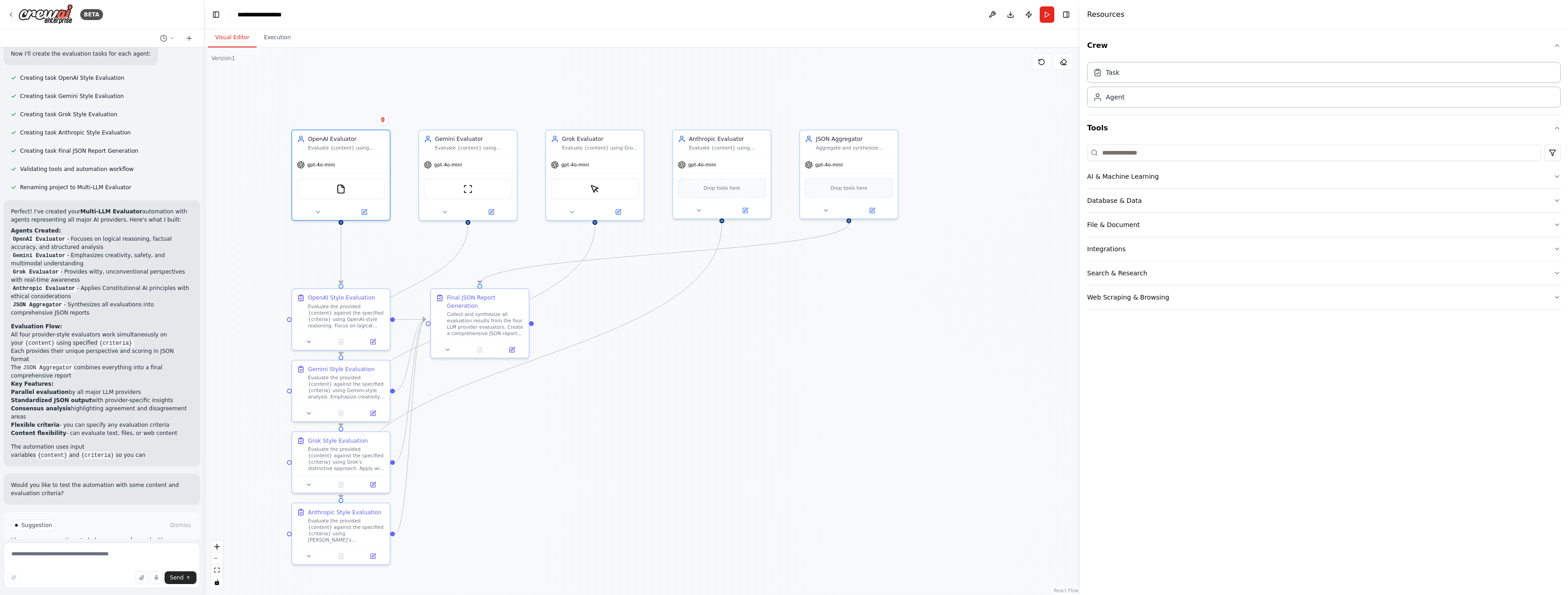
scroll to position [412, 0]
click at [1119, 178] on div "AI & Machine Learning" at bounding box center [1123, 176] width 72 height 9
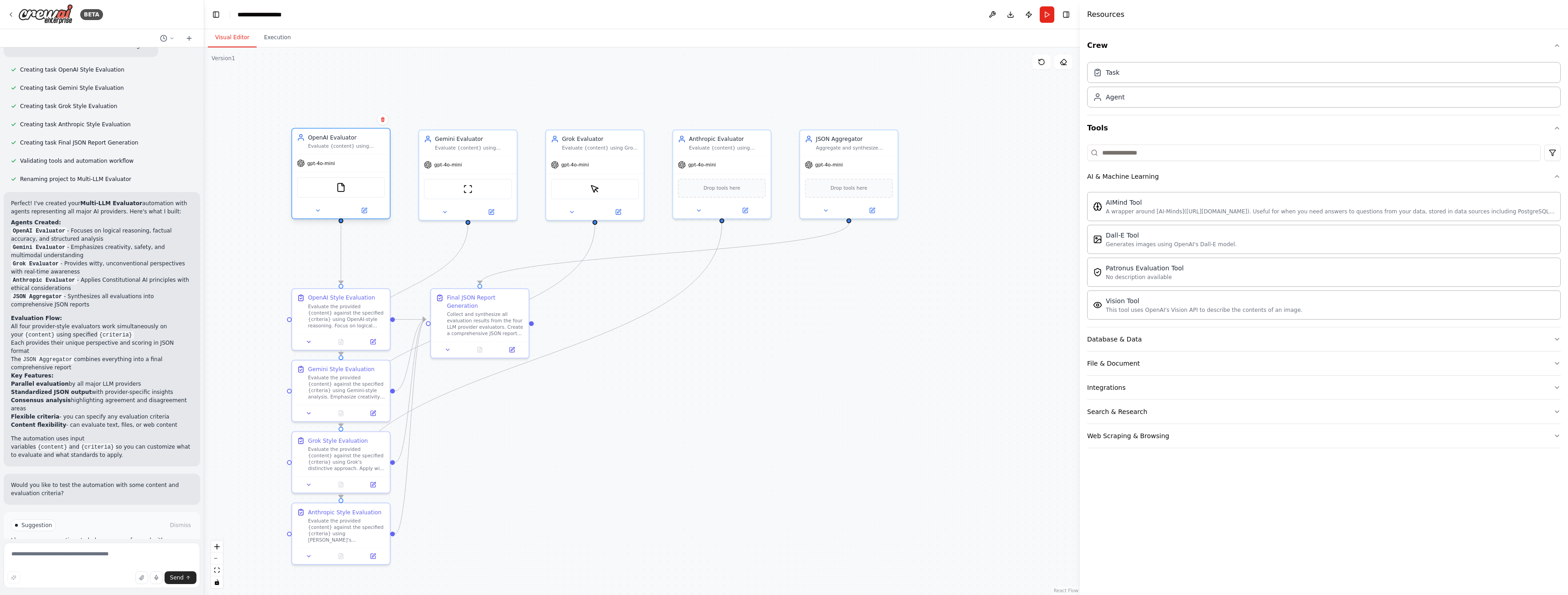
click at [312, 176] on div "FileReadTool" at bounding box center [341, 187] width 97 height 30
click at [332, 164] on span "gpt-4o-mini" at bounding box center [321, 163] width 28 height 6
click at [363, 211] on icon at bounding box center [365, 209] width 4 height 4
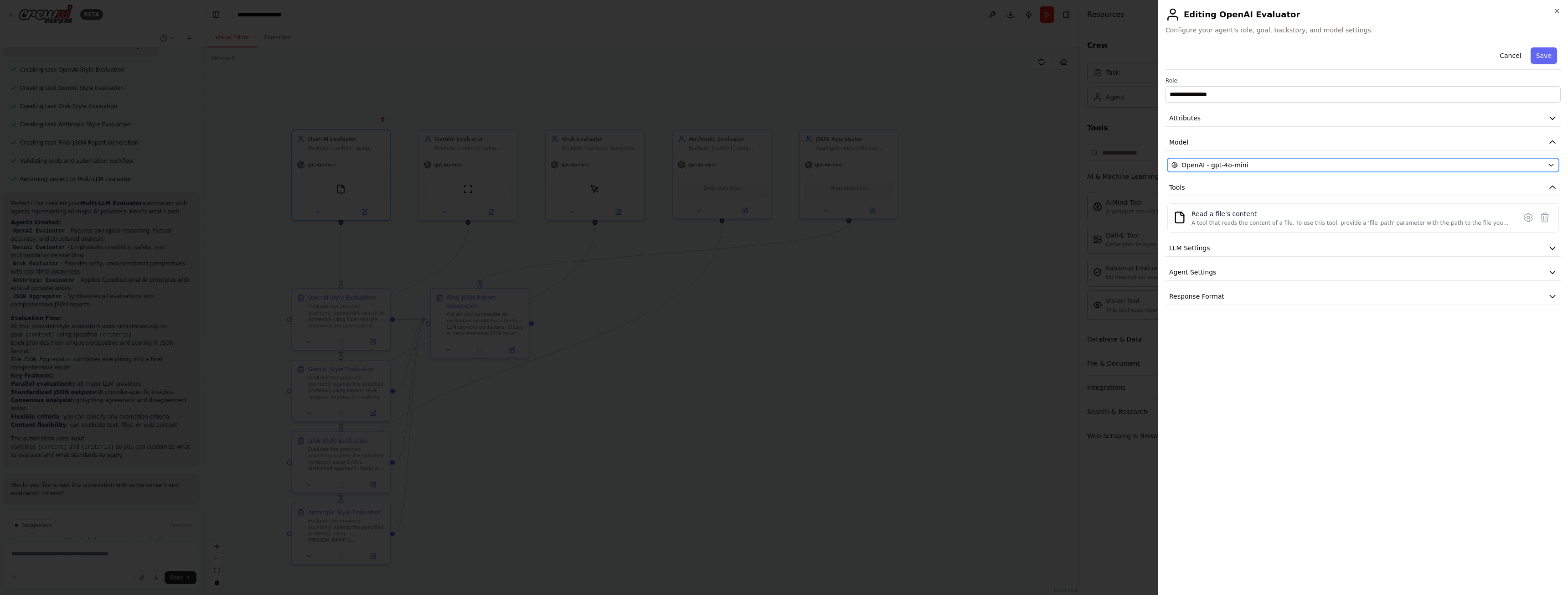
click at [1214, 168] on span "OpenAI - gpt-4o-mini" at bounding box center [1214, 165] width 66 height 9
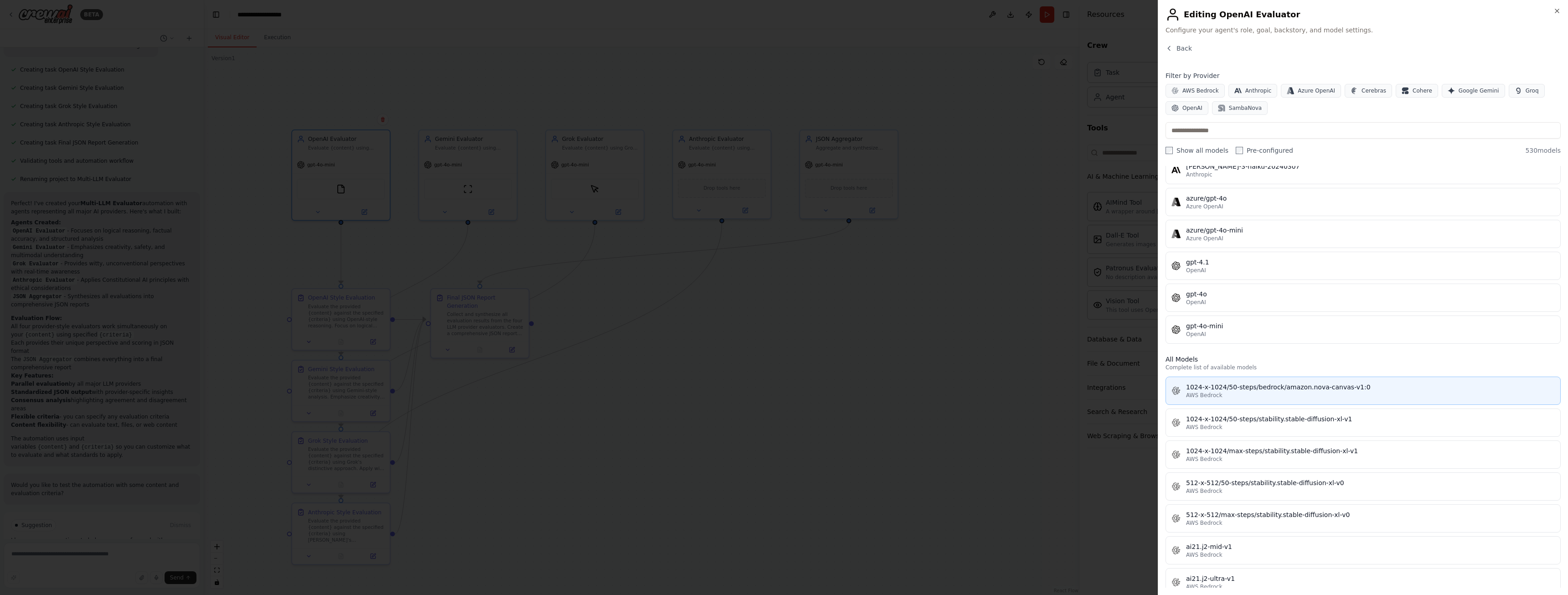
scroll to position [0, 0]
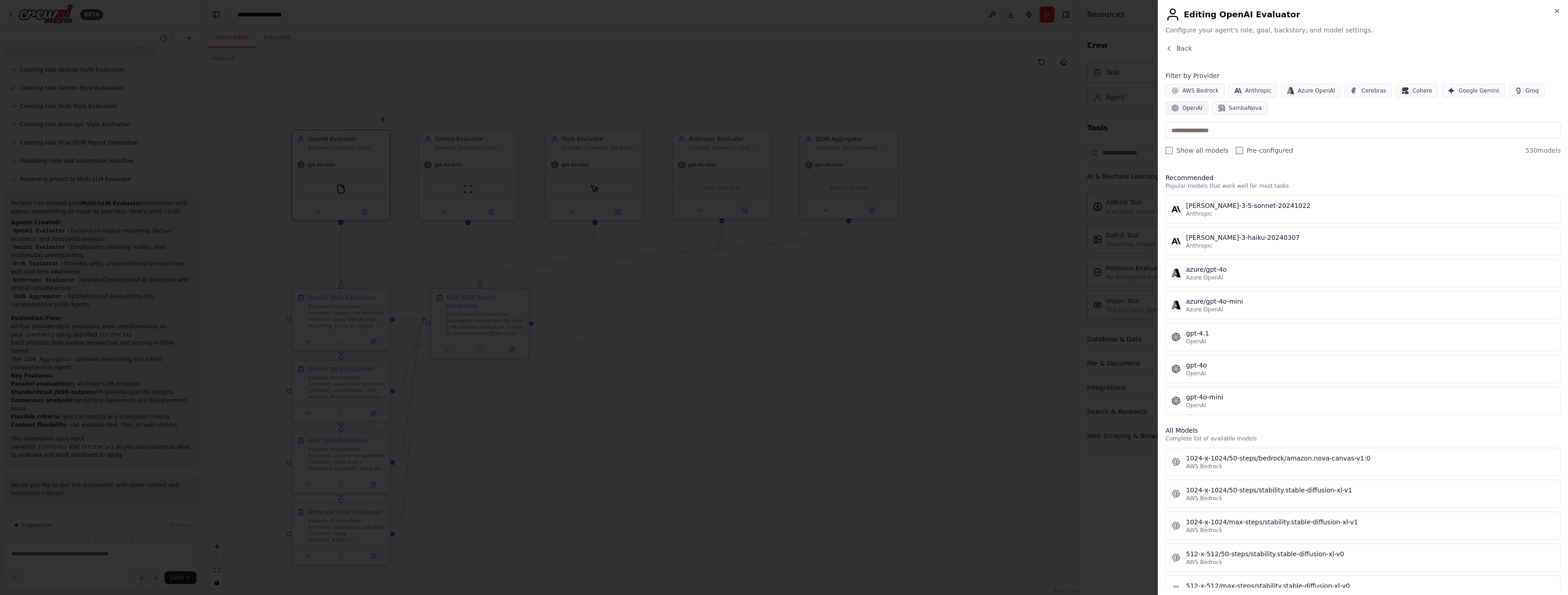
click at [1188, 106] on span "OpenAI" at bounding box center [1192, 108] width 20 height 7
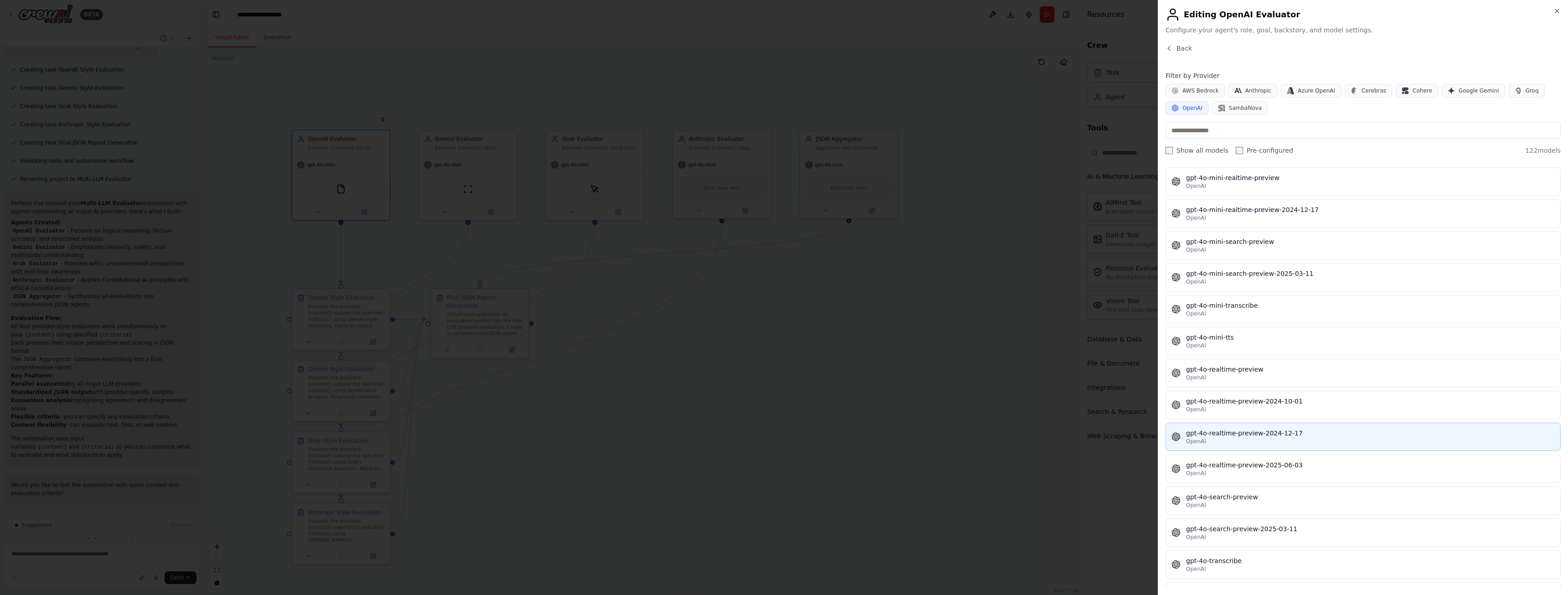
scroll to position [1778, 0]
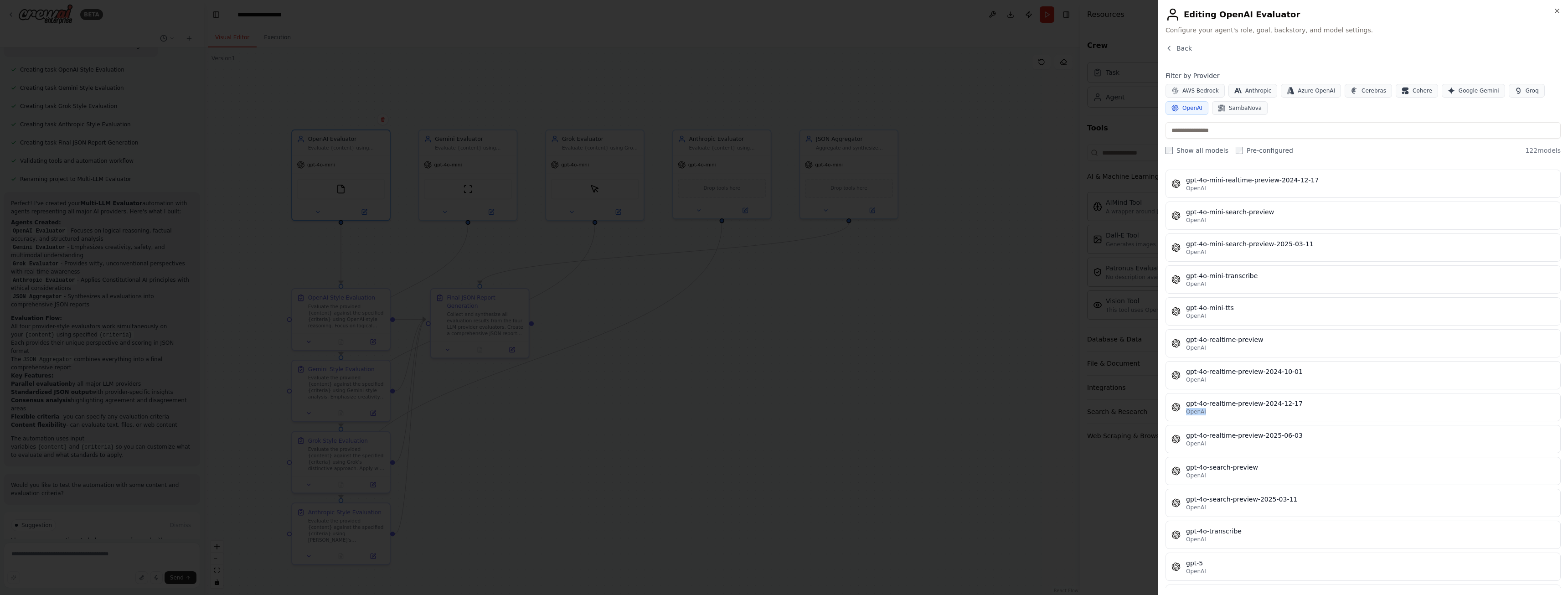
drag, startPoint x: 1562, startPoint y: 392, endPoint x: 1561, endPoint y: 407, distance: 15.0
click at [1562, 413] on div "Close Editing OpenAI Evaluator Configure your agent's role, goal, backstory, an…" at bounding box center [1363, 297] width 410 height 595
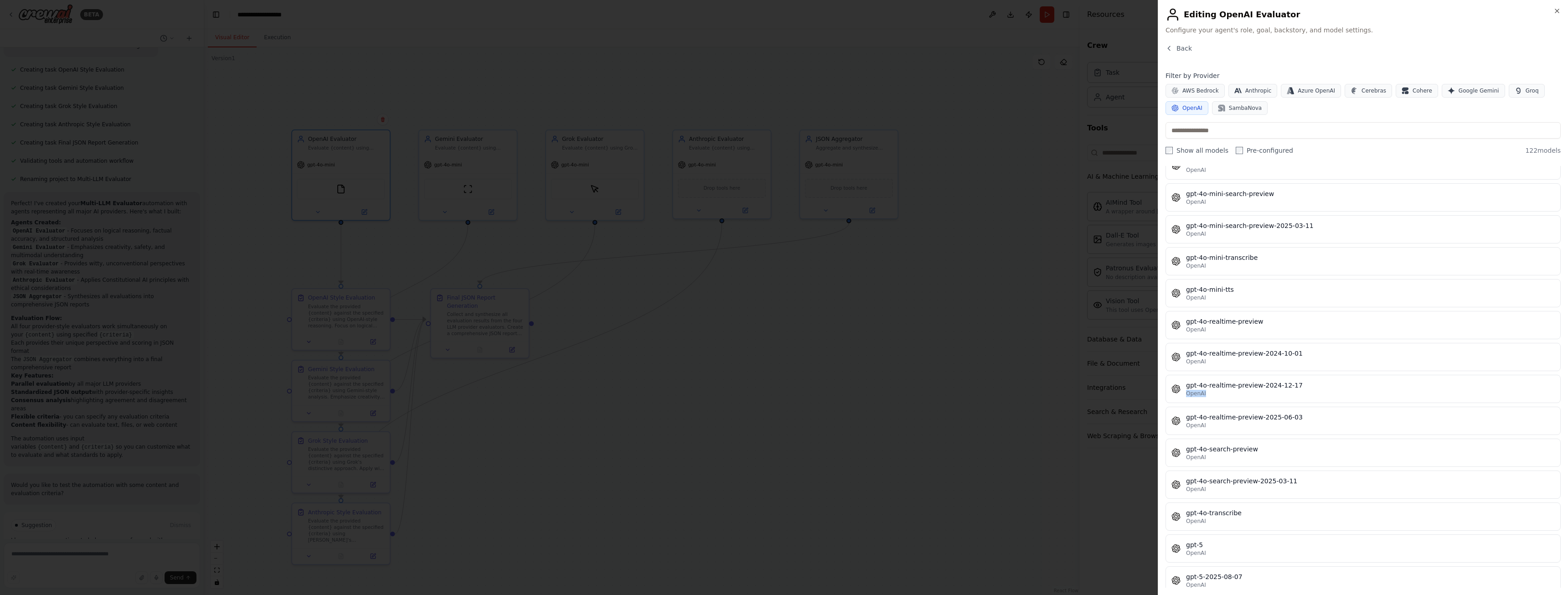
scroll to position [1870, 0]
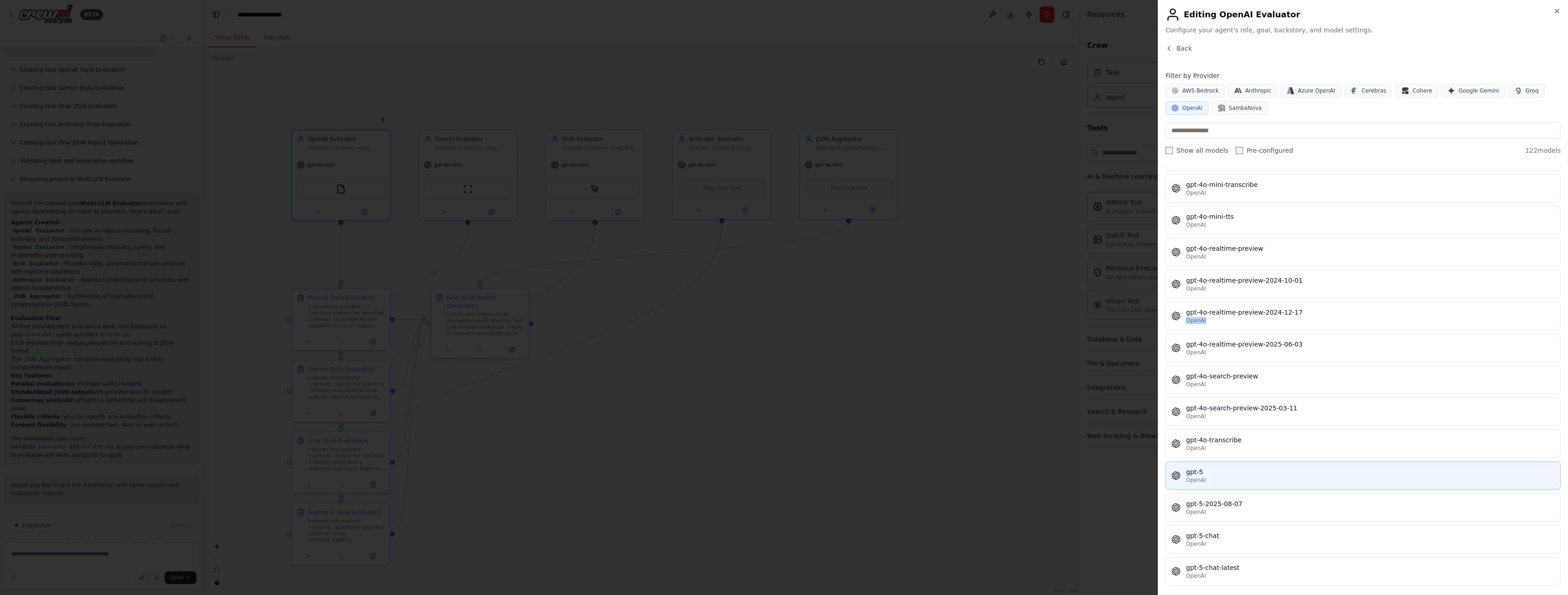
click at [1239, 478] on div "OpenAI" at bounding box center [1370, 481] width 369 height 7
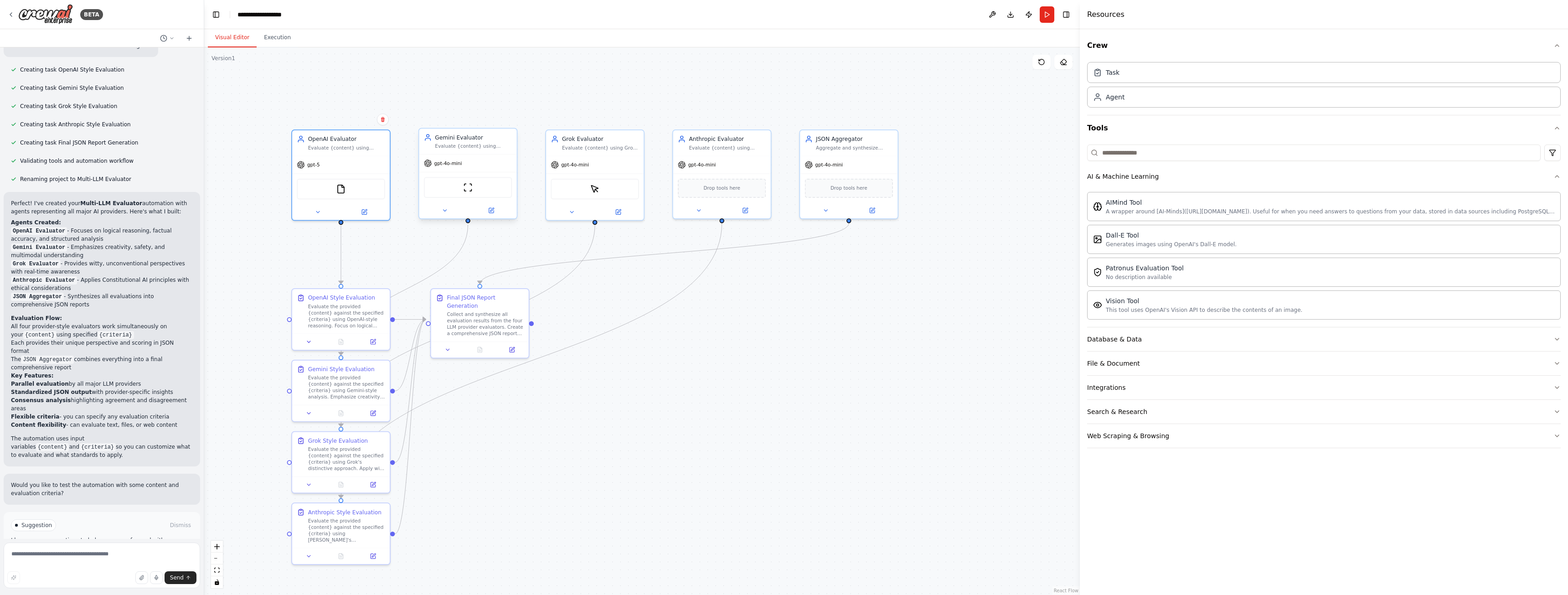
click at [442, 172] on div "ScrapeWebsiteTool" at bounding box center [467, 187] width 97 height 30
click at [447, 164] on span "gpt-4o-mini" at bounding box center [449, 163] width 28 height 6
click at [497, 216] on div at bounding box center [467, 210] width 97 height 16
click at [496, 215] on button at bounding box center [491, 211] width 44 height 10
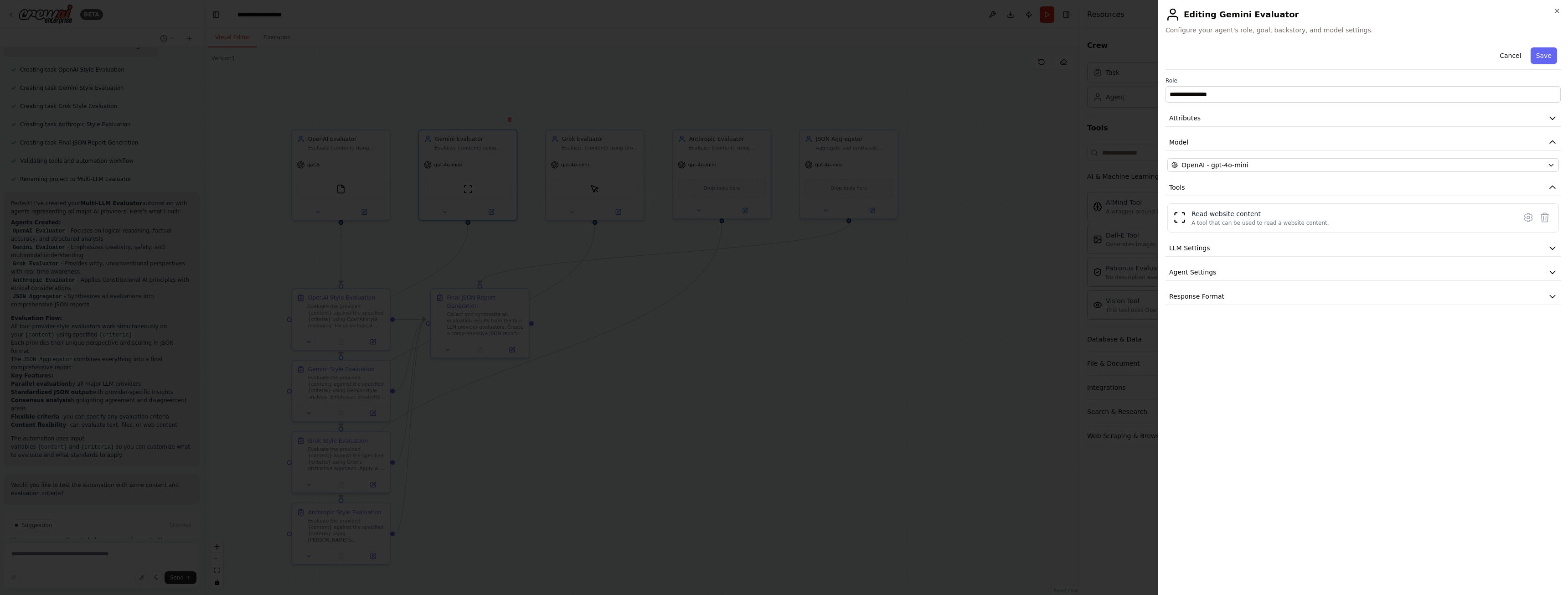
click at [1233, 173] on div "**********" at bounding box center [1363, 174] width 395 height 261
click at [1234, 170] on button "OpenAI - gpt-4o-mini" at bounding box center [1363, 165] width 391 height 13
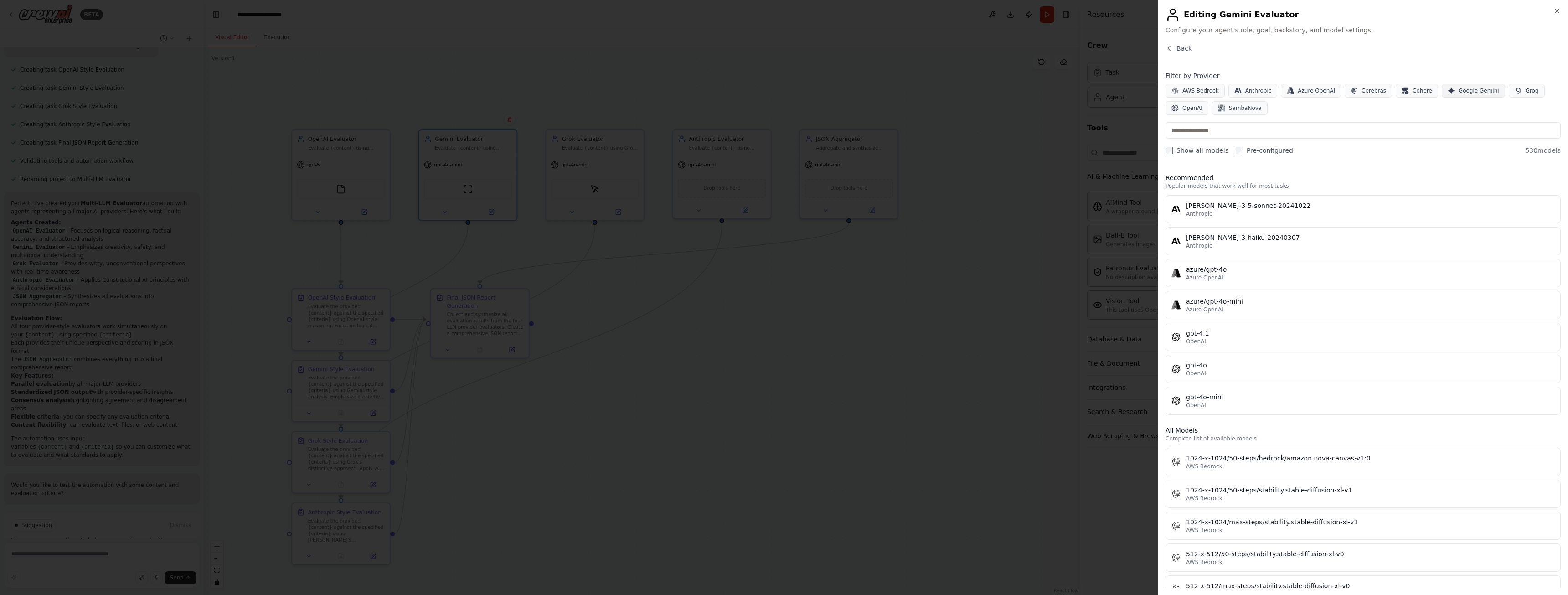
click at [1463, 94] on span "Google Gemini" at bounding box center [1479, 91] width 41 height 7
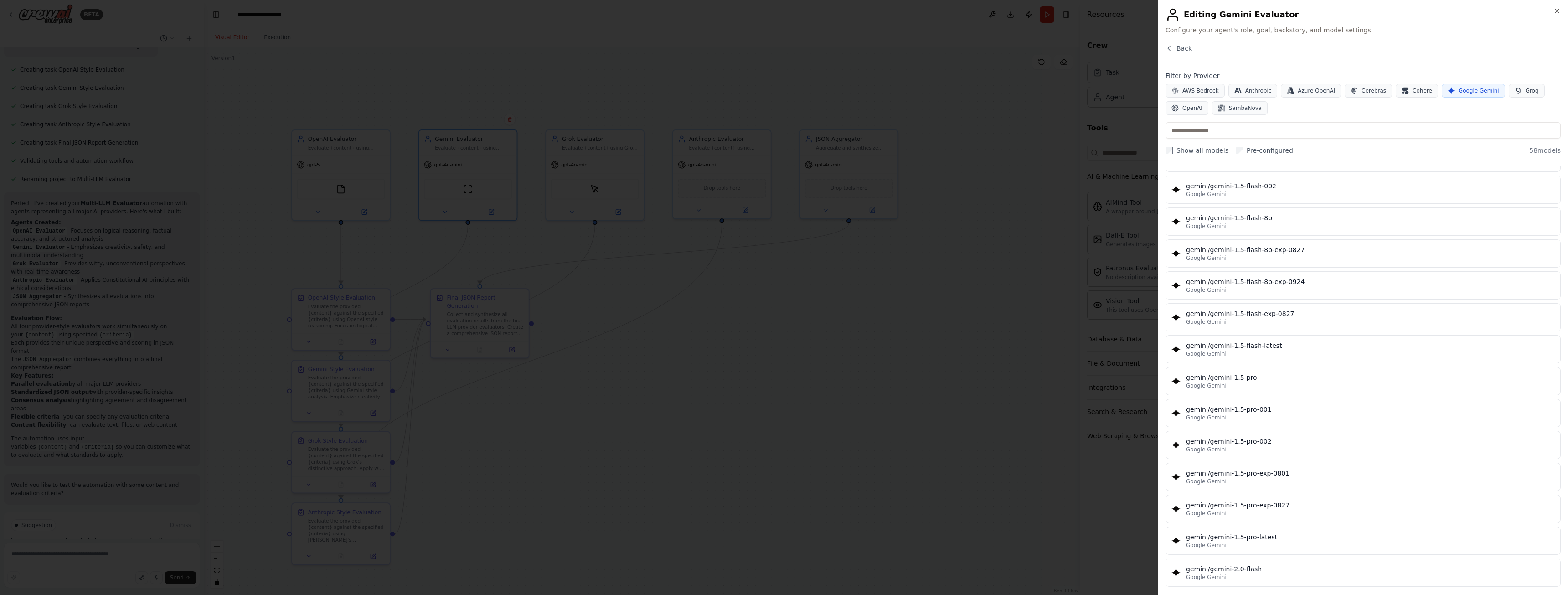
scroll to position [46, 0]
click at [1217, 132] on input "text" at bounding box center [1363, 130] width 395 height 16
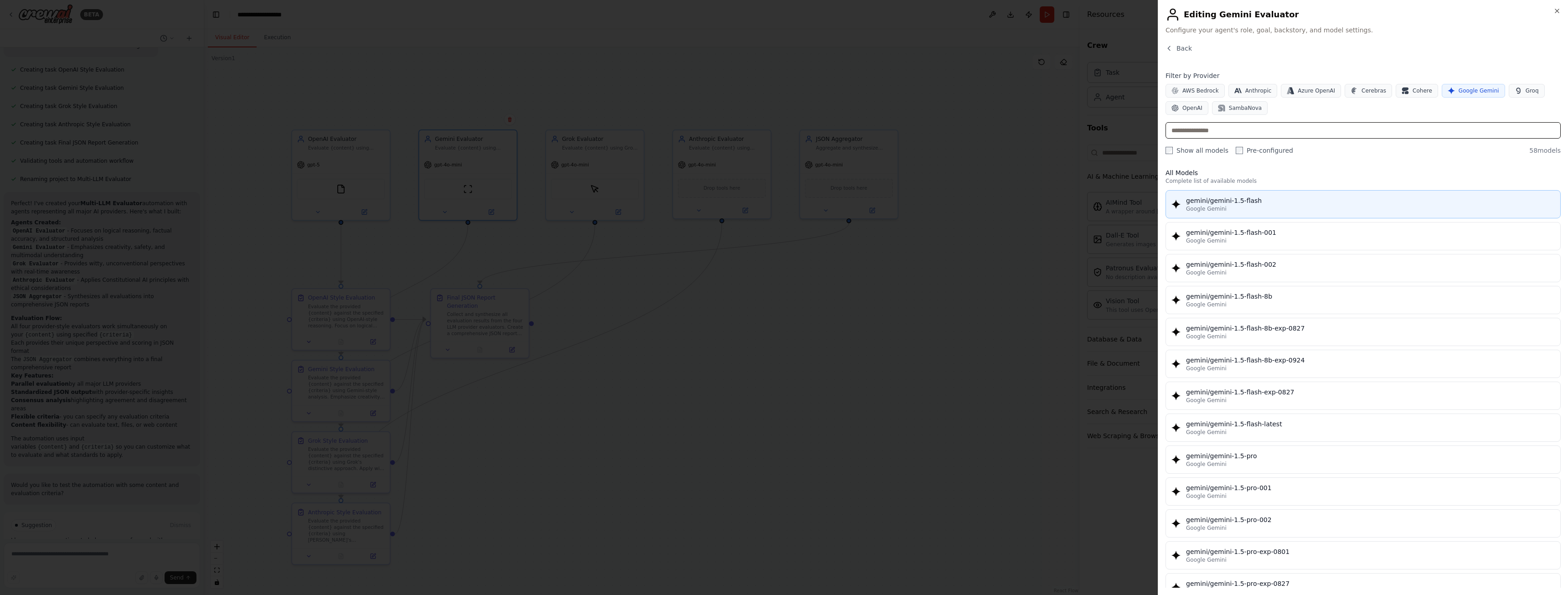
scroll to position [0, 0]
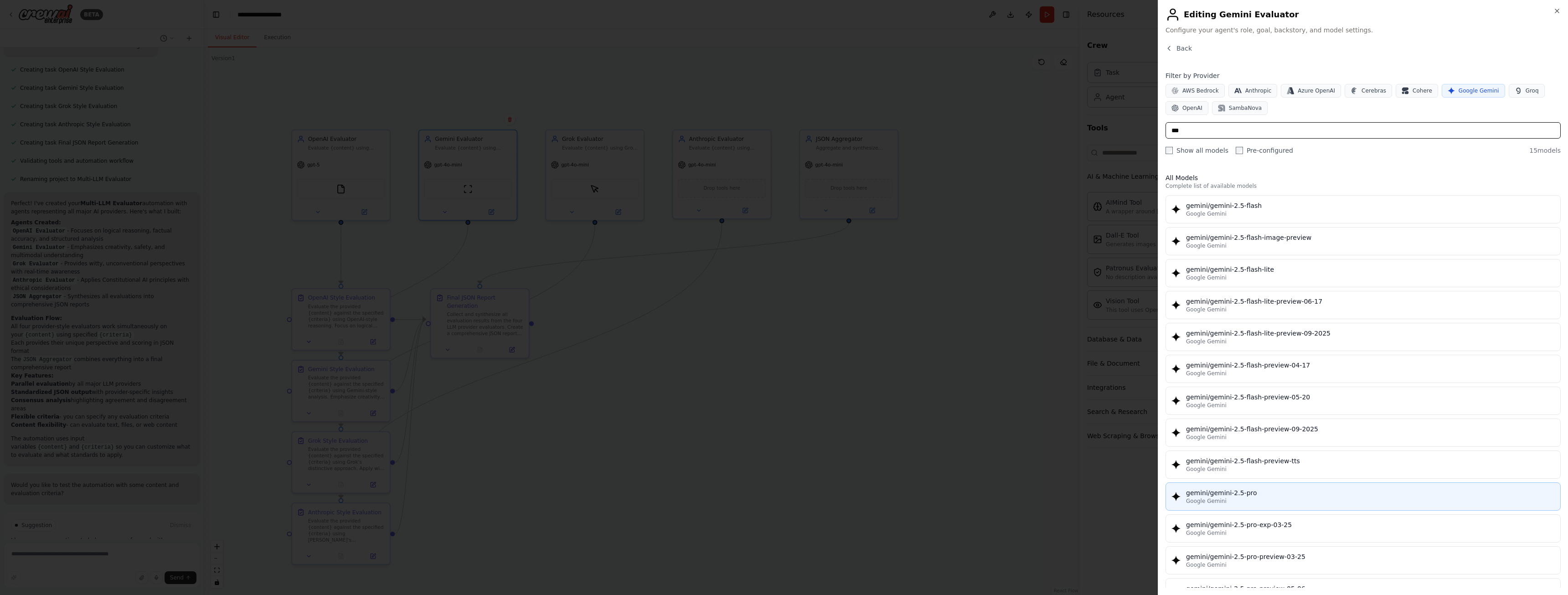
type input "***"
click at [1306, 498] on div "Google Gemini" at bounding box center [1370, 501] width 369 height 7
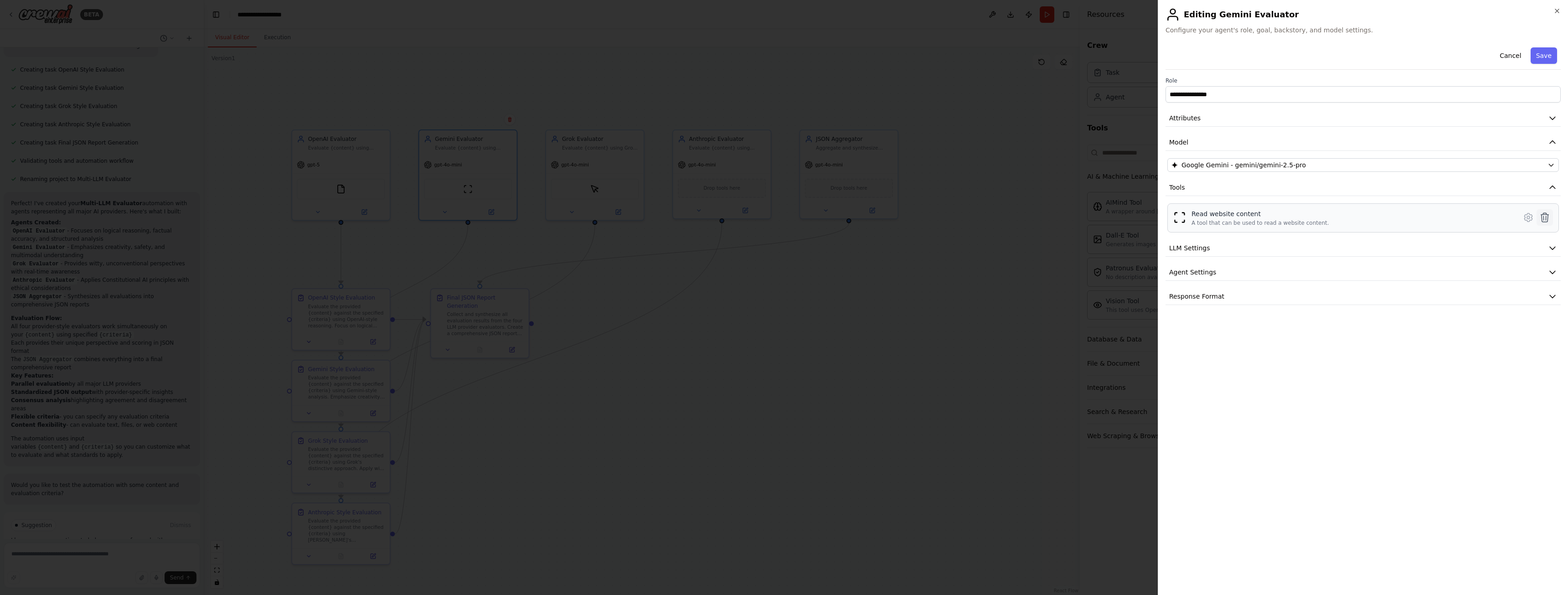
click at [1547, 216] on icon at bounding box center [1545, 217] width 11 height 11
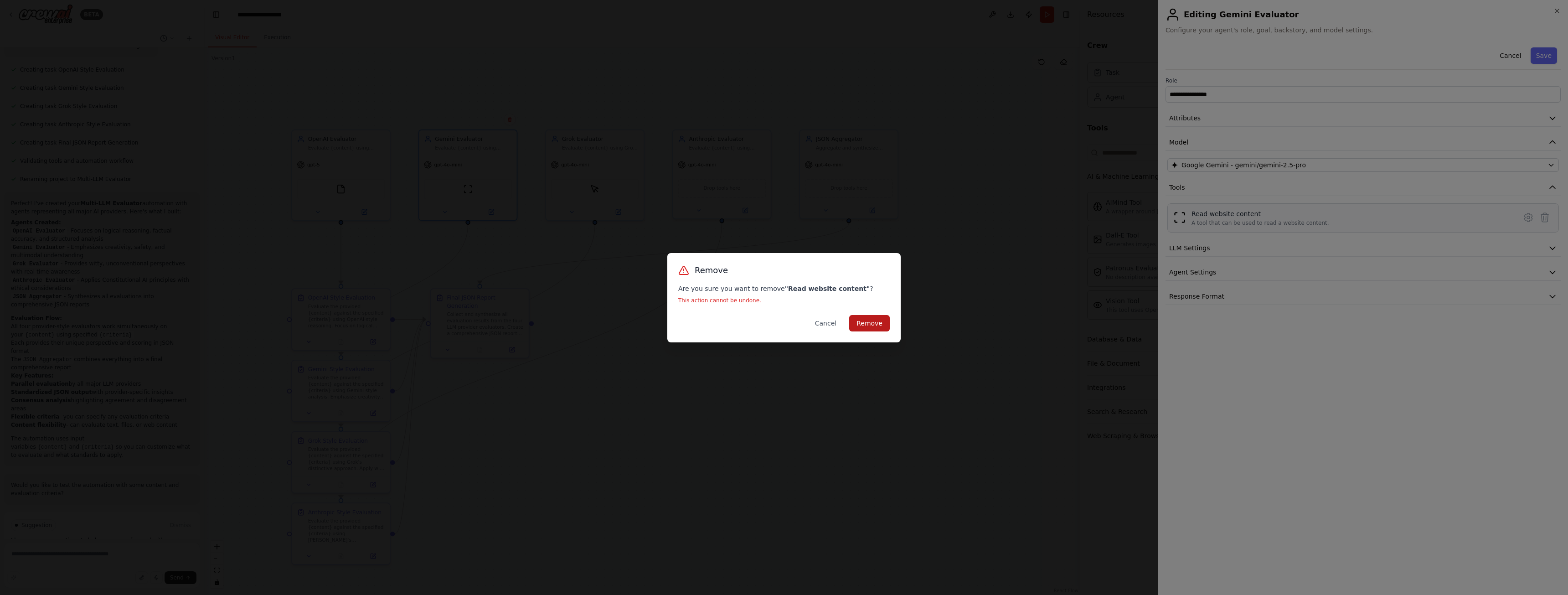
click at [870, 322] on button "Remove" at bounding box center [869, 323] width 41 height 16
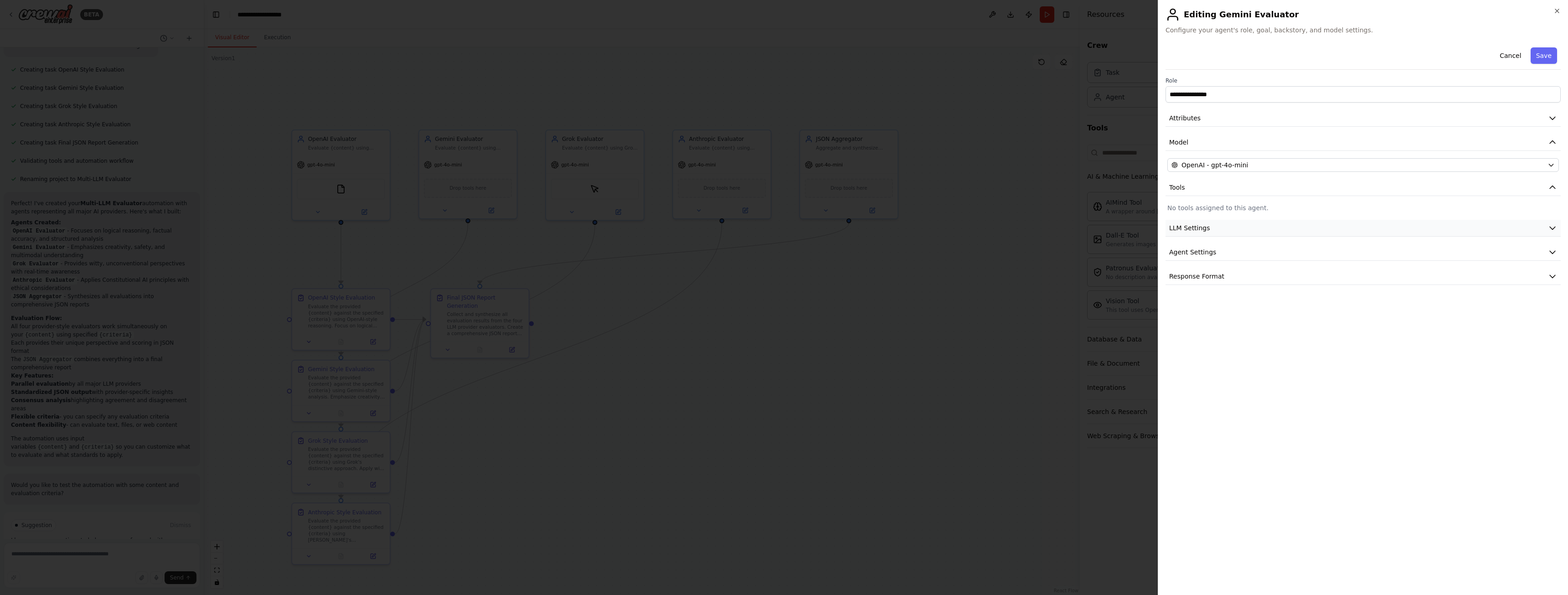
click at [1244, 225] on button "LLM Settings" at bounding box center [1363, 228] width 395 height 17
click at [1230, 315] on button "Agent Settings" at bounding box center [1363, 318] width 395 height 17
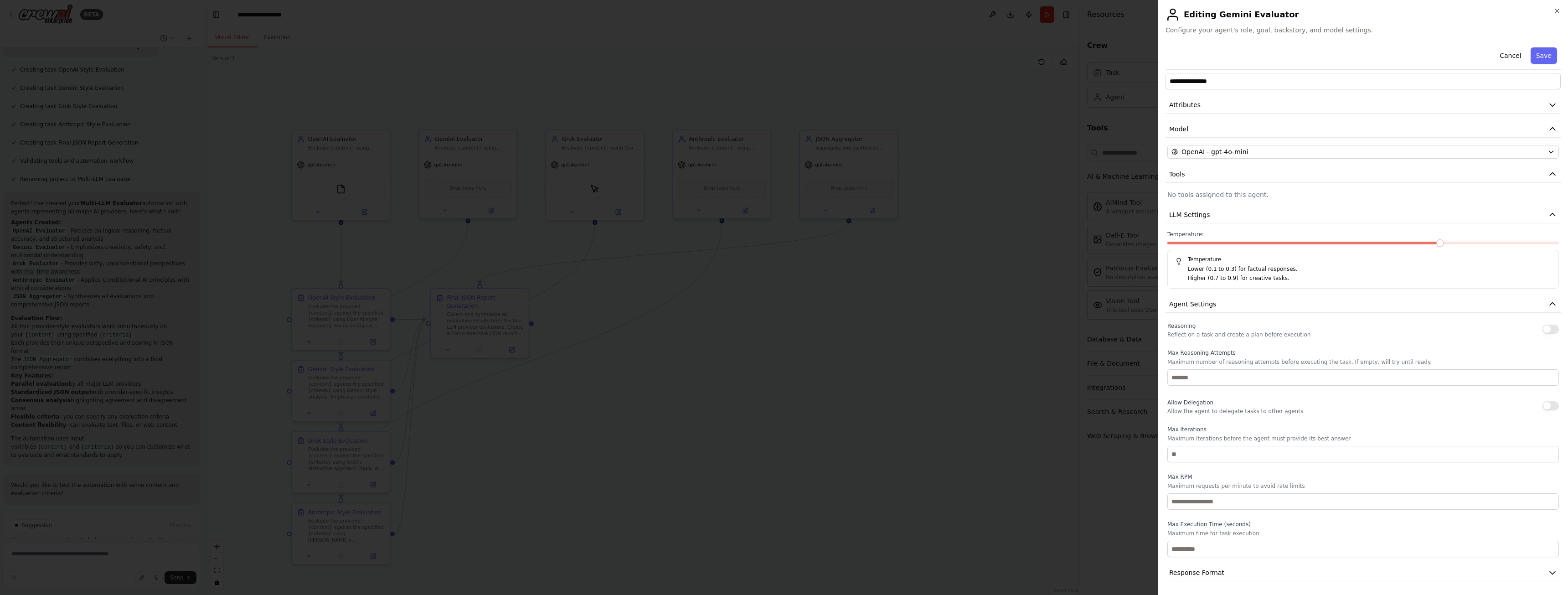
scroll to position [14, 0]
click at [1236, 569] on button "Response Format" at bounding box center [1363, 572] width 395 height 17
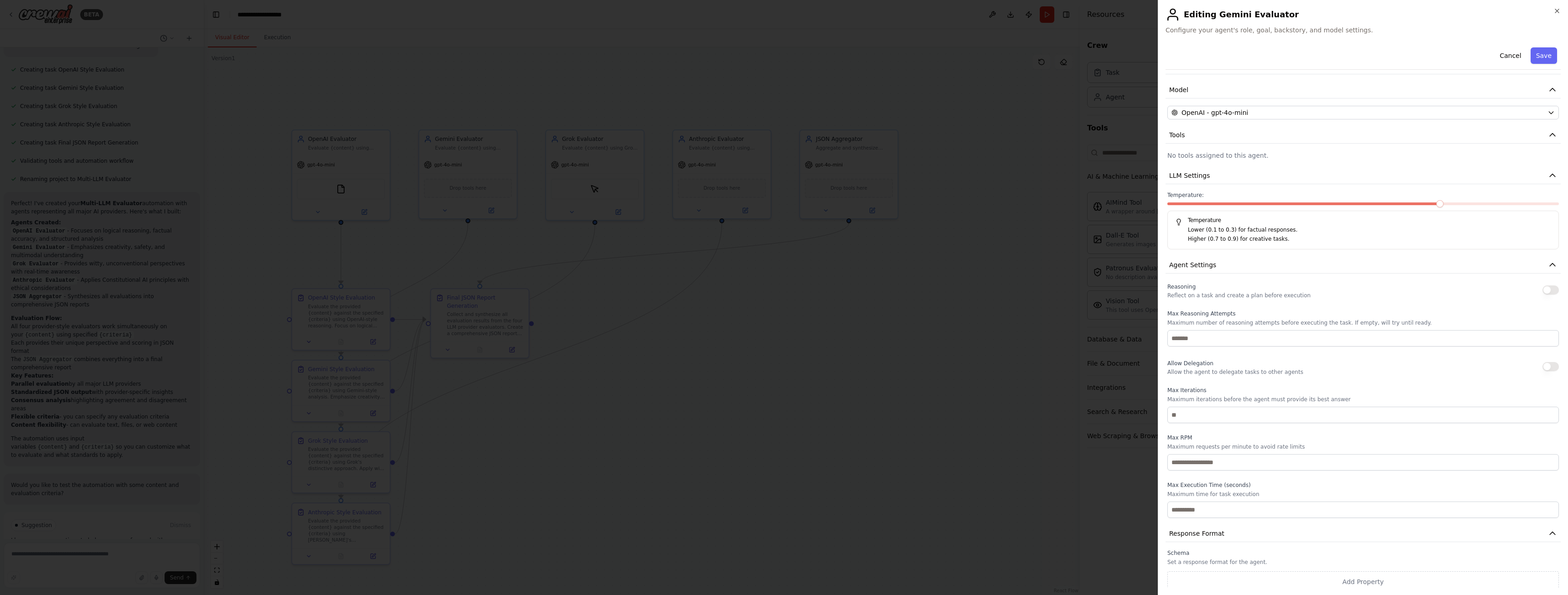
scroll to position [57, 0]
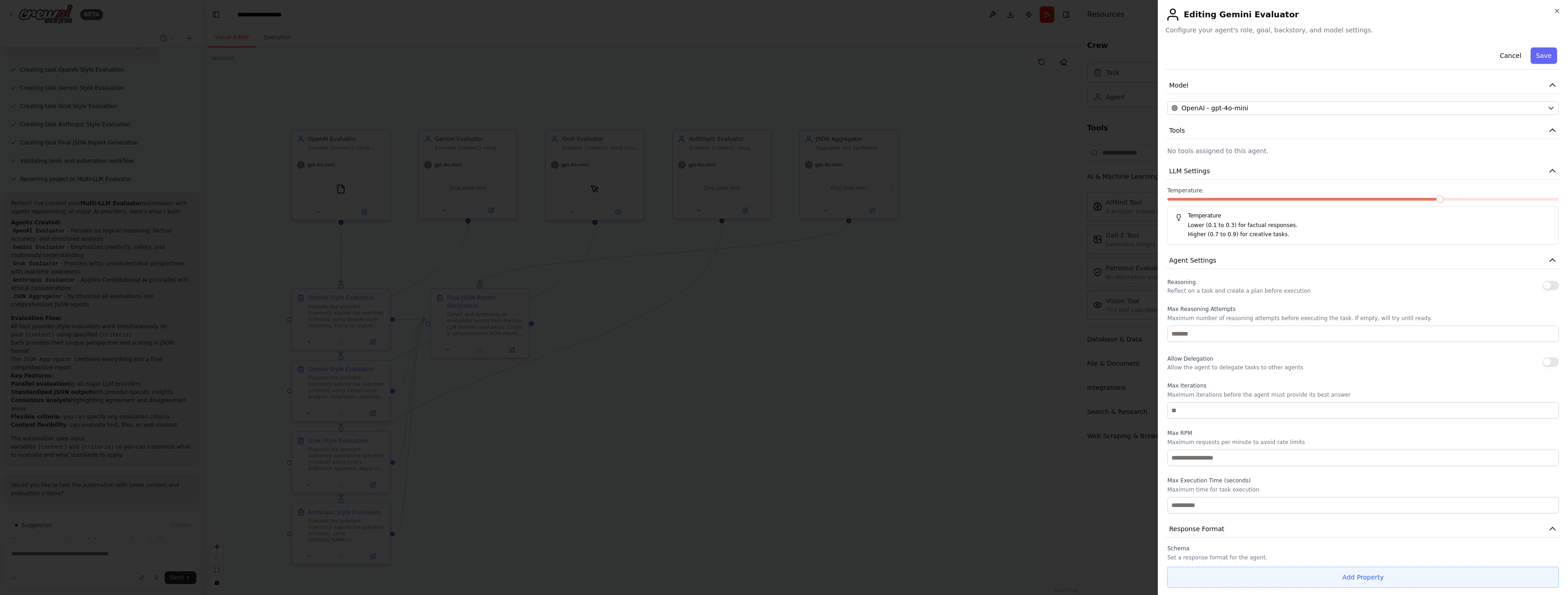
click at [1324, 574] on button "Add Property" at bounding box center [1363, 577] width 391 height 21
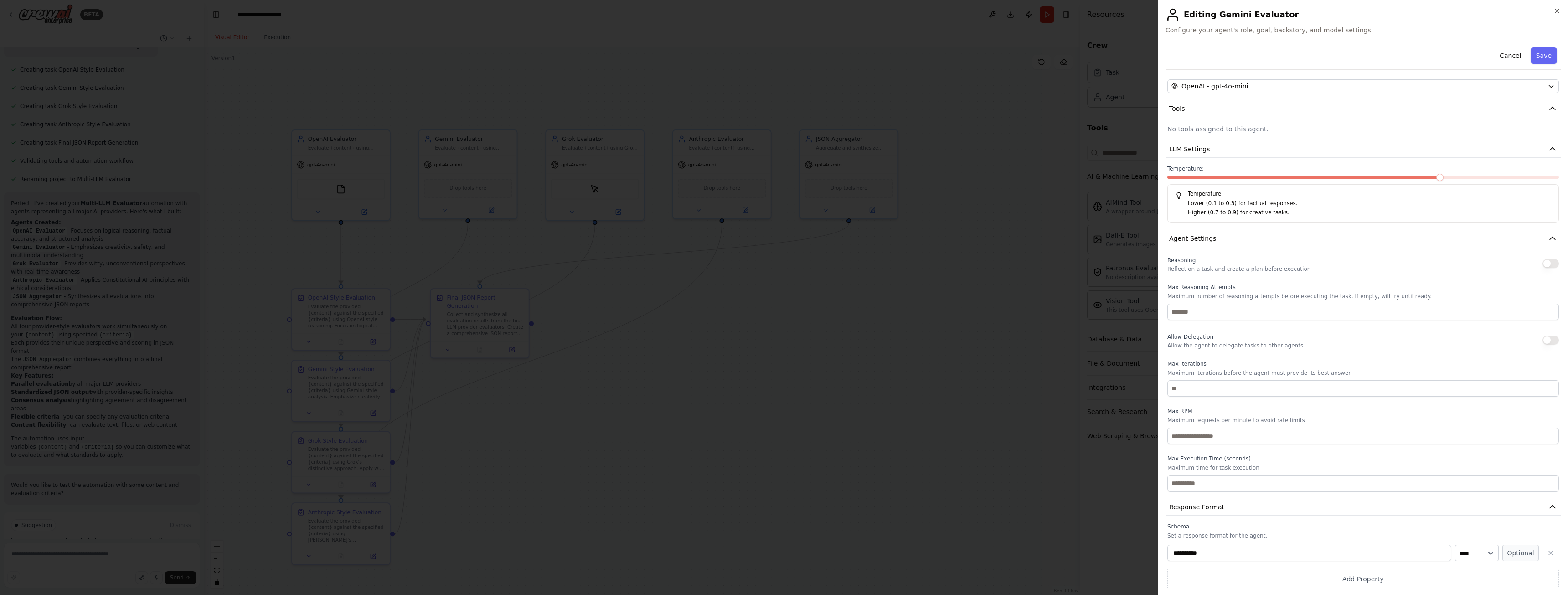
scroll to position [81, 0]
drag, startPoint x: 1542, startPoint y: 550, endPoint x: 1536, endPoint y: 547, distance: 6.7
click at [1547, 550] on icon "button" at bounding box center [1551, 551] width 7 height 7
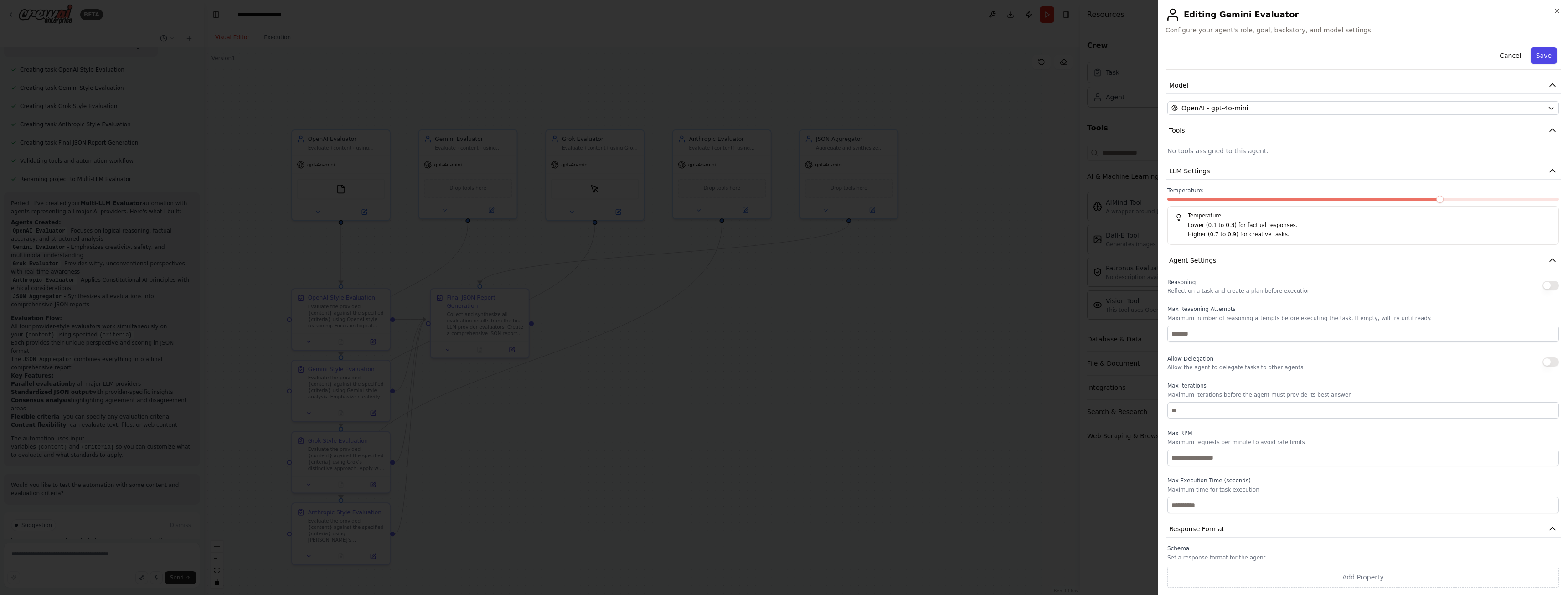
click at [1539, 54] on button "Save" at bounding box center [1544, 55] width 26 height 16
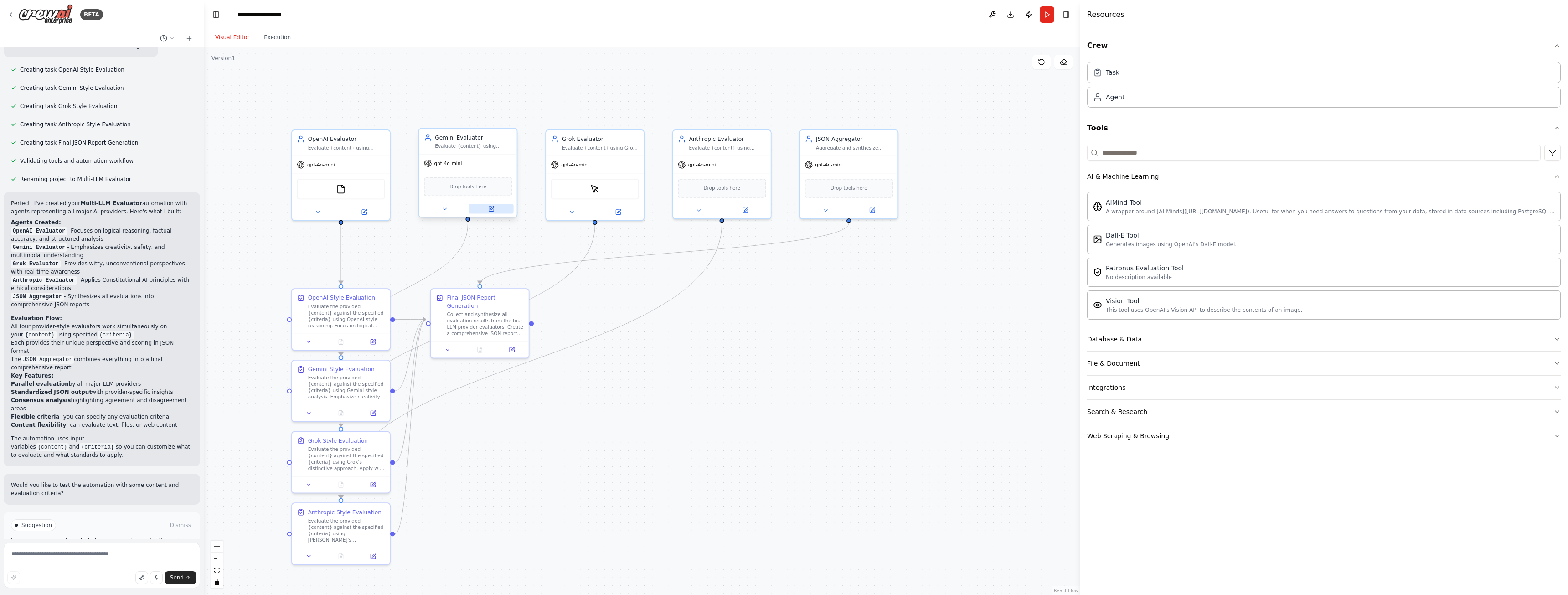
click at [492, 213] on button at bounding box center [491, 209] width 44 height 10
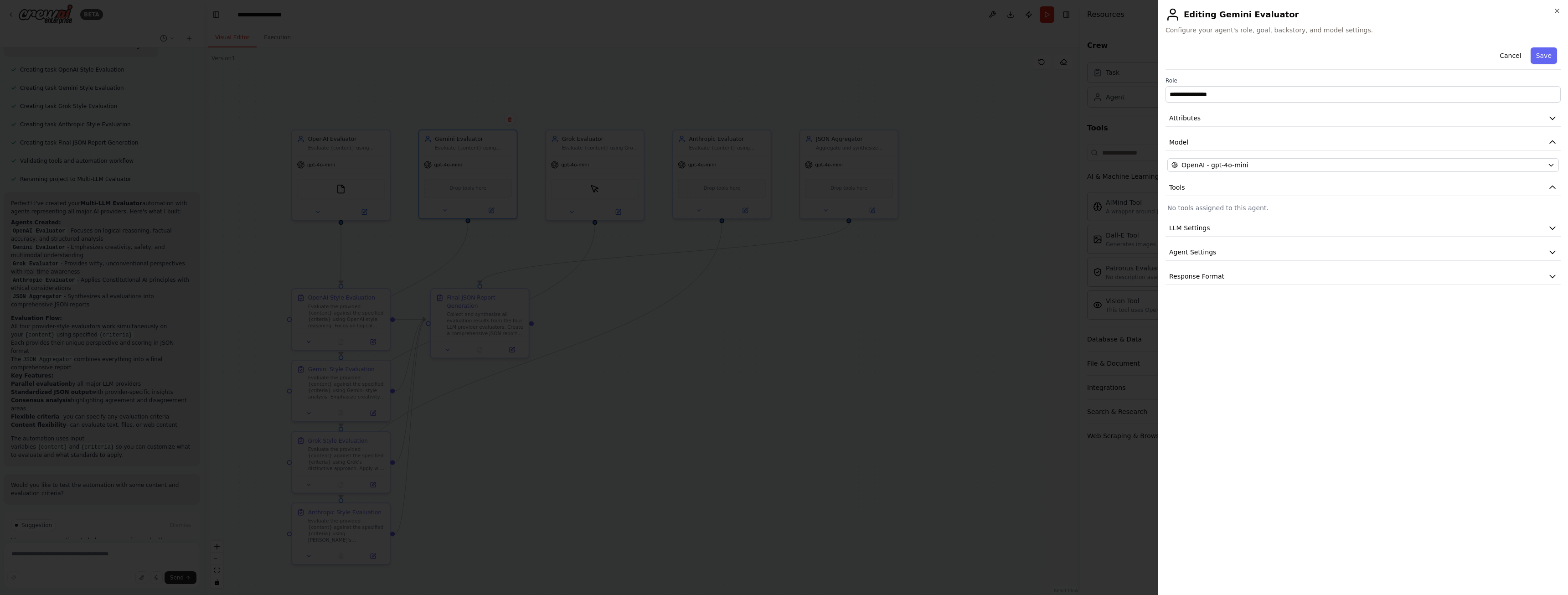
click at [1235, 177] on div "**********" at bounding box center [1363, 164] width 395 height 241
click at [1237, 167] on span "OpenAI - gpt-4o-mini" at bounding box center [1214, 165] width 66 height 9
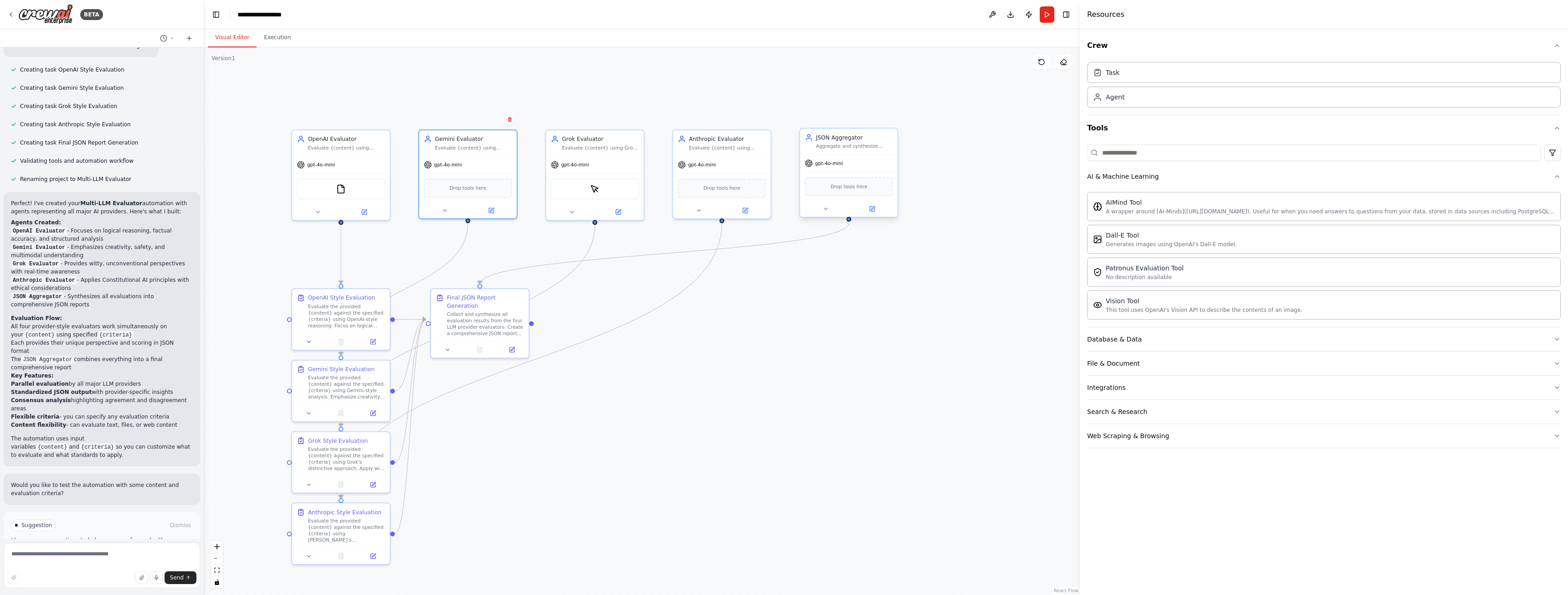
click at [870, 155] on div "gpt-4o-mini" at bounding box center [849, 163] width 97 height 17
click at [436, 171] on div "gpt-4o-mini" at bounding box center [467, 163] width 97 height 17
click at [498, 218] on div "Gemini Evaluator Evaluate {content} using Google's Gemini-style analysis and pr…" at bounding box center [467, 175] width 99 height 90
click at [494, 215] on div at bounding box center [467, 209] width 97 height 16
click at [492, 212] on button at bounding box center [491, 209] width 44 height 10
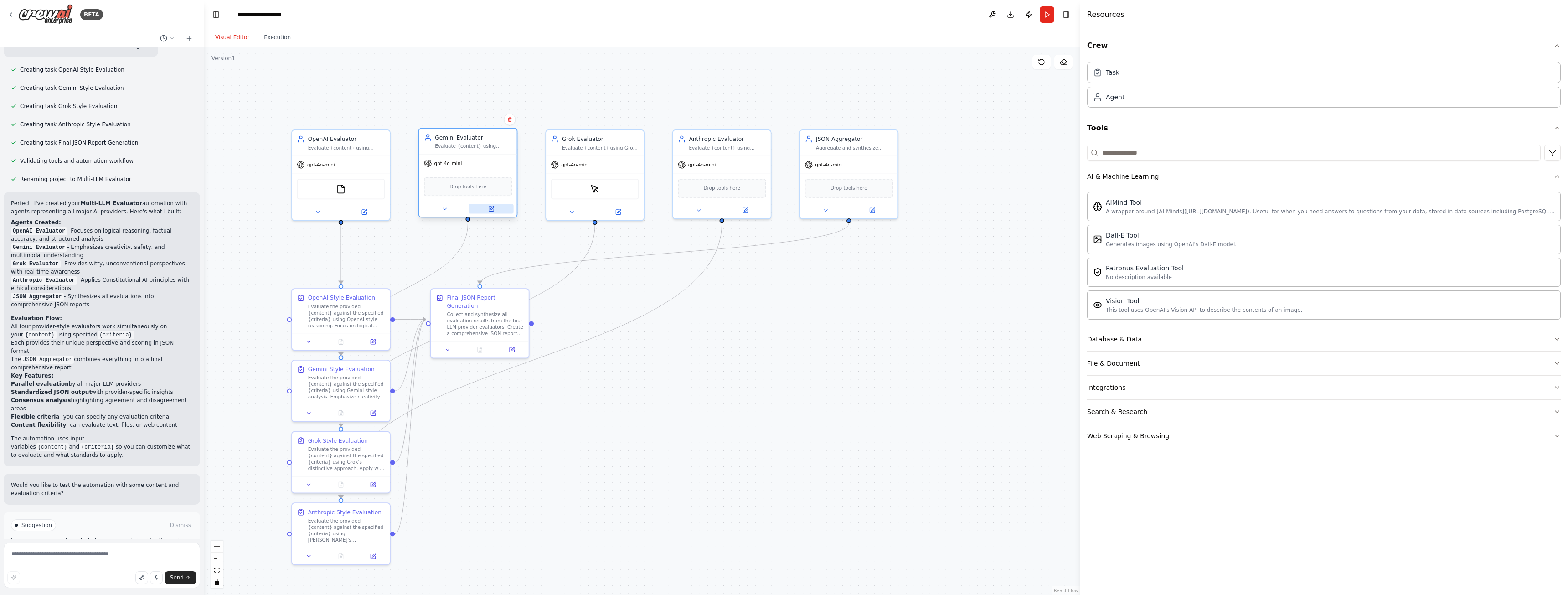
click at [492, 204] on button at bounding box center [491, 209] width 44 height 10
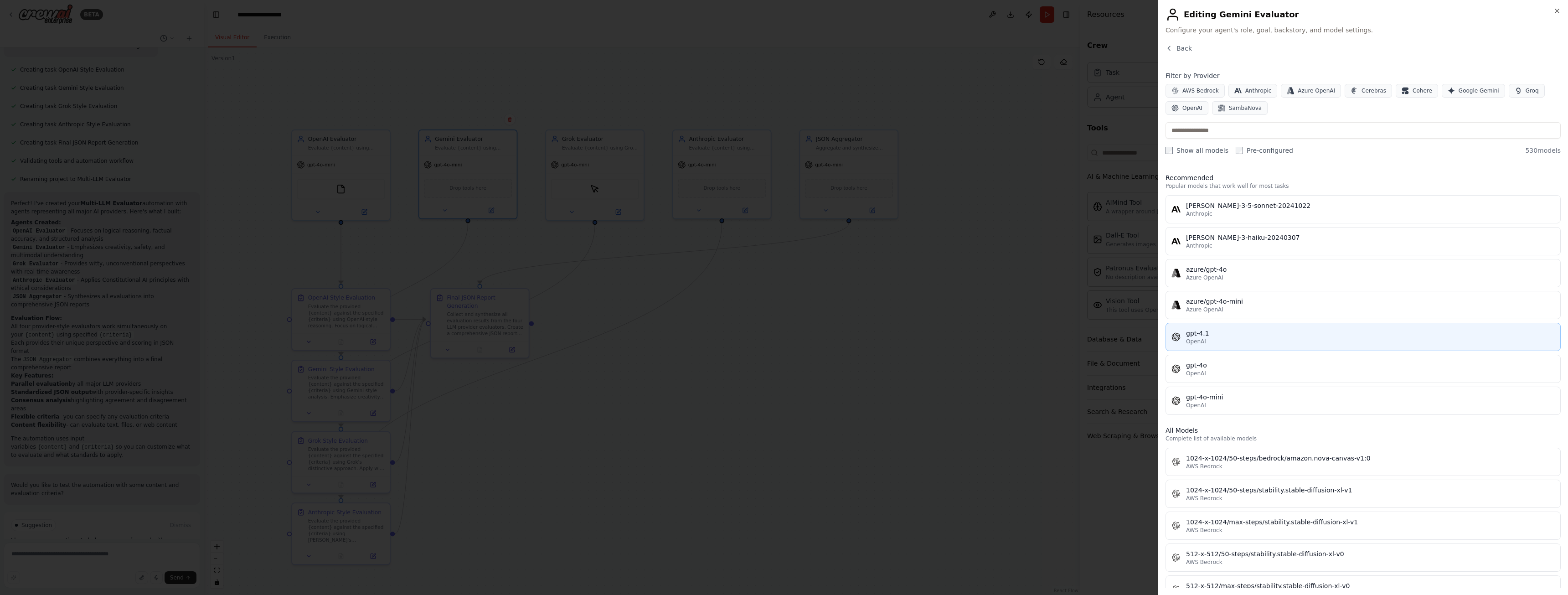
click at [1284, 333] on div "gpt-4.1" at bounding box center [1370, 333] width 369 height 9
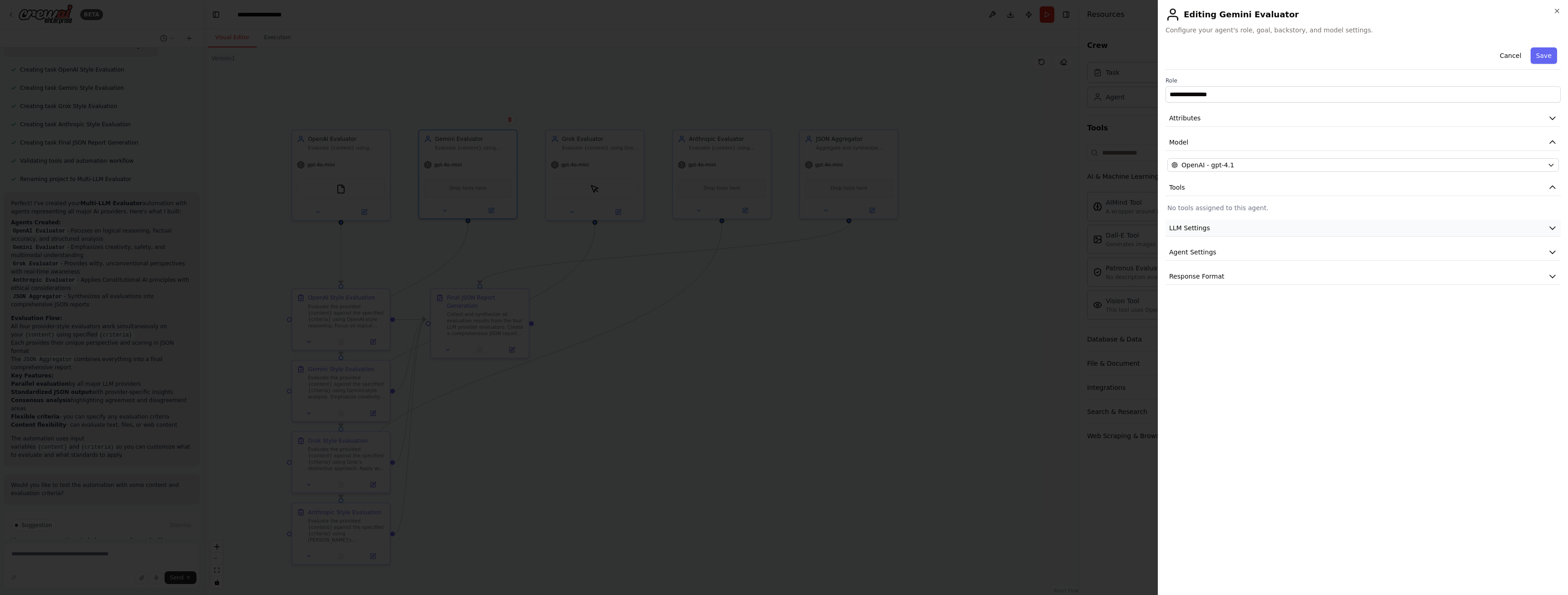
click at [1234, 226] on button "LLM Settings" at bounding box center [1363, 228] width 395 height 17
click at [1270, 314] on button "Agent Settings" at bounding box center [1363, 318] width 395 height 17
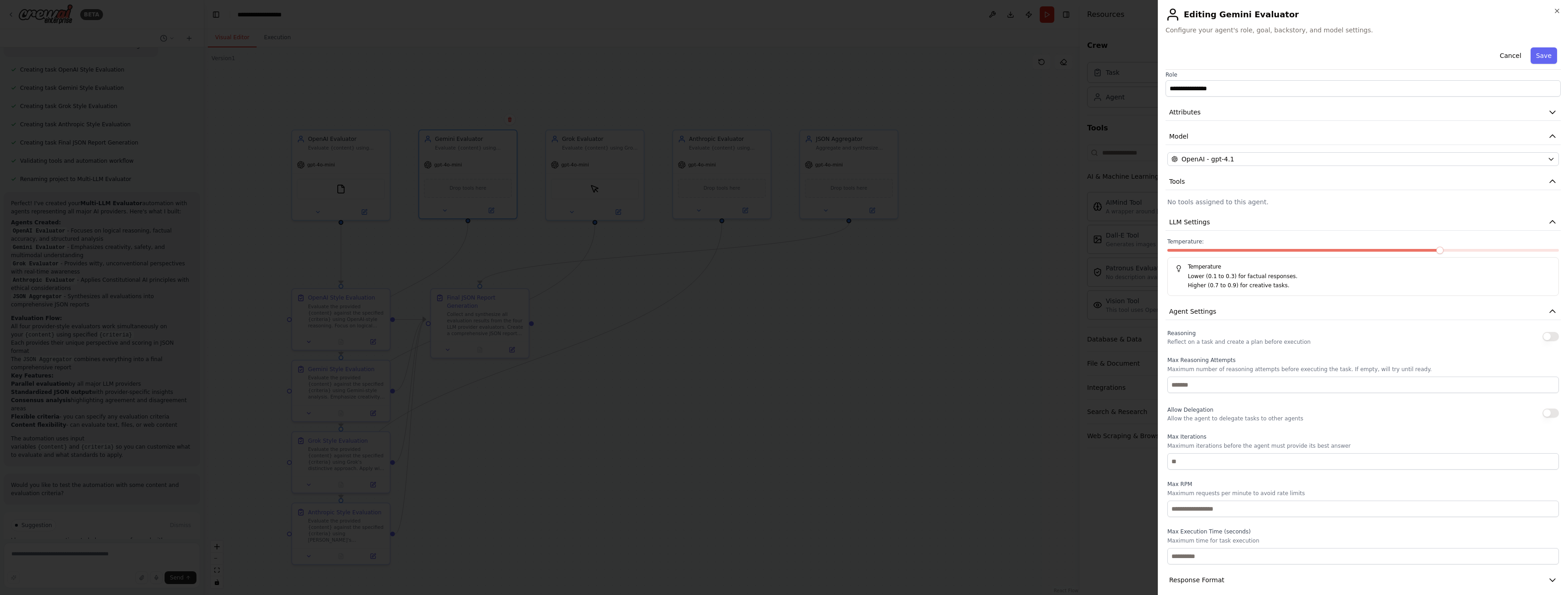
scroll to position [14, 0]
click at [1251, 304] on button "Agent Settings" at bounding box center [1363, 303] width 395 height 17
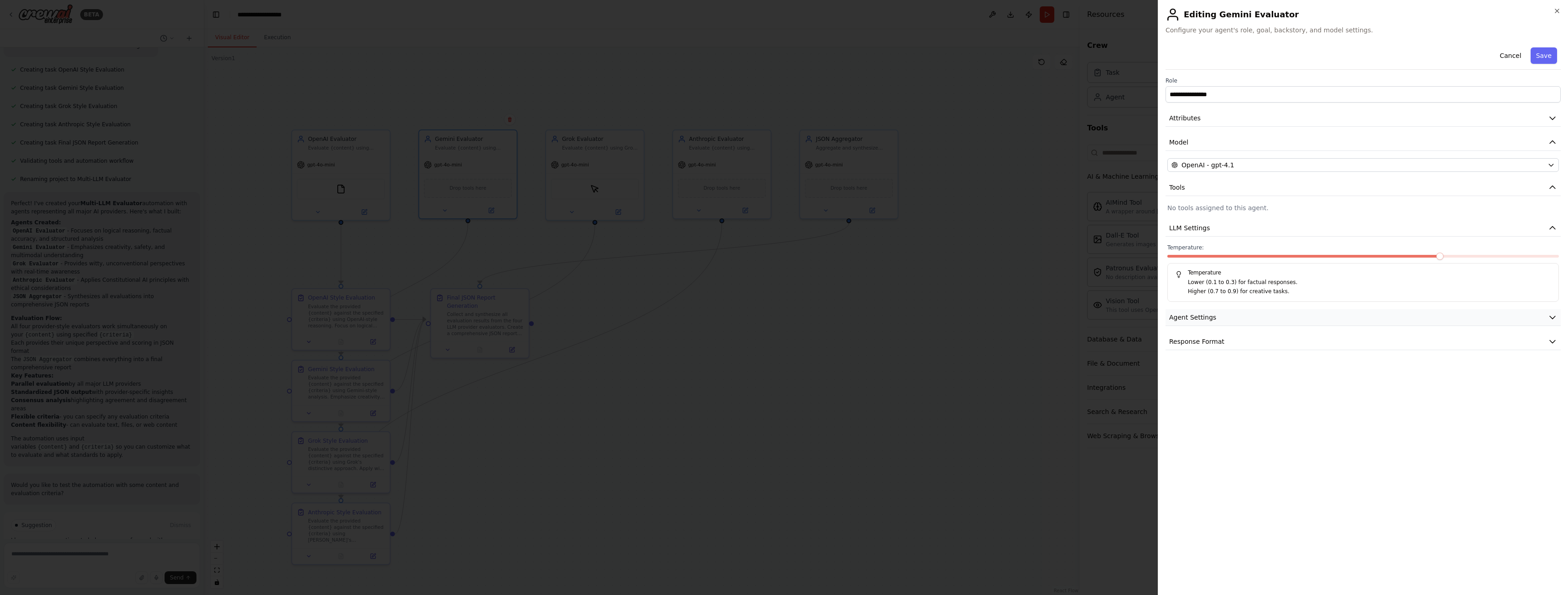
scroll to position [0, 0]
click at [1246, 336] on button "Response Format" at bounding box center [1363, 342] width 395 height 17
click at [1311, 386] on button "Add Property" at bounding box center [1363, 390] width 391 height 21
click at [1468, 390] on select "**** ******* ******* **** ******" at bounding box center [1477, 387] width 44 height 16
click at [1470, 387] on select "**** ******* ******* **** ******" at bounding box center [1477, 387] width 44 height 16
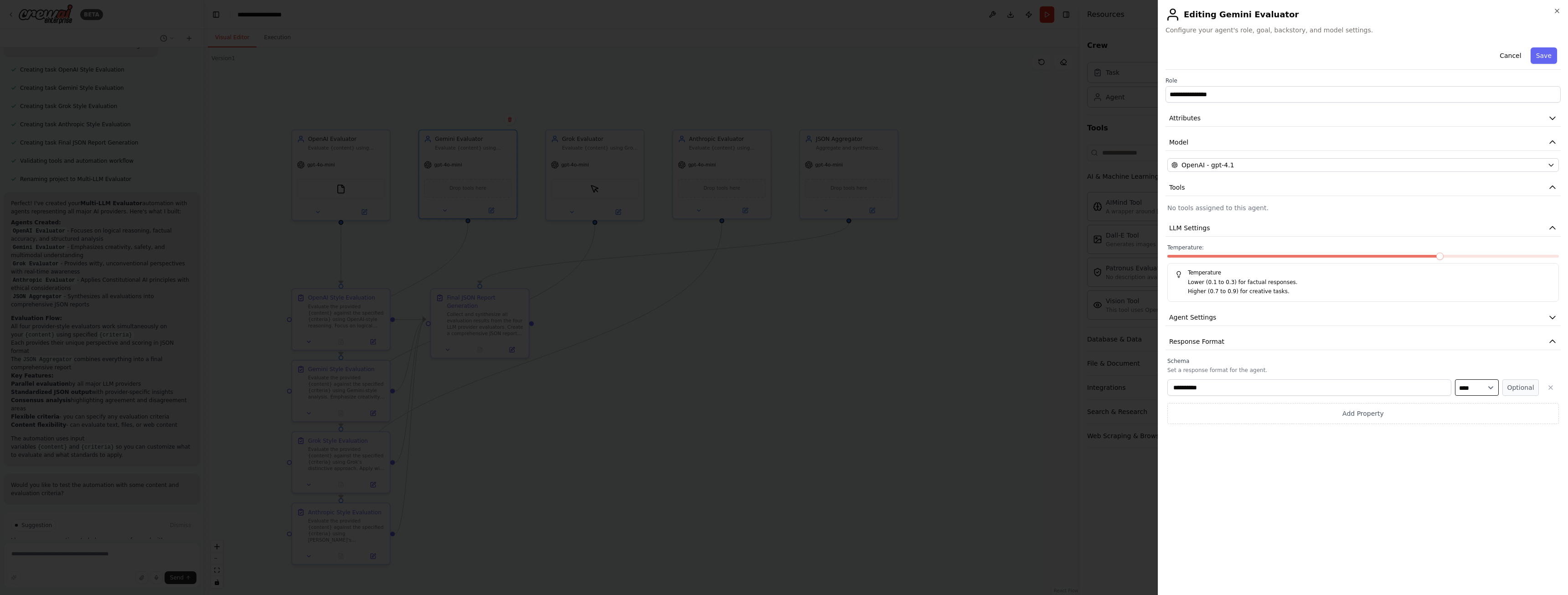
click at [1470, 387] on select "**** ******* ******* **** ******" at bounding box center [1477, 387] width 44 height 16
click at [1559, 15] on h2 "Editing Gemini Evaluator" at bounding box center [1363, 15] width 395 height 15
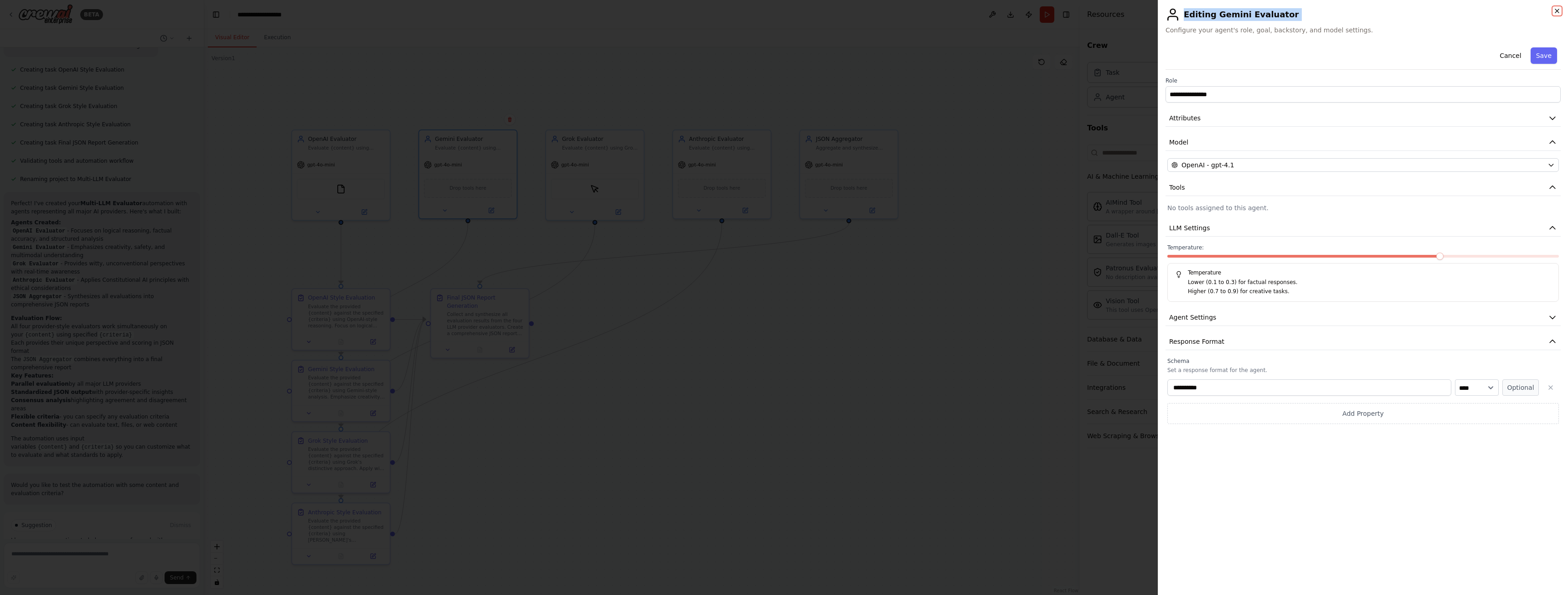
click at [1559, 10] on icon "button" at bounding box center [1557, 11] width 7 height 7
